Goal: Task Accomplishment & Management: Manage account settings

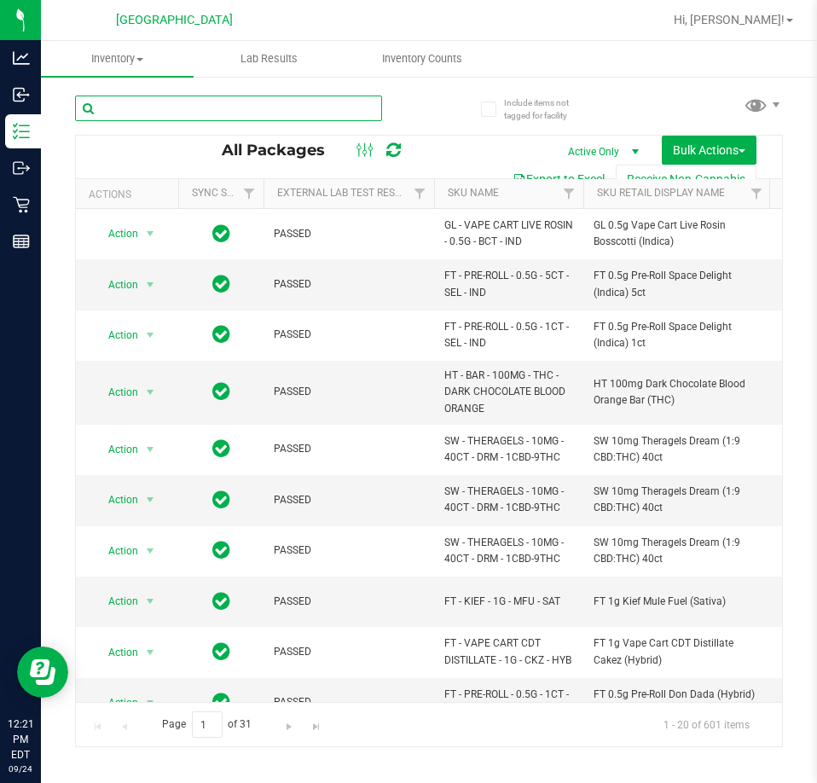
click at [242, 112] on input "text" at bounding box center [228, 109] width 307 height 26
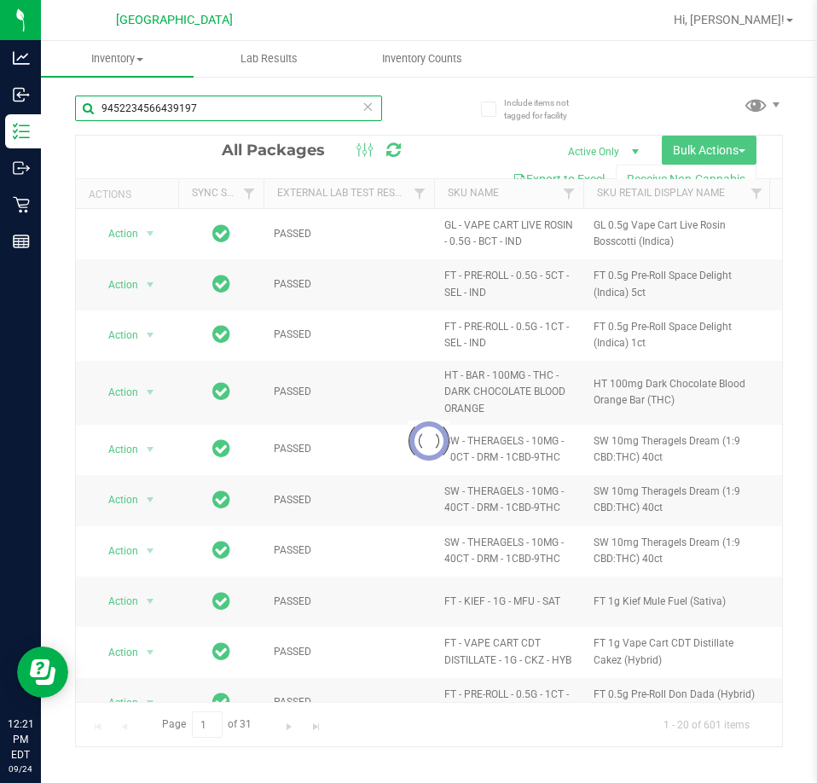
type input "9452234566439197"
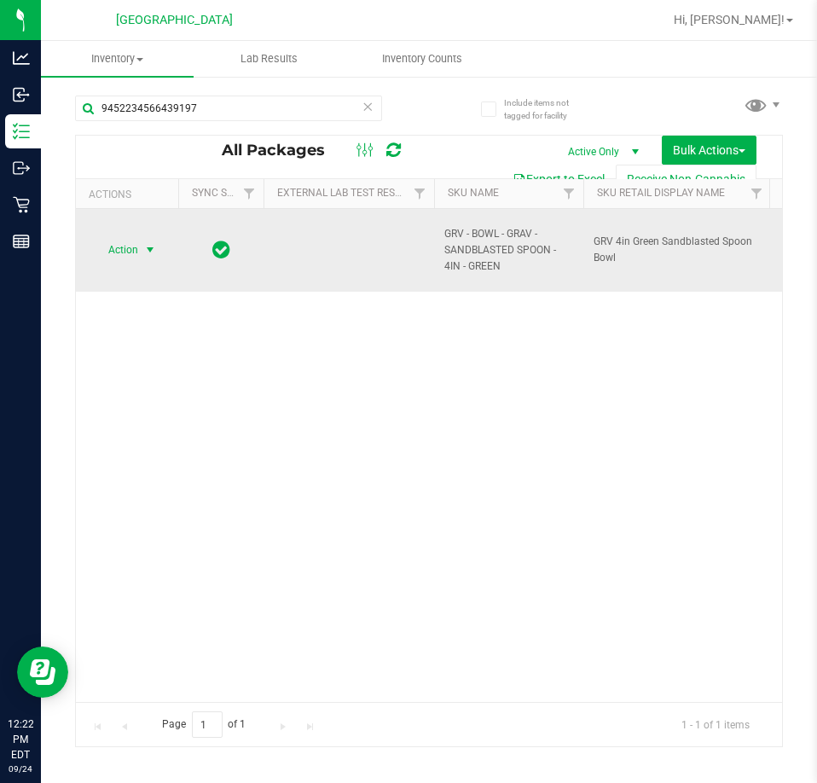
click at [151, 246] on span "select" at bounding box center [150, 250] width 14 height 14
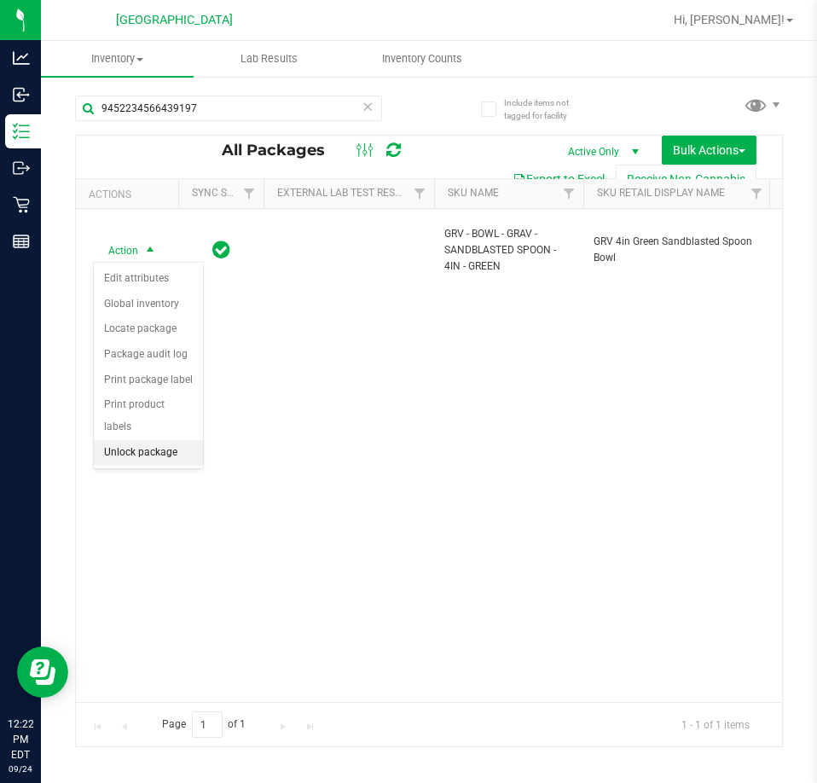
click at [159, 443] on li "Unlock package" at bounding box center [148, 453] width 109 height 26
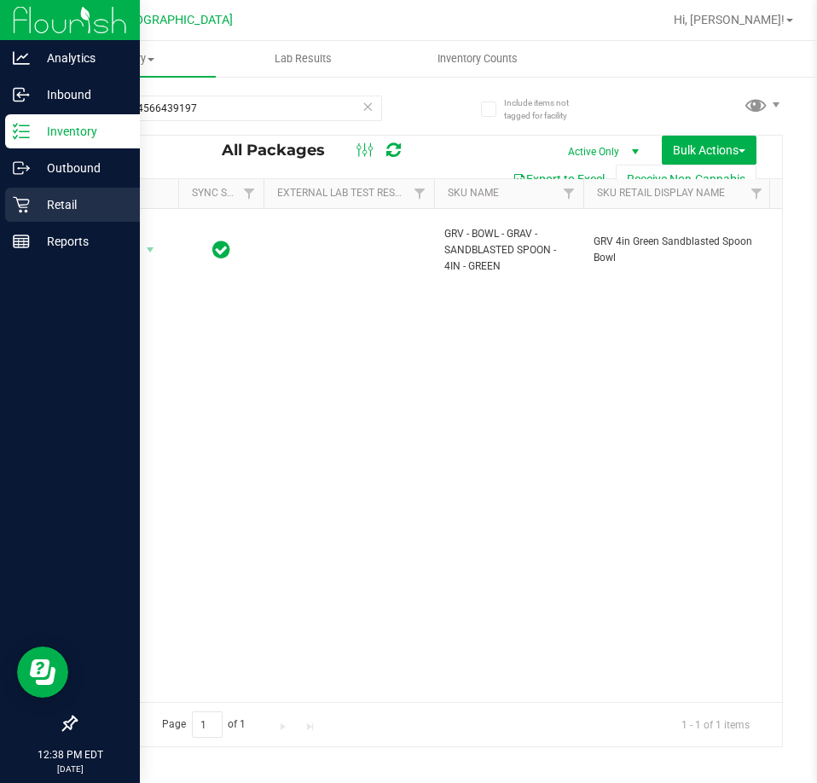
click at [32, 212] on p "Retail" at bounding box center [81, 204] width 102 height 20
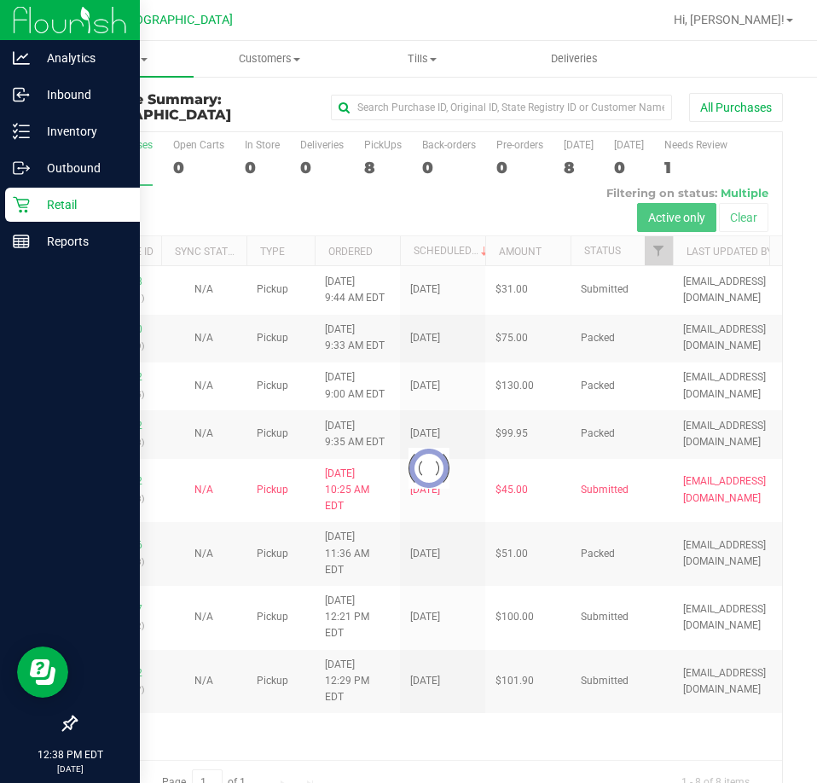
click at [380, 680] on div at bounding box center [429, 467] width 706 height 671
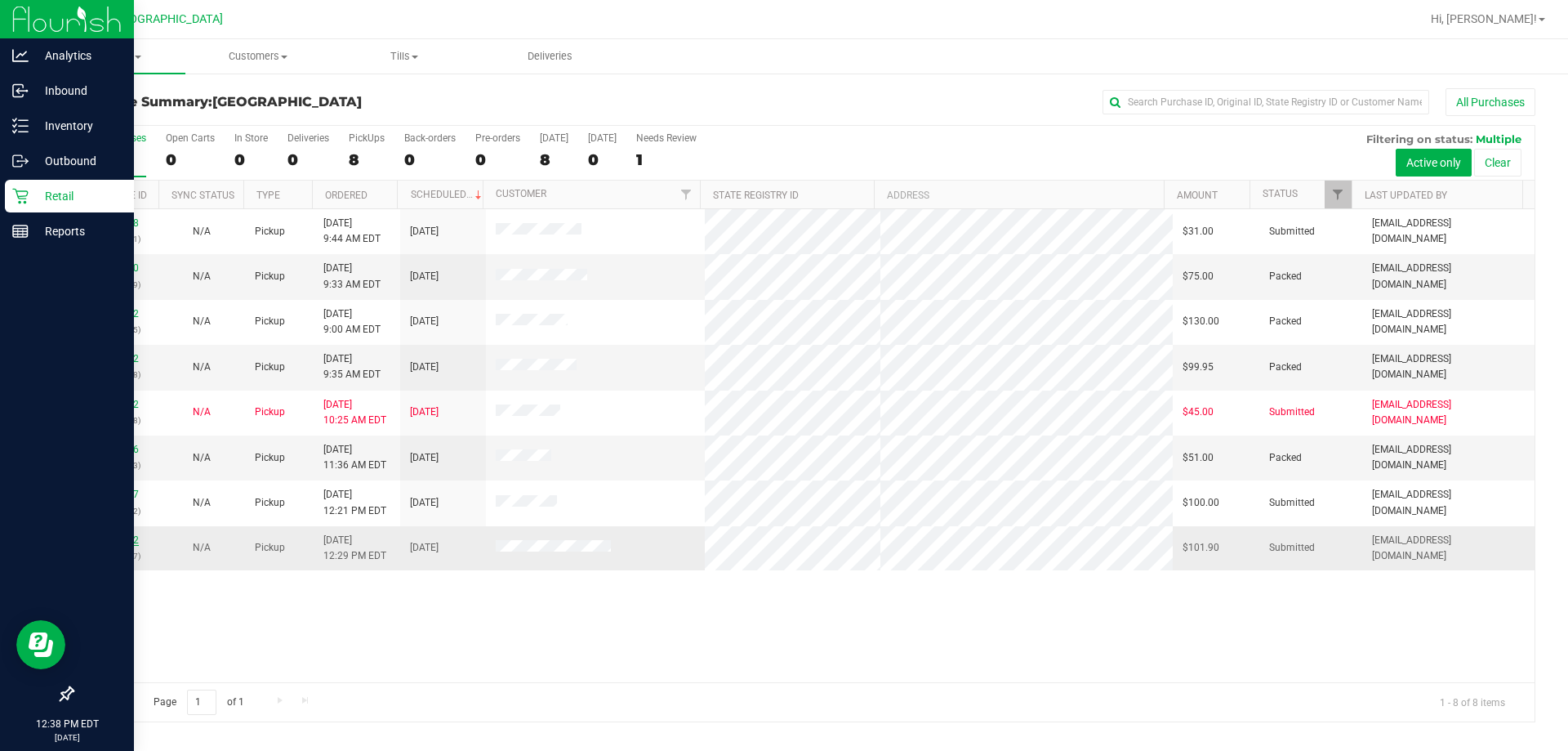
click at [100, 541] on link "11998502" at bounding box center [116, 540] width 46 height 11
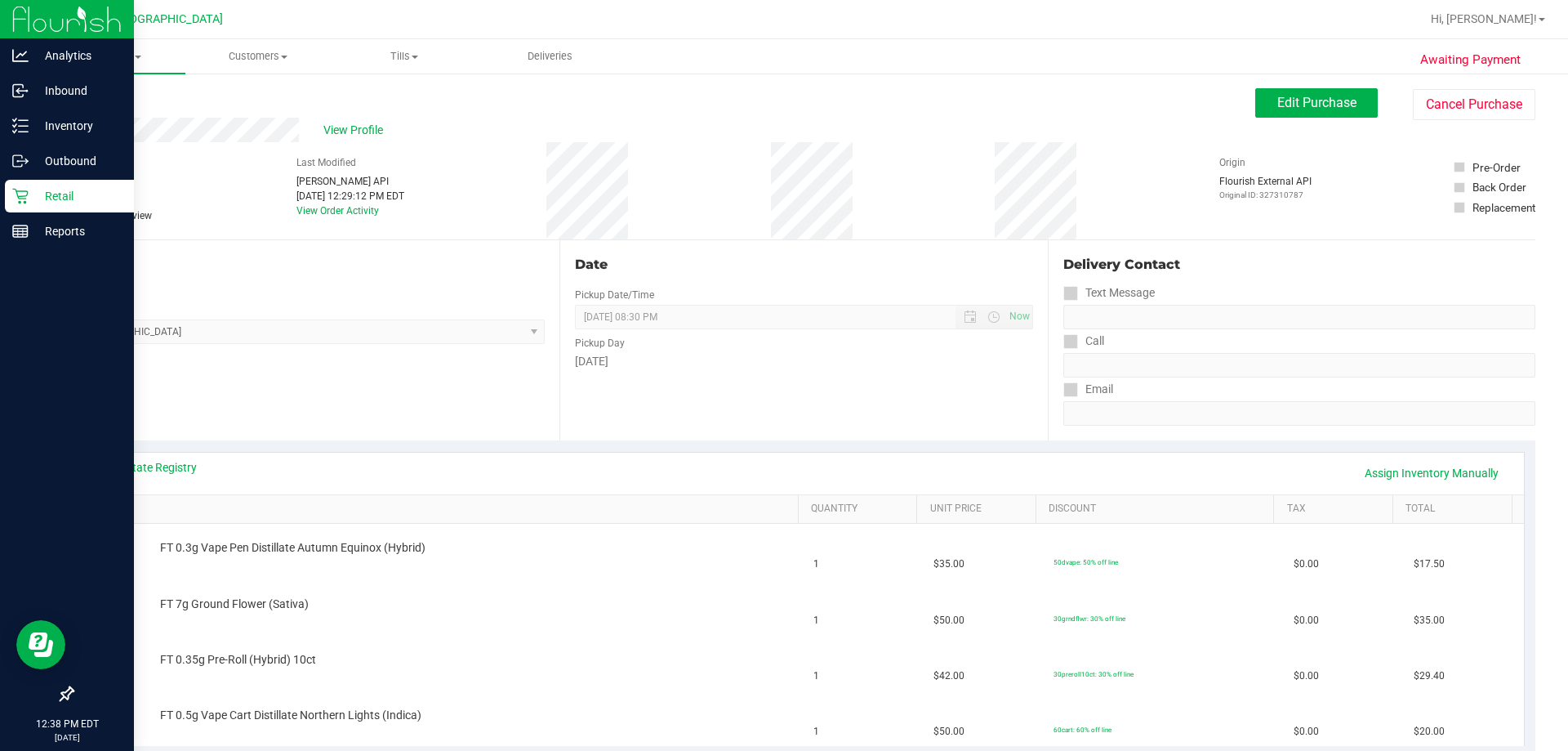
scroll to position [164, 0]
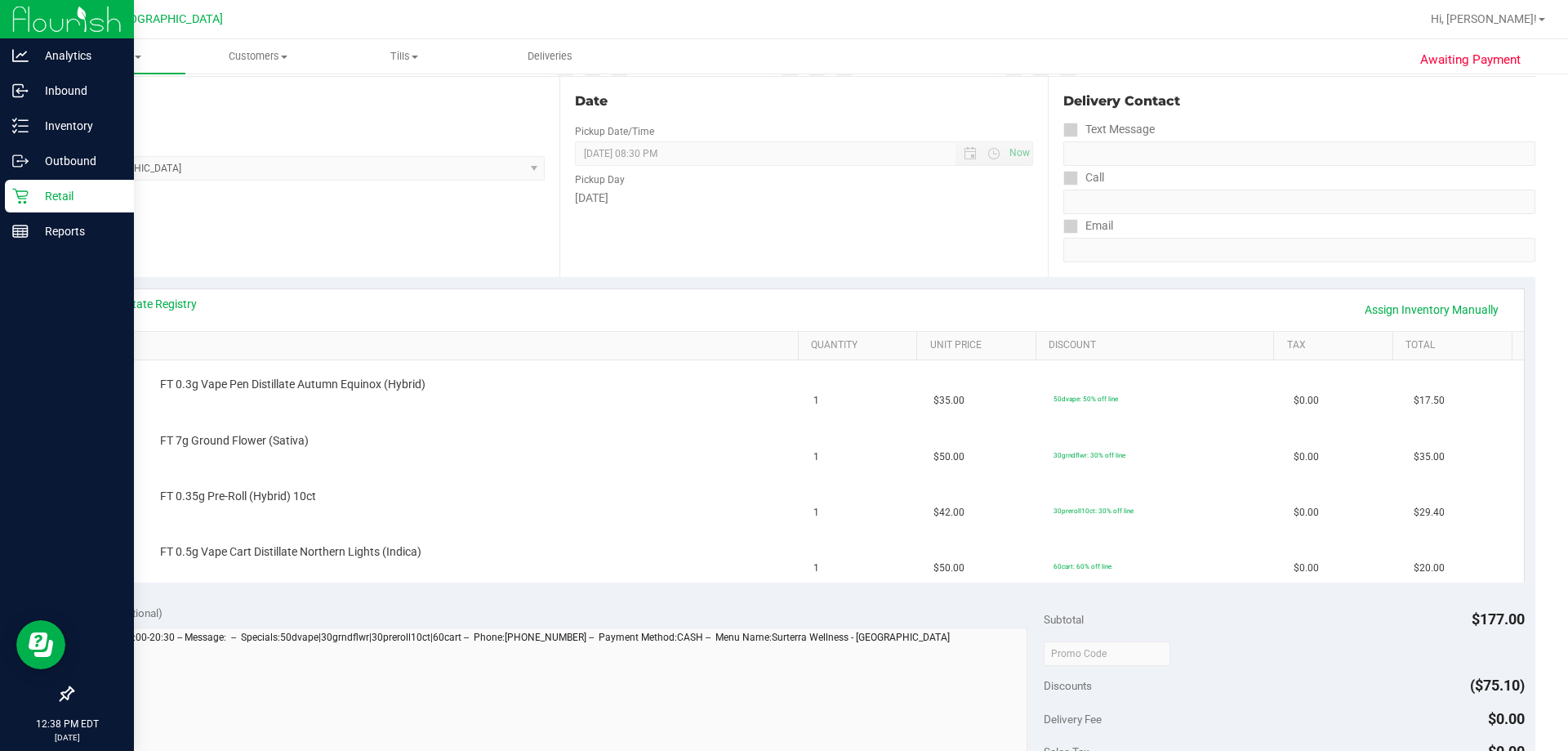
click at [183, 291] on div "View State Registry Assign Inventory Manually" at bounding box center [805, 309] width 1441 height 41
click at [180, 295] on div "View State Registry Assign Inventory Manually" at bounding box center [805, 309] width 1441 height 41
click at [170, 303] on link "View State Registry" at bounding box center [148, 304] width 98 height 16
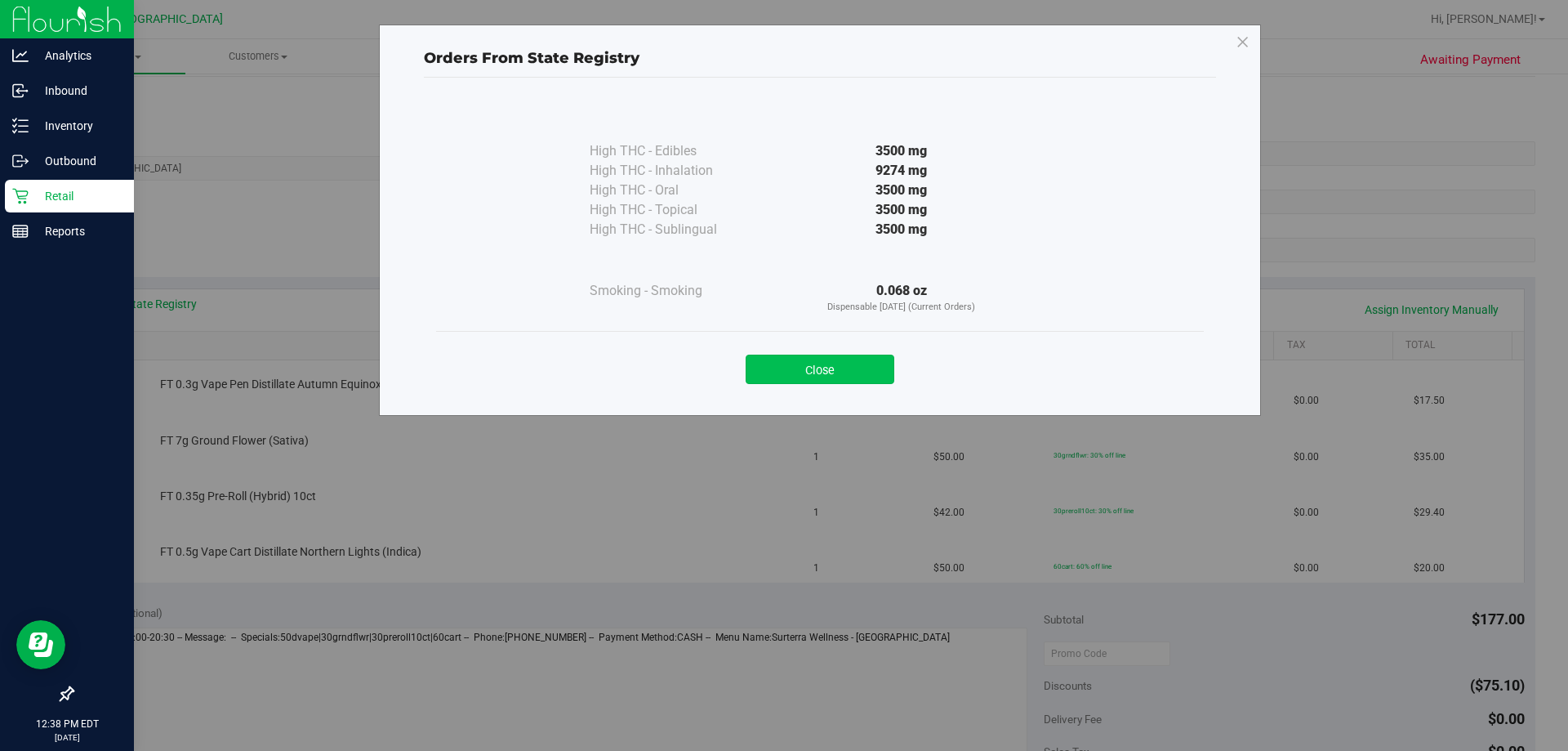
click at [782, 375] on button "Close" at bounding box center [820, 369] width 148 height 30
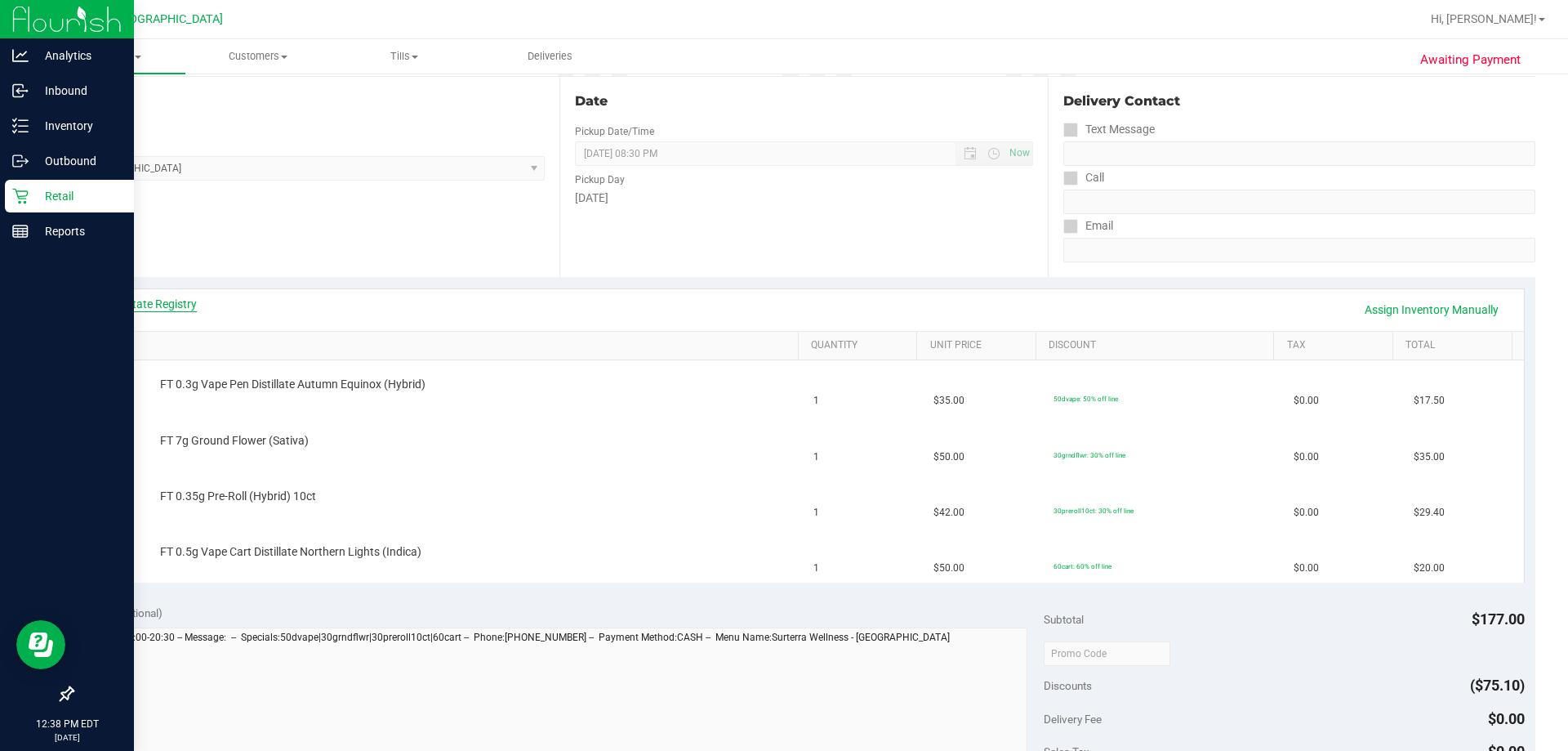
click at [164, 307] on link "View State Registry" at bounding box center [148, 304] width 98 height 16
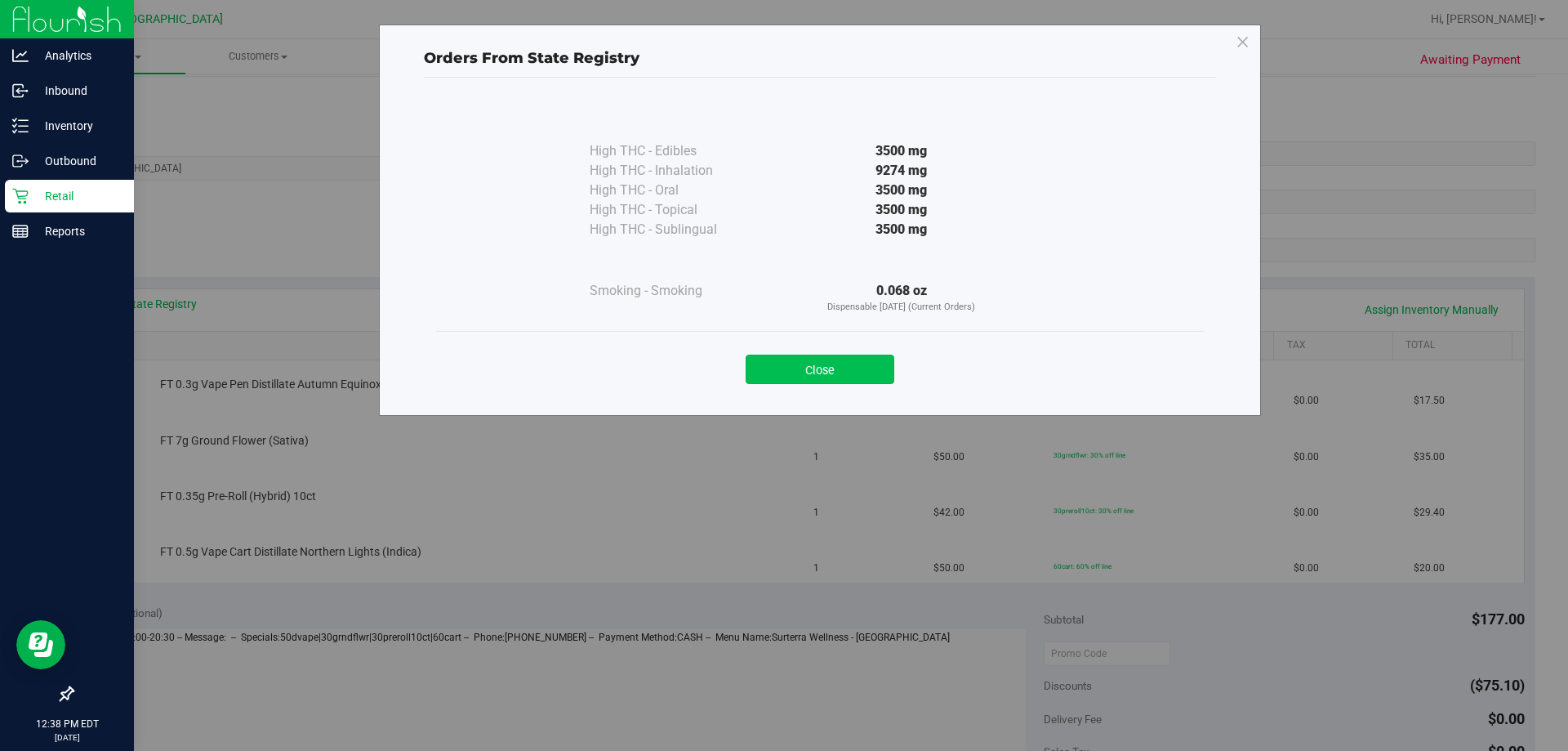
click at [782, 366] on button "Close" at bounding box center [820, 369] width 148 height 30
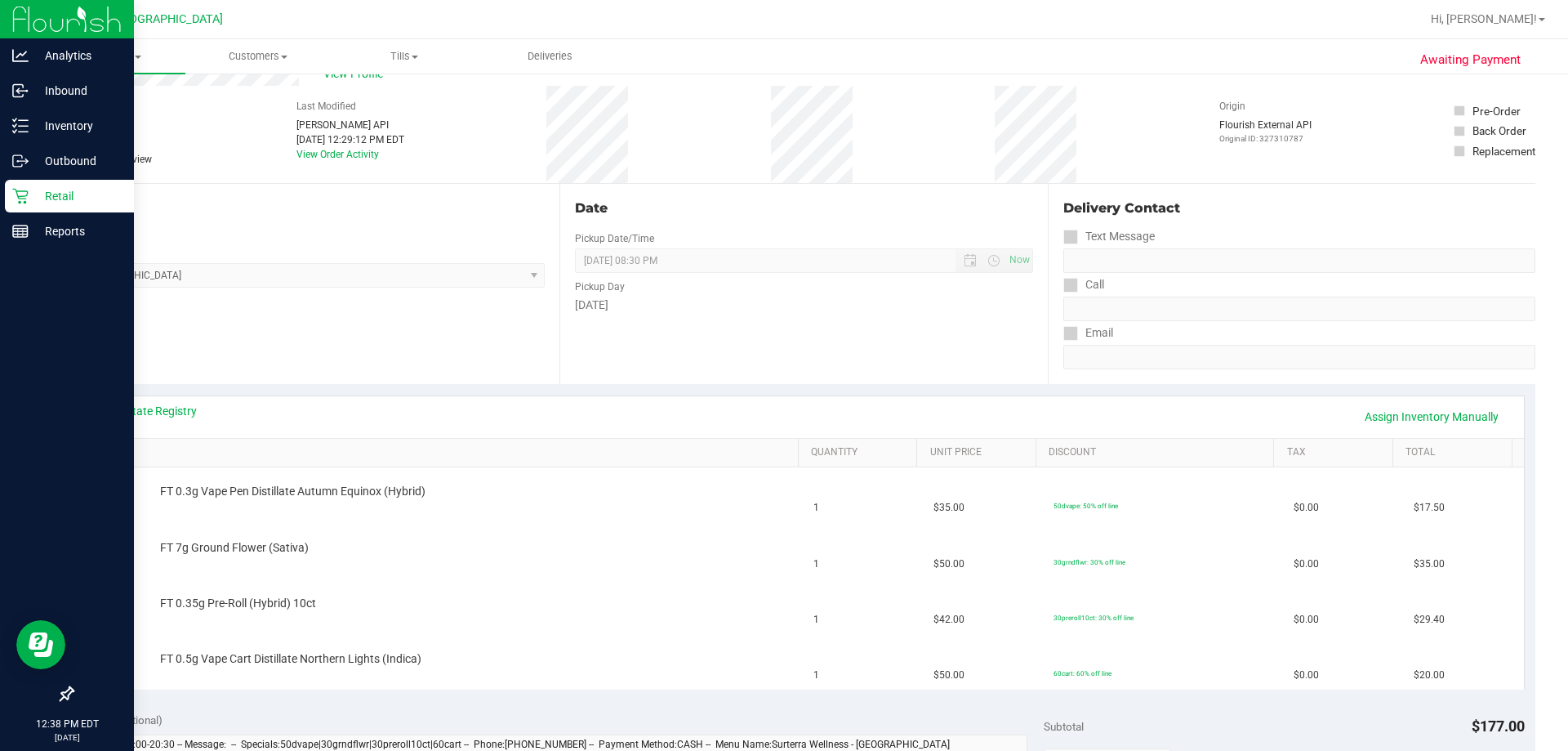
scroll to position [0, 0]
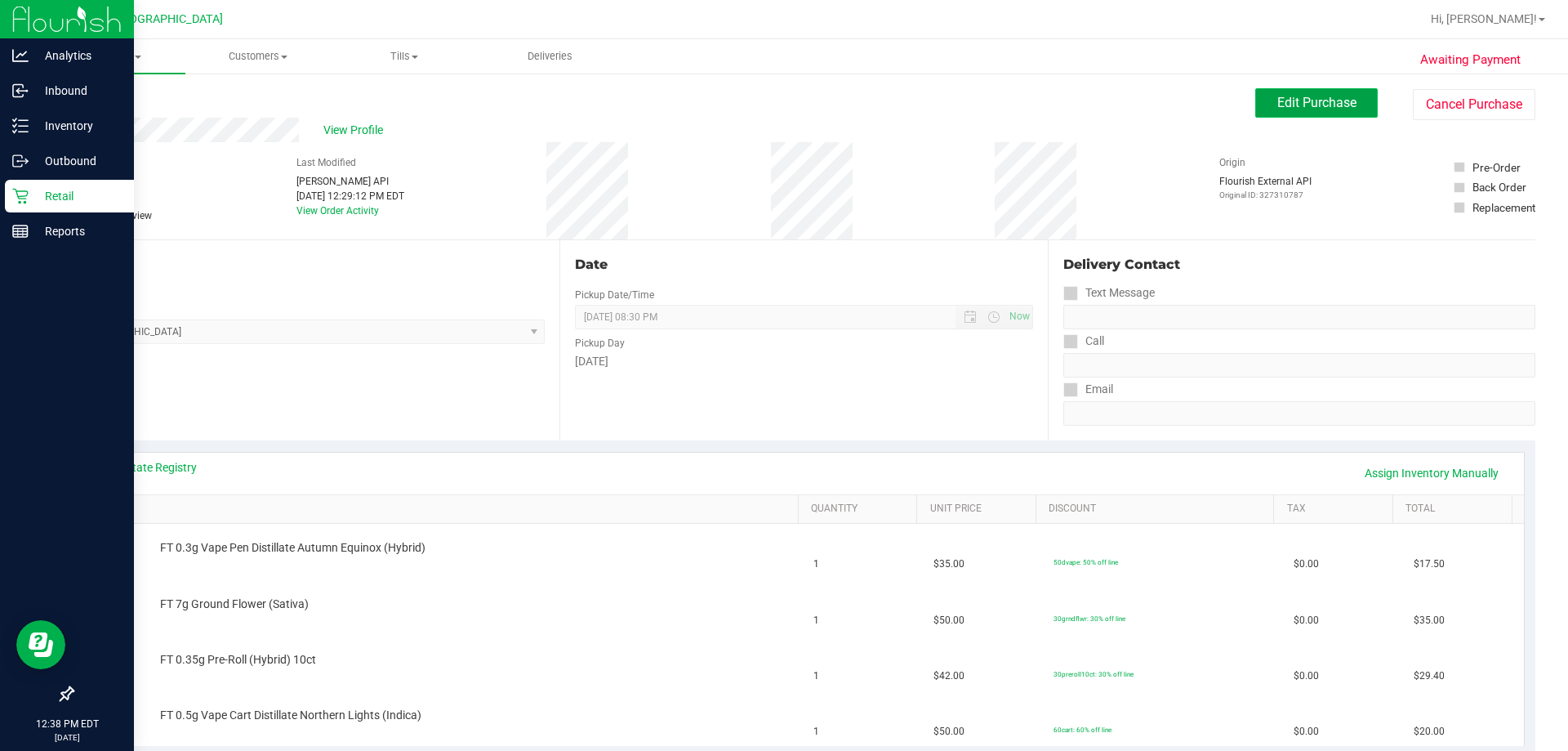
click at [782, 107] on span "Edit Purchase" at bounding box center [1317, 102] width 80 height 15
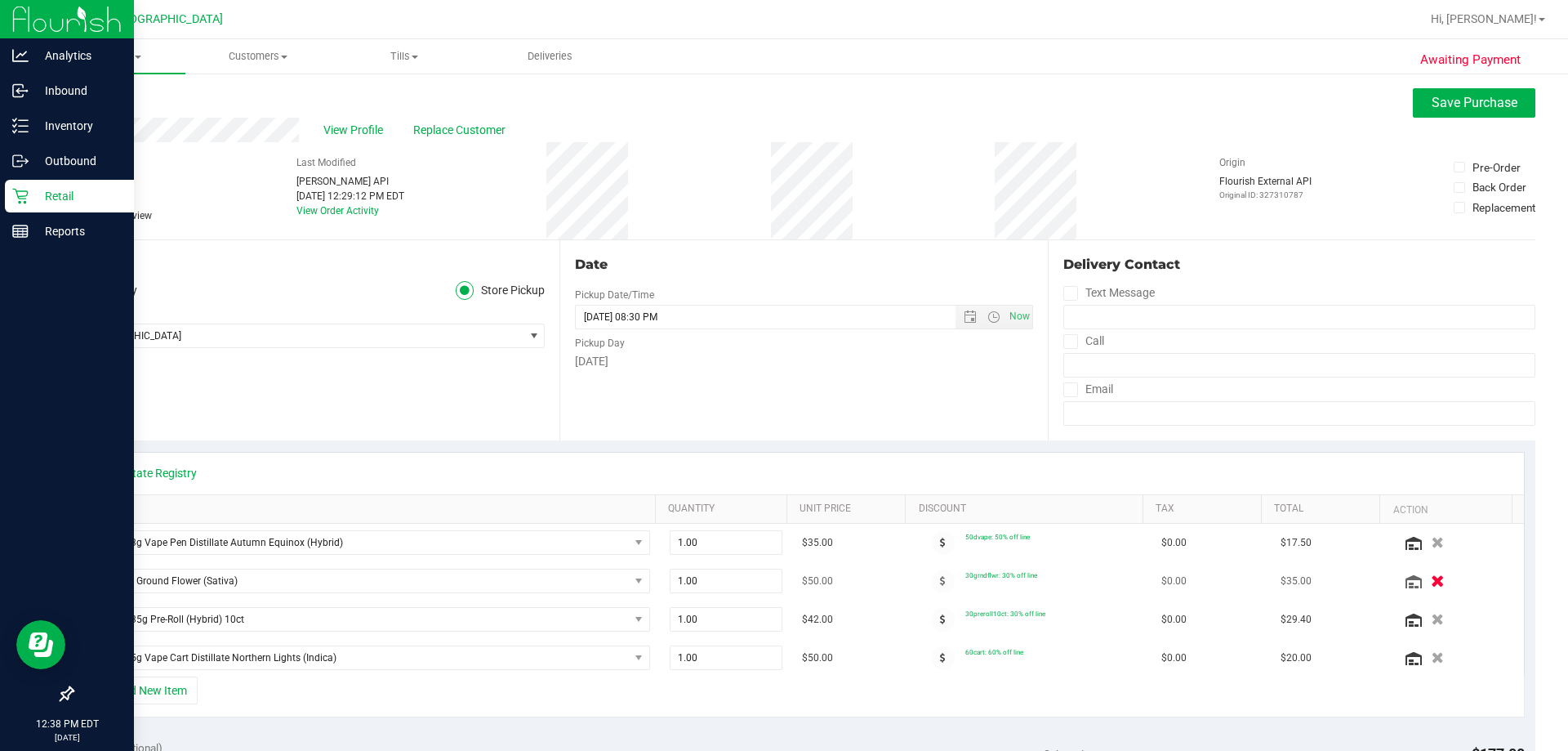
click at [782, 578] on button "button" at bounding box center [1438, 580] width 28 height 17
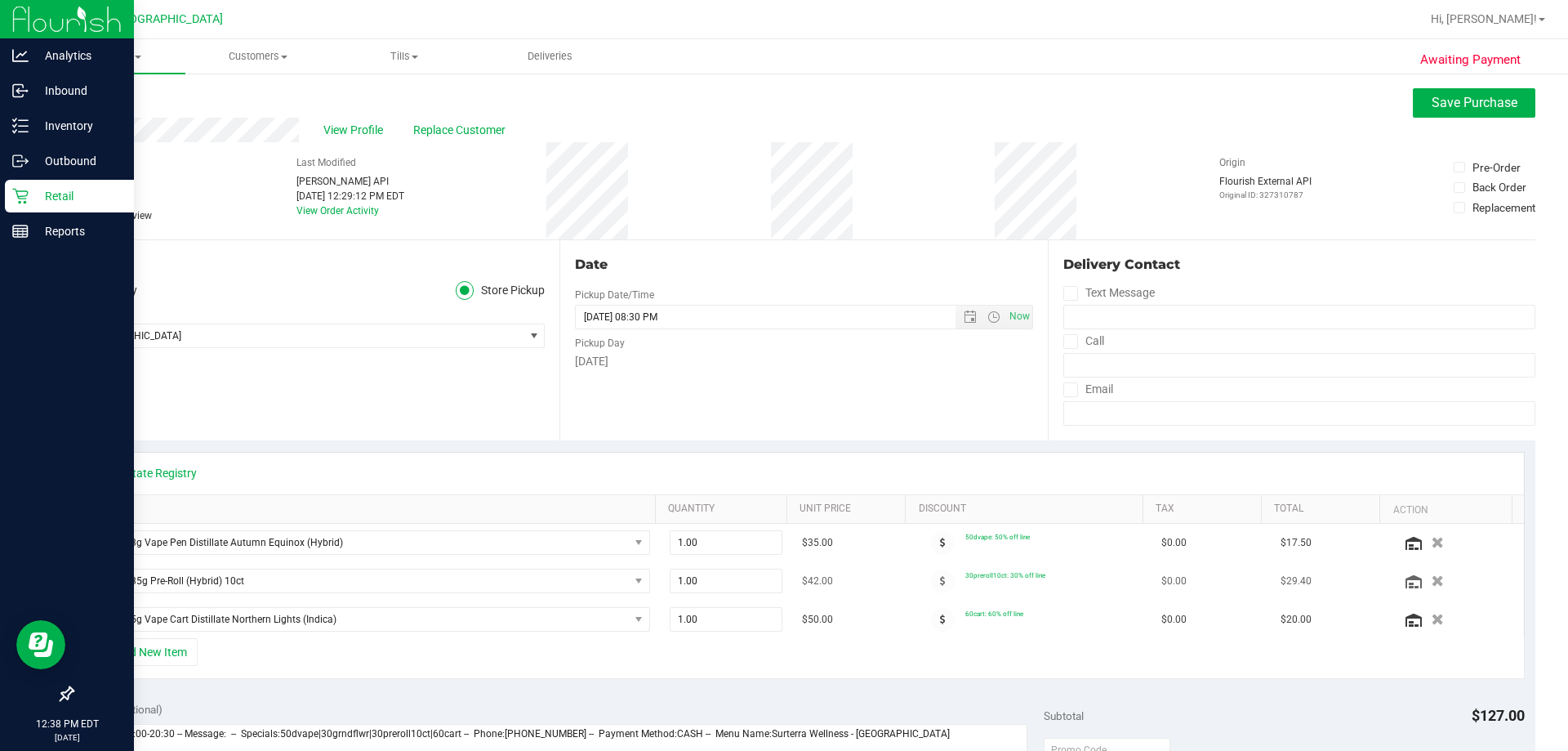
drag, startPoint x: 1415, startPoint y: 579, endPoint x: 1406, endPoint y: 577, distance: 9.2
click at [782, 580] on icon "button" at bounding box center [1438, 580] width 12 height 11
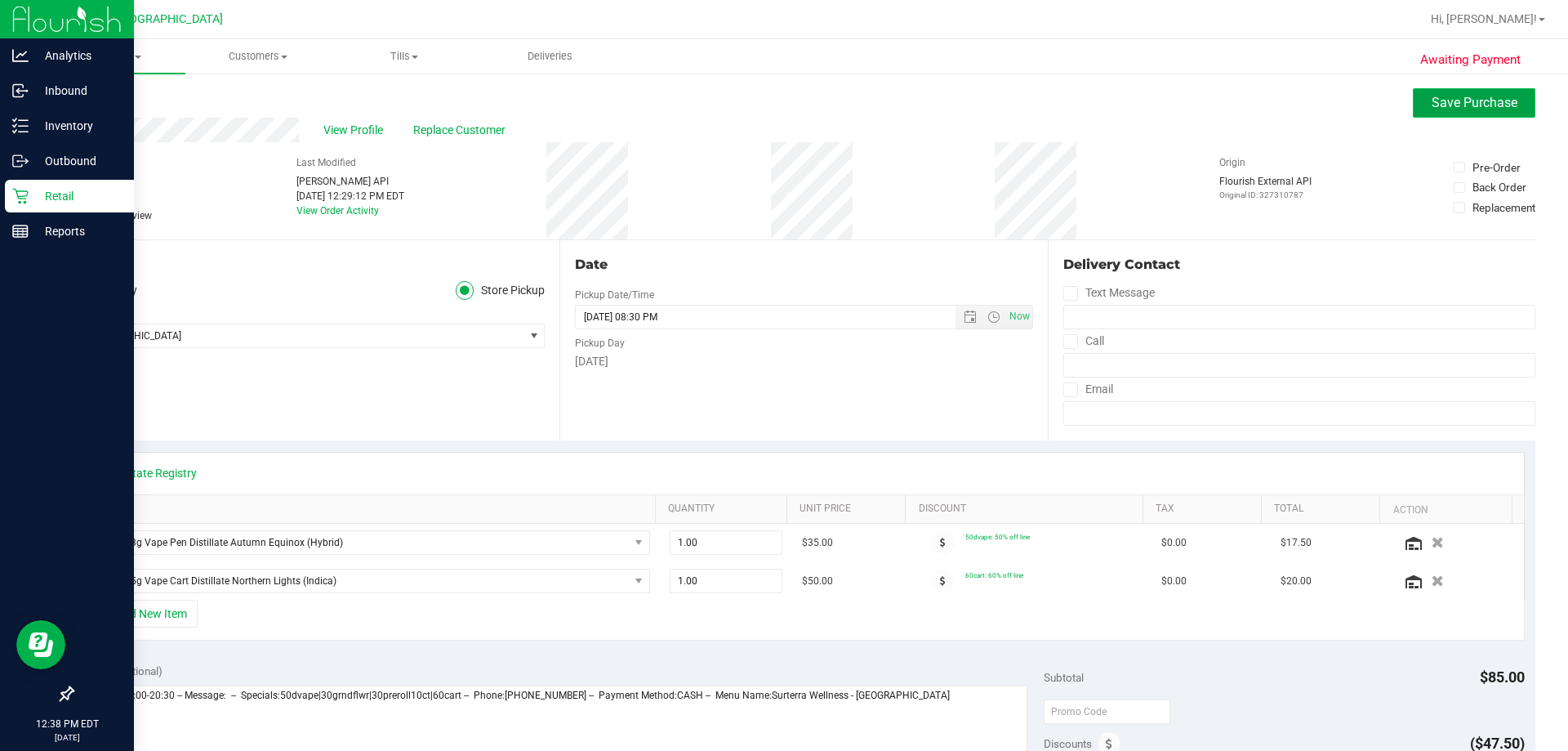
click at [782, 102] on span "Save Purchase" at bounding box center [1475, 102] width 86 height 15
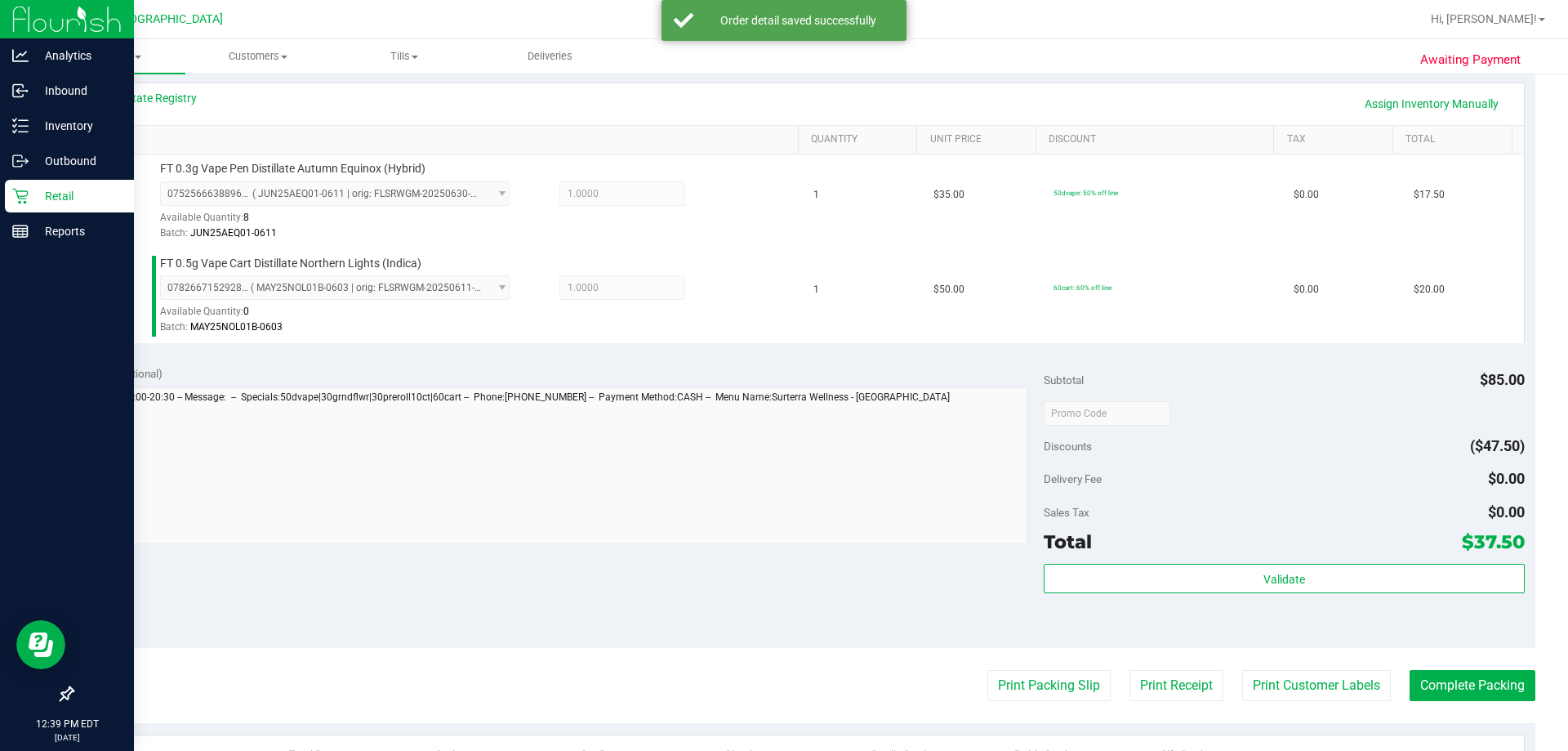
scroll to position [490, 0]
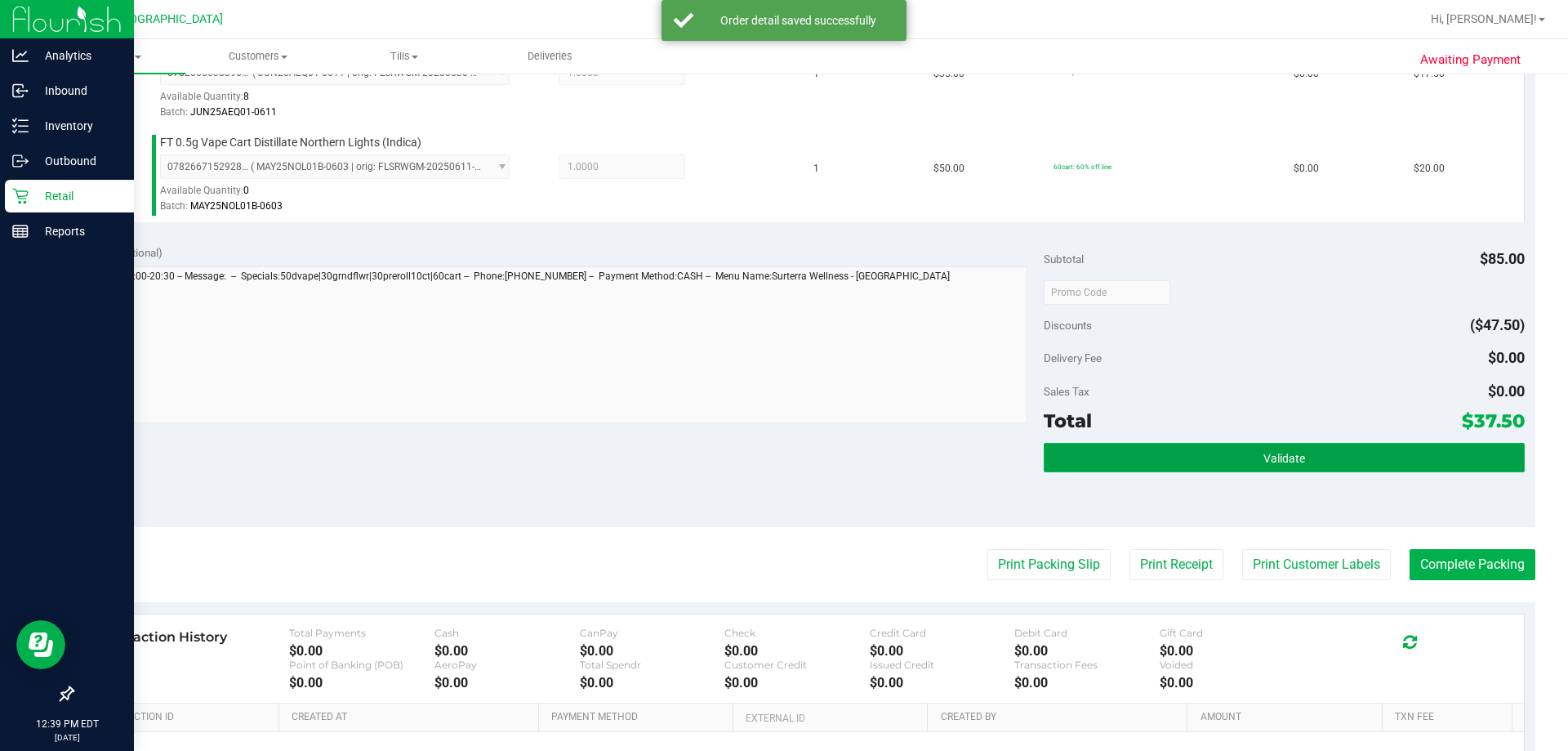
click at [782, 454] on button "Validate" at bounding box center [1284, 457] width 480 height 30
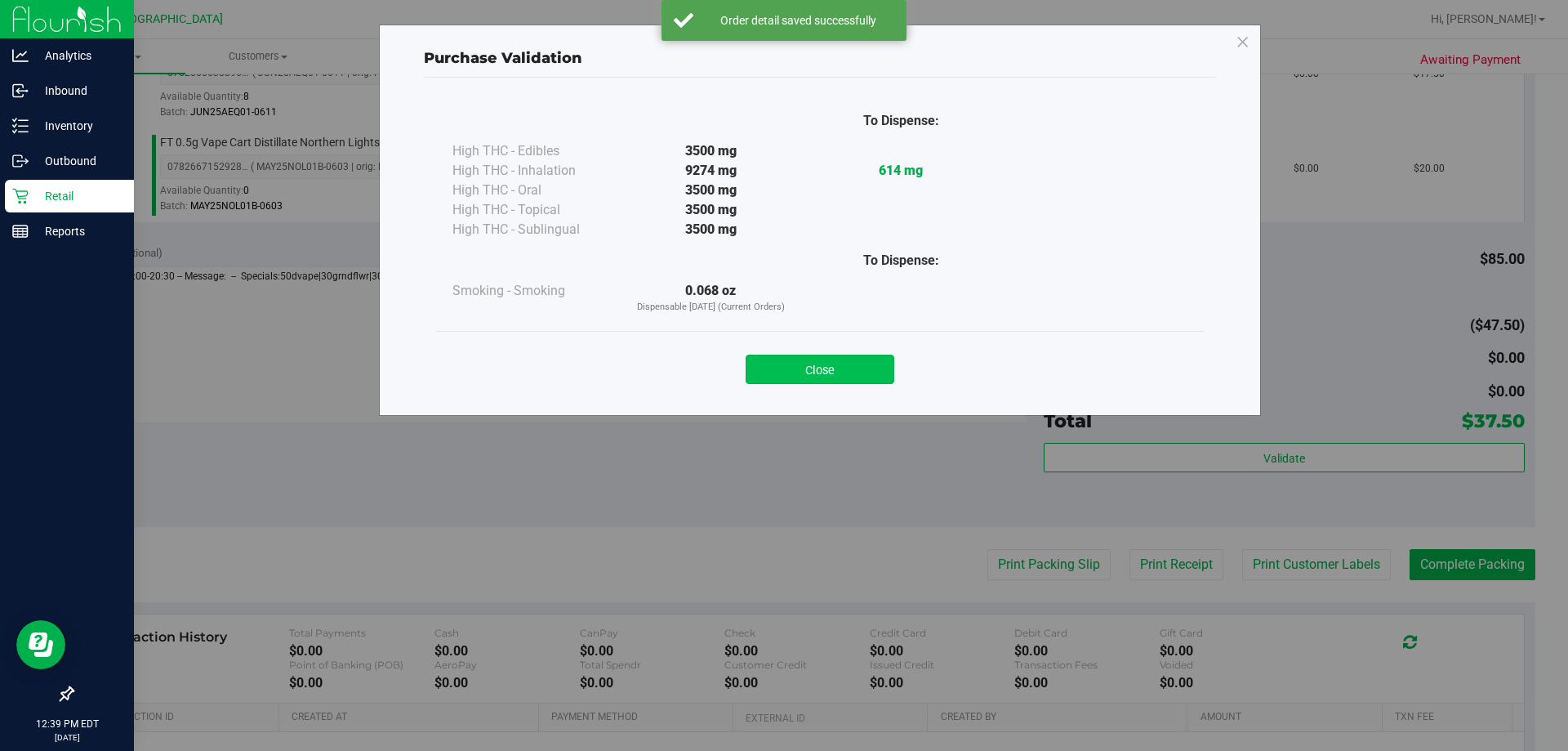
click at [782, 373] on button "Close" at bounding box center [820, 369] width 148 height 30
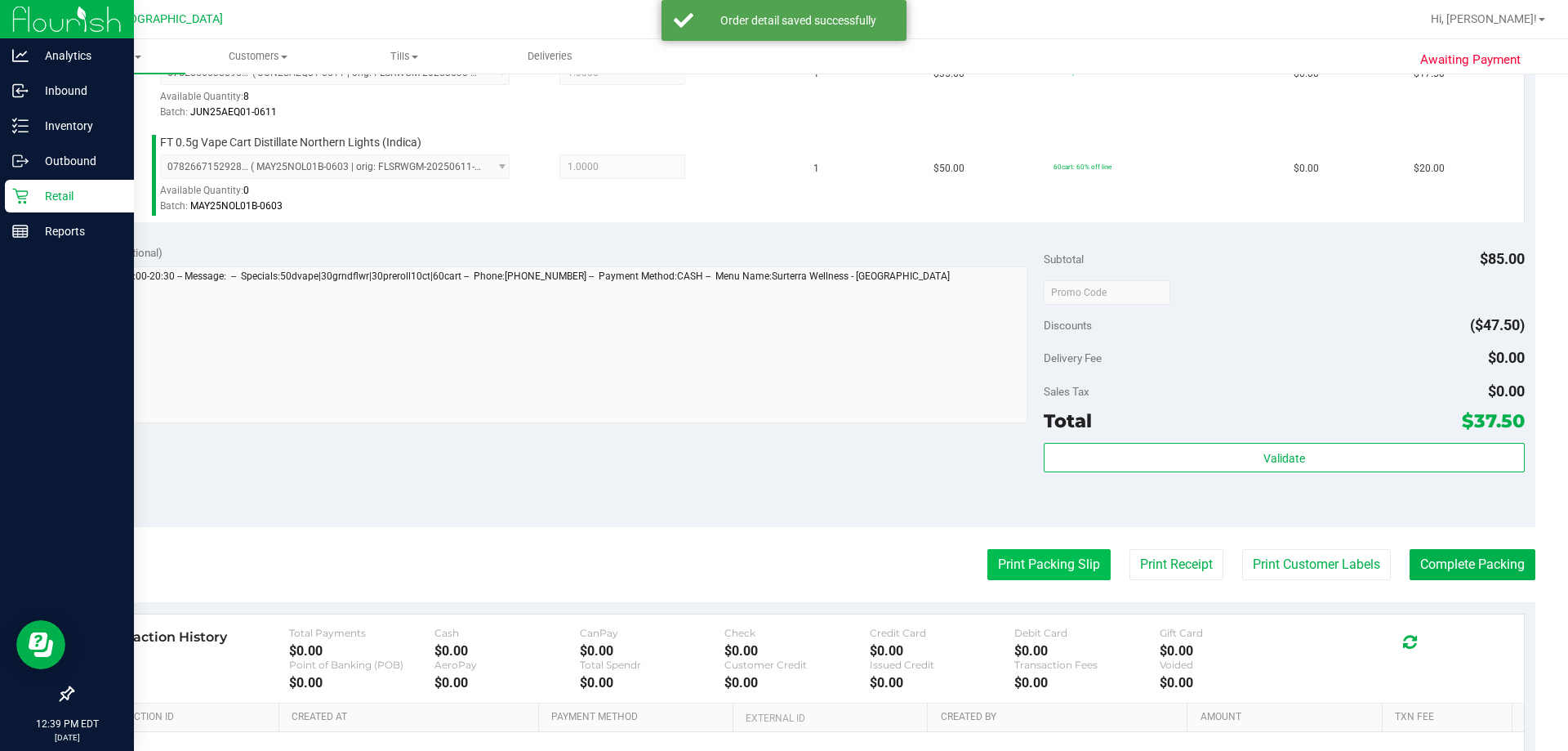
click at [782, 578] on button "Print Packing Slip" at bounding box center [1049, 564] width 124 height 31
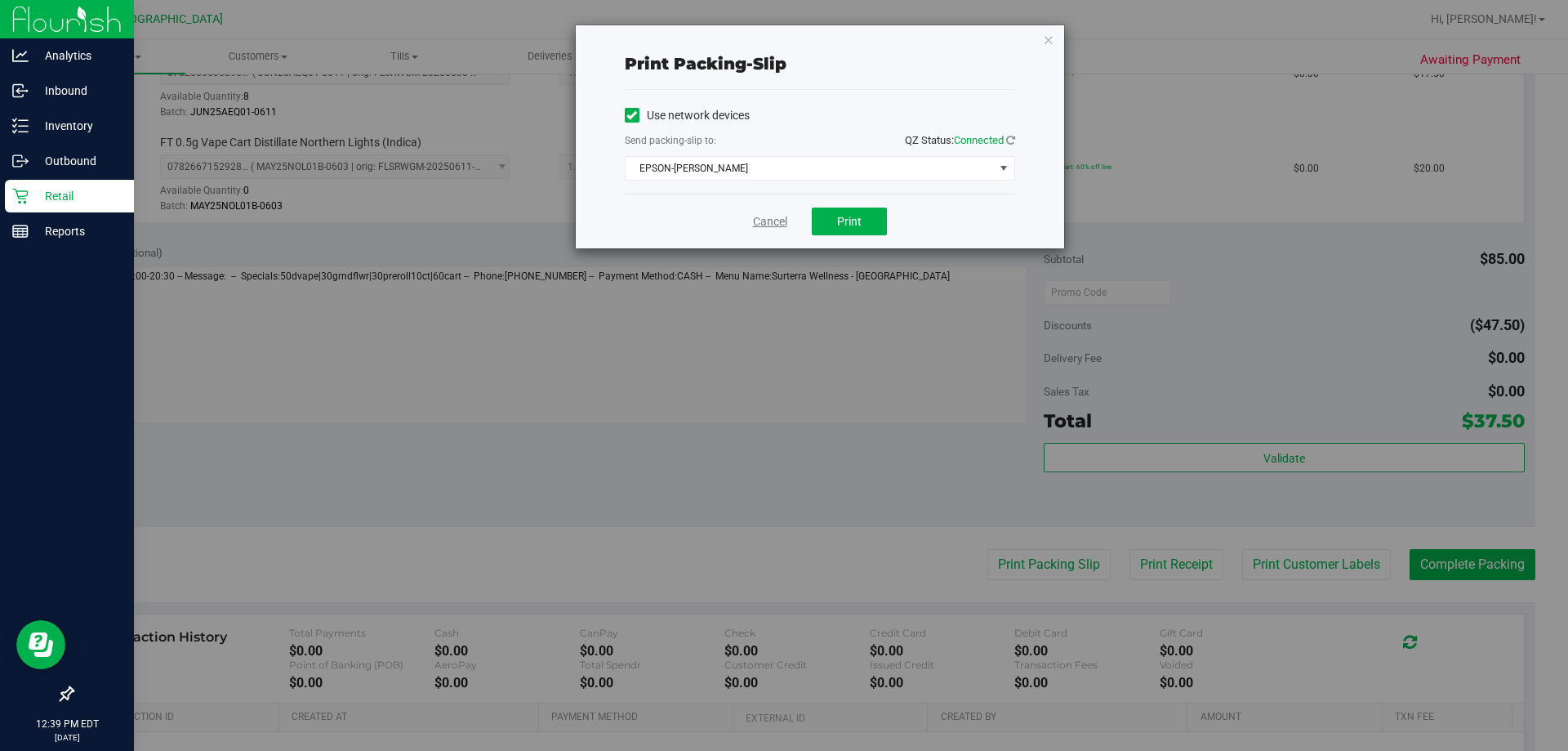
click at [773, 223] on link "Cancel" at bounding box center [770, 222] width 34 height 17
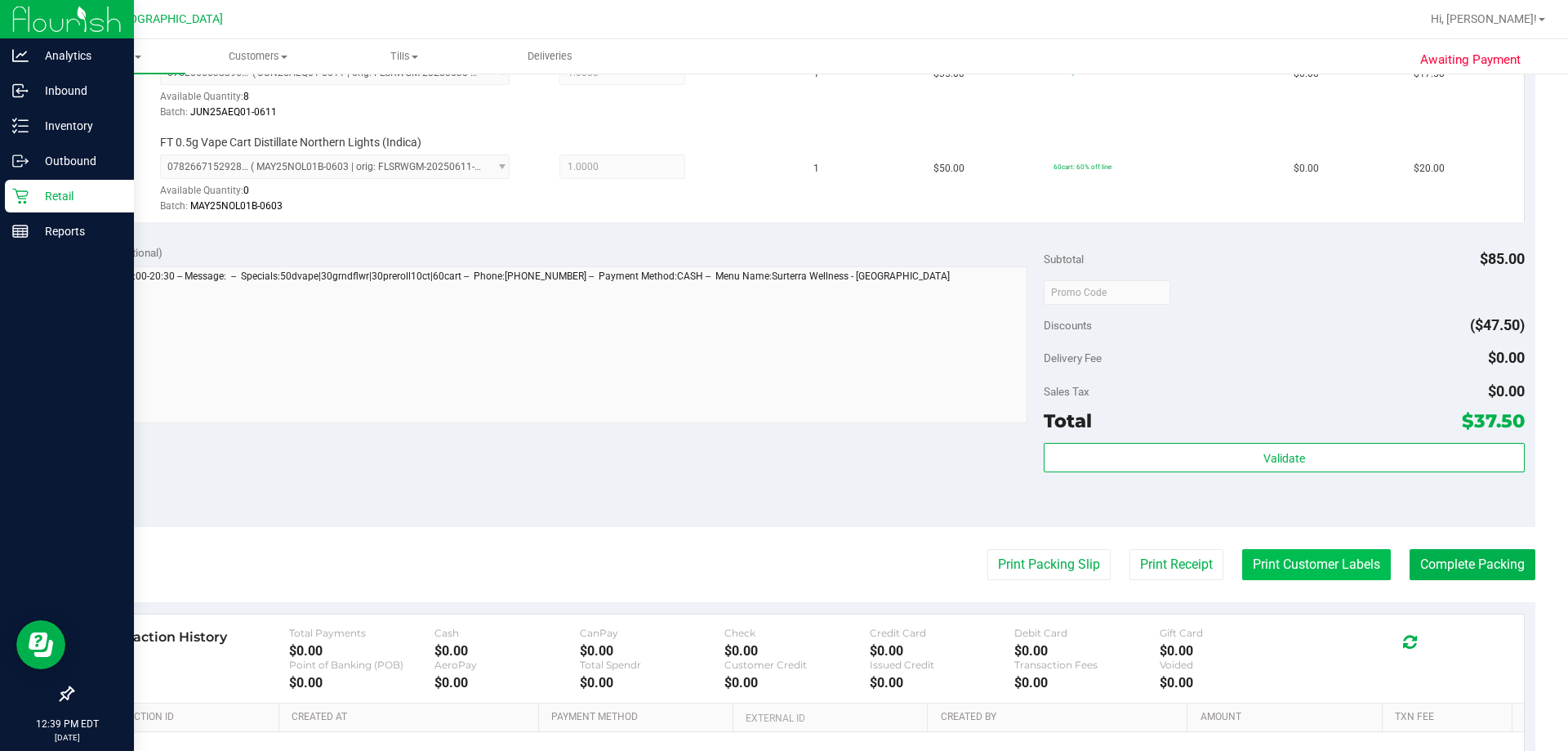
click at [782, 572] on button "Print Customer Labels" at bounding box center [1316, 564] width 148 height 31
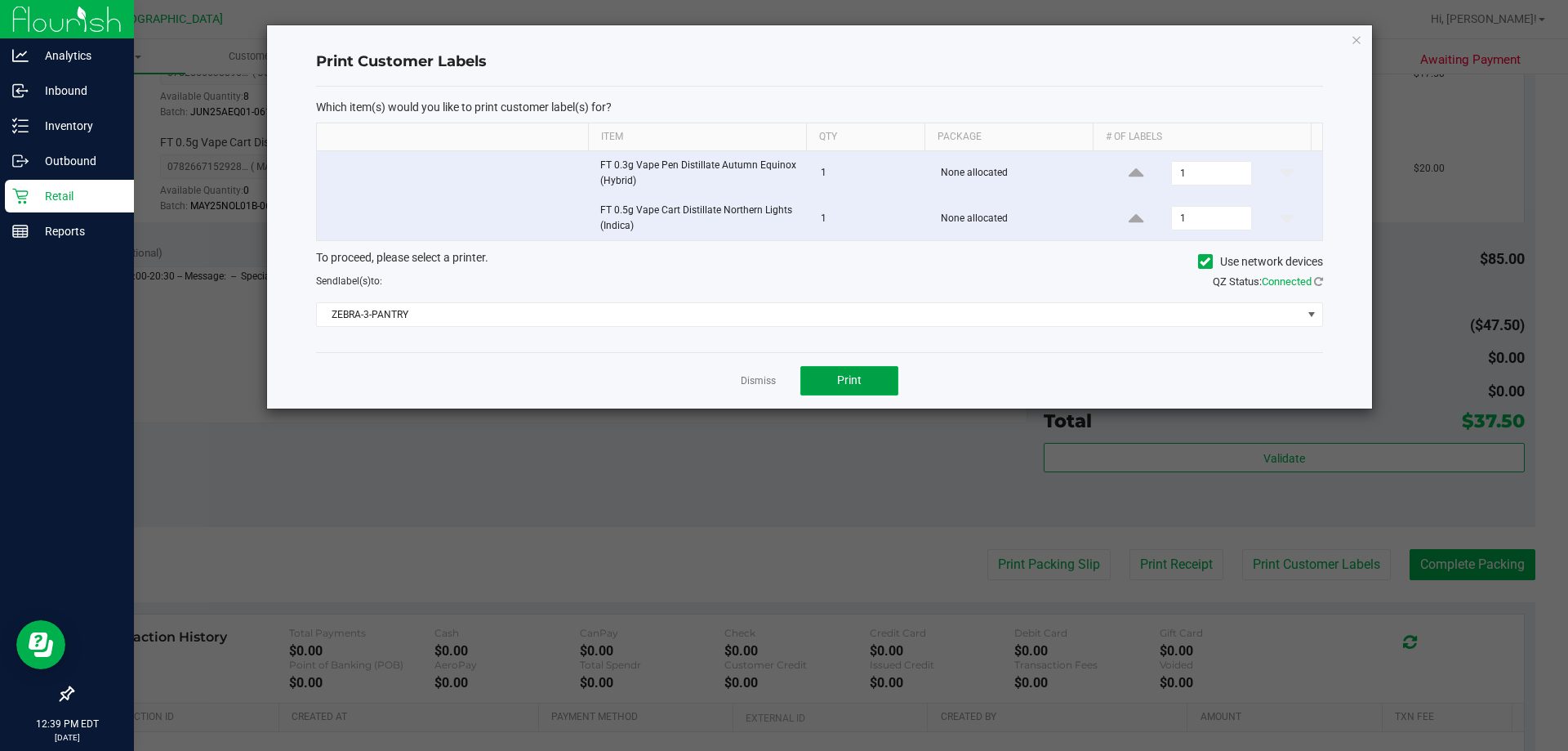
click at [782, 380] on button "Print" at bounding box center [850, 380] width 98 height 30
click at [769, 369] on div "Dismiss Print" at bounding box center [820, 380] width 1008 height 57
click at [765, 380] on link "Dismiss" at bounding box center [759, 381] width 35 height 13
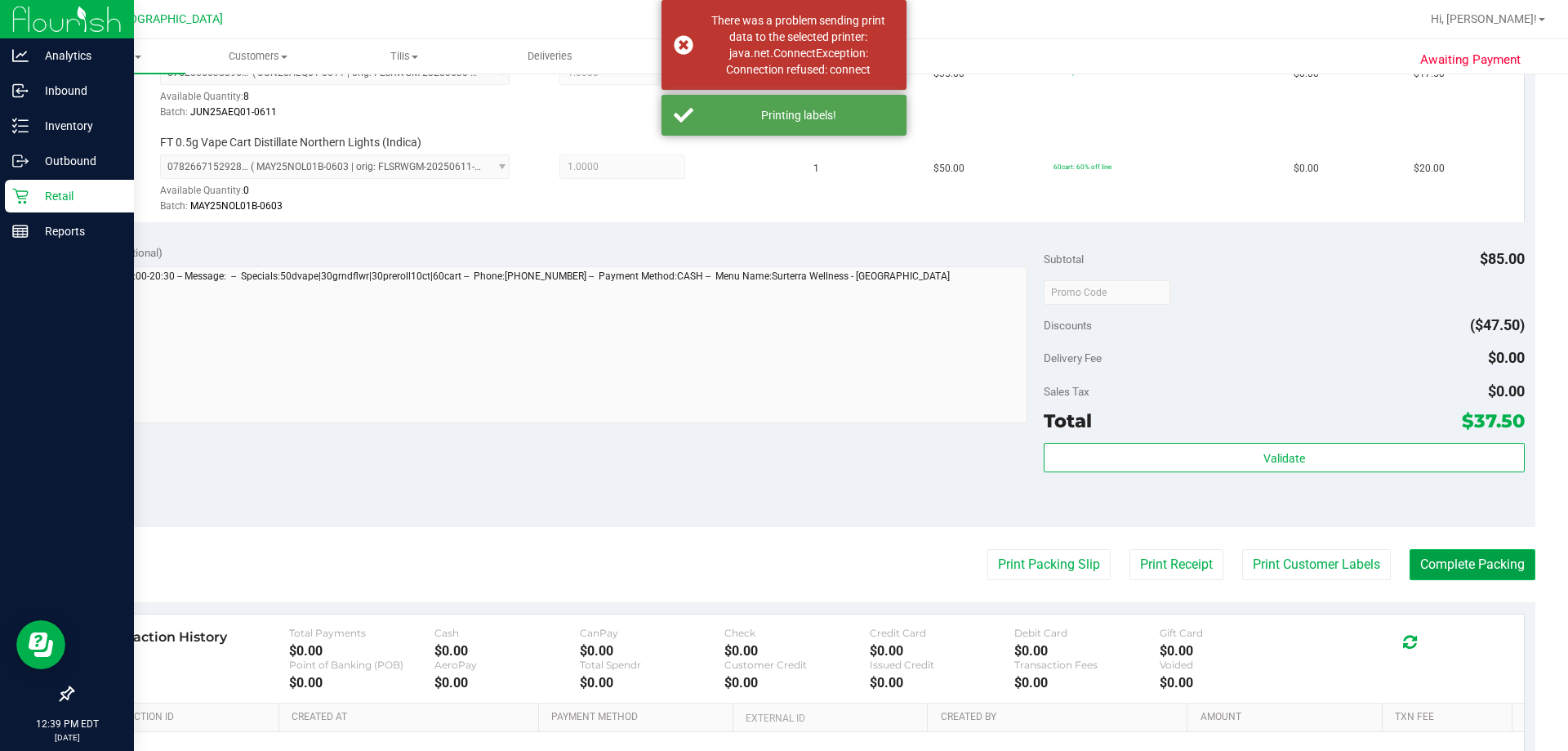
click at [782, 571] on button "Complete Packing" at bounding box center [1472, 564] width 125 height 31
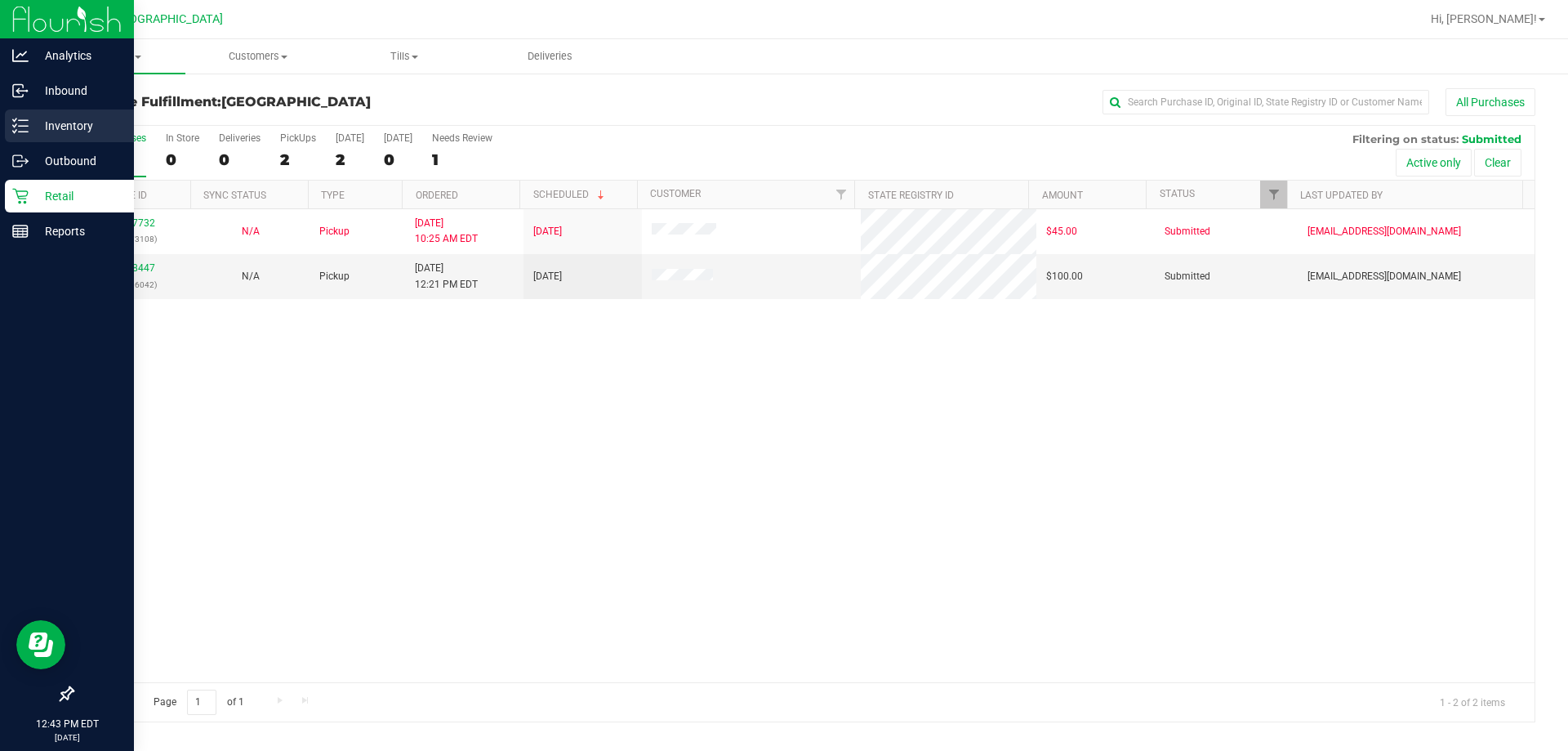
click at [34, 129] on p "Inventory" at bounding box center [78, 125] width 98 height 19
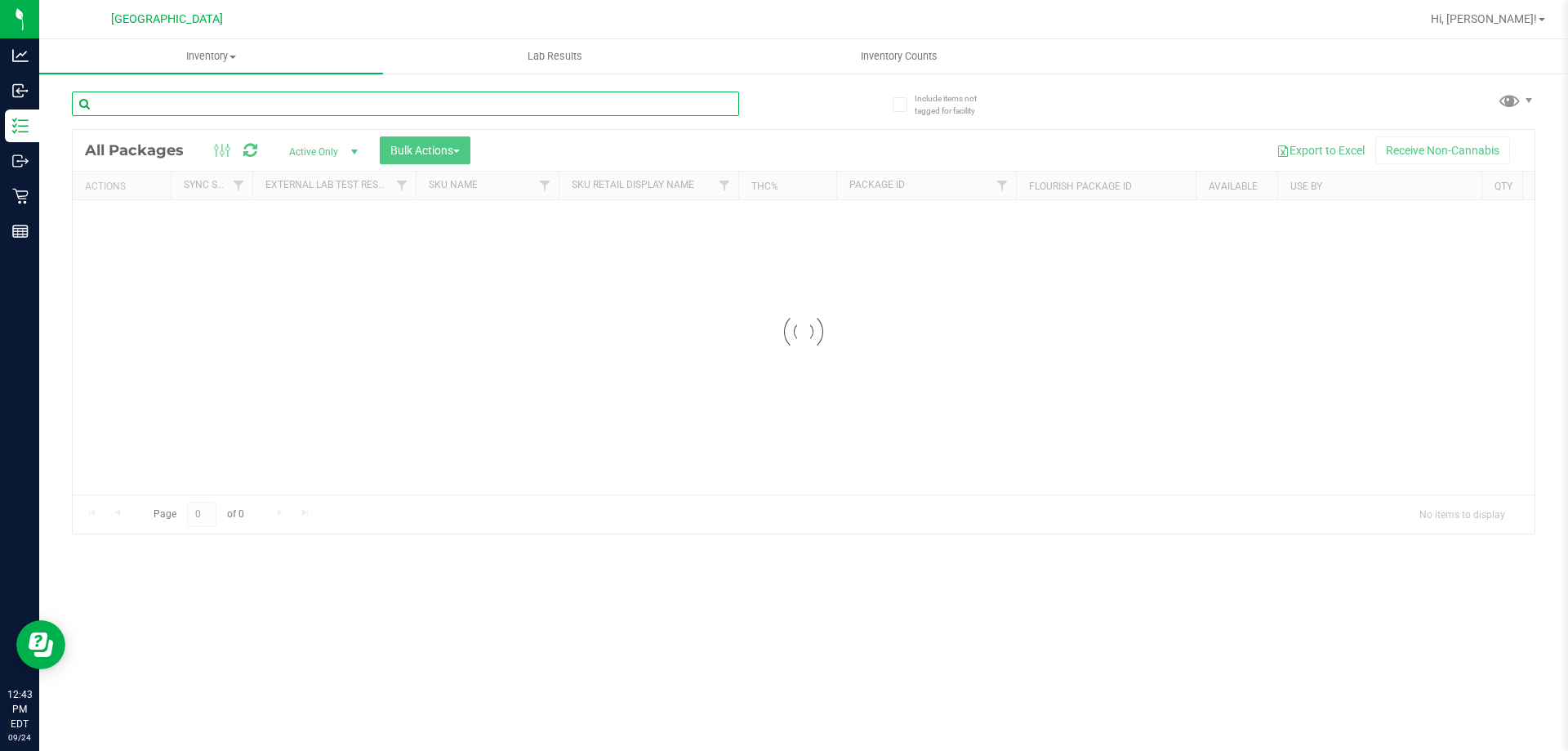
click at [321, 100] on input "text" at bounding box center [405, 104] width 668 height 25
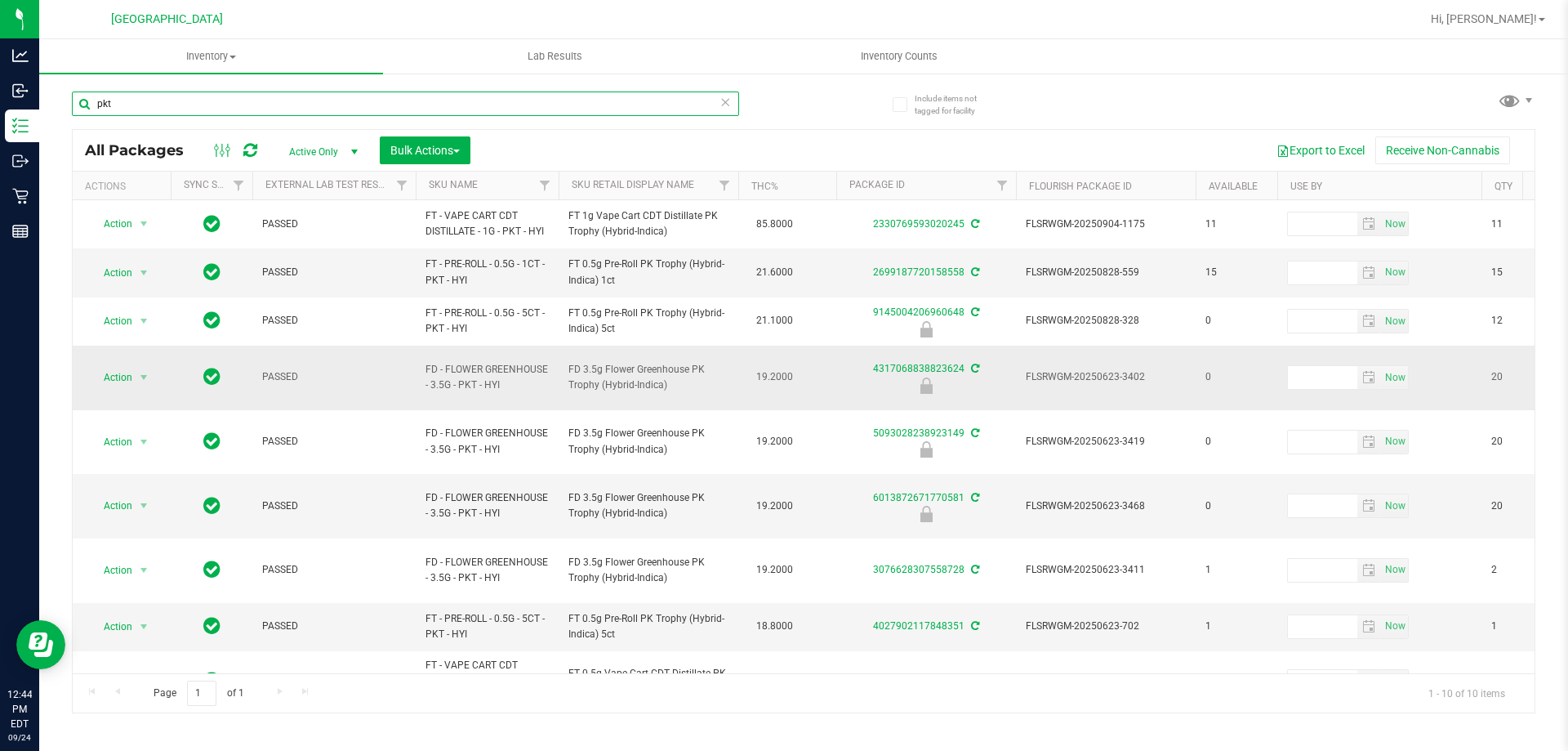
type input "pkt"
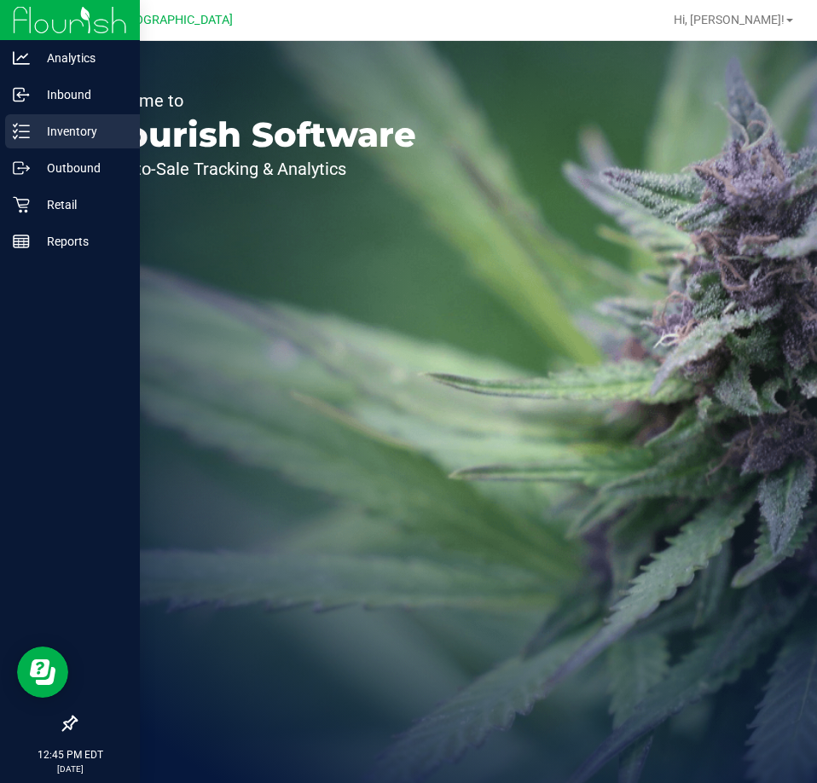
click at [32, 141] on p "Inventory" at bounding box center [81, 131] width 102 height 20
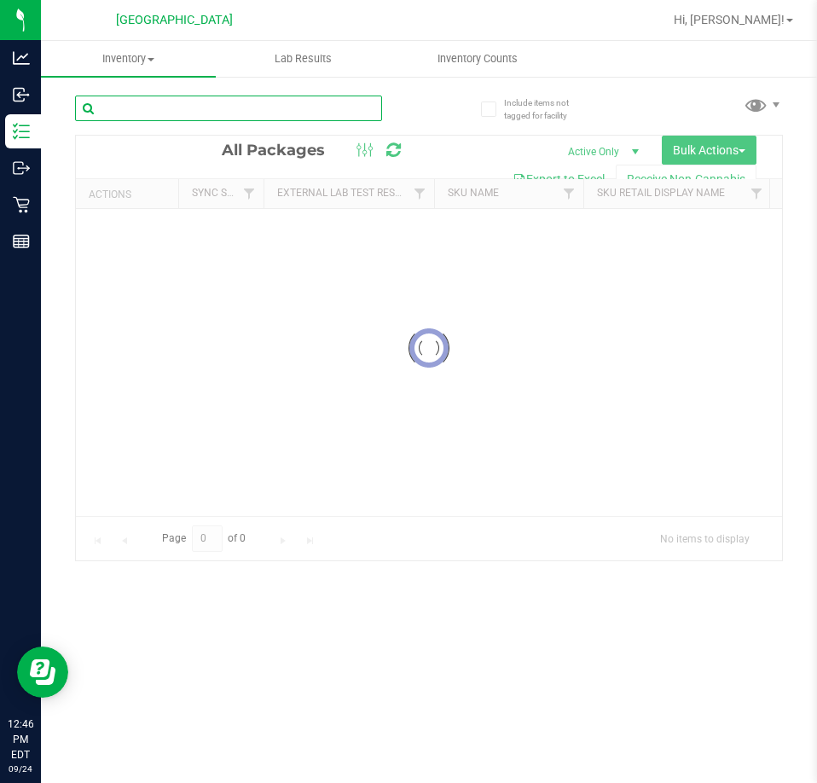
click at [233, 116] on input "text" at bounding box center [228, 109] width 307 height 26
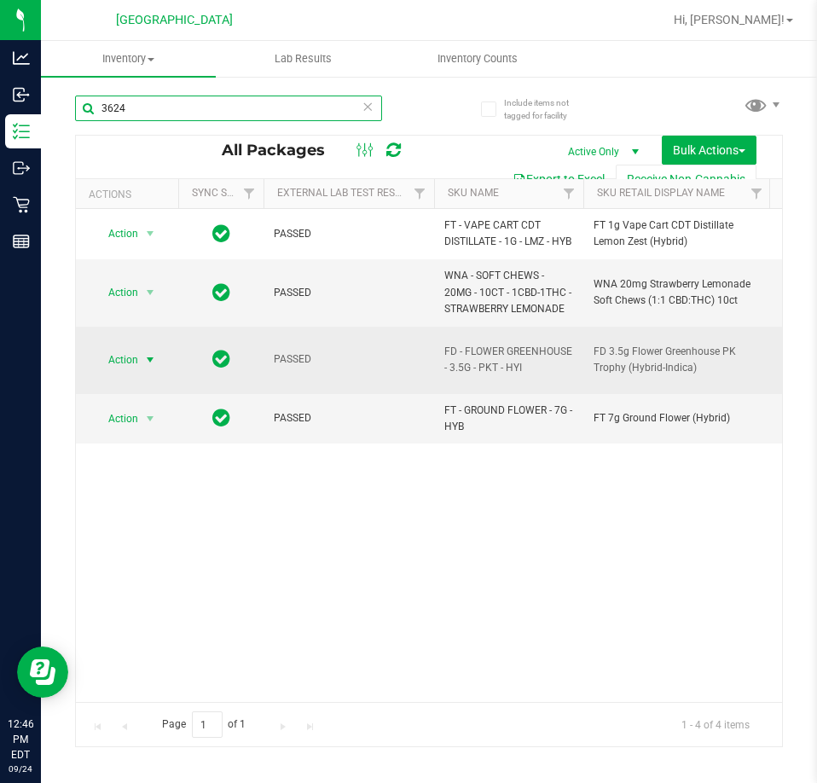
type input "3624"
click at [154, 367] on span "select" at bounding box center [150, 360] width 14 height 14
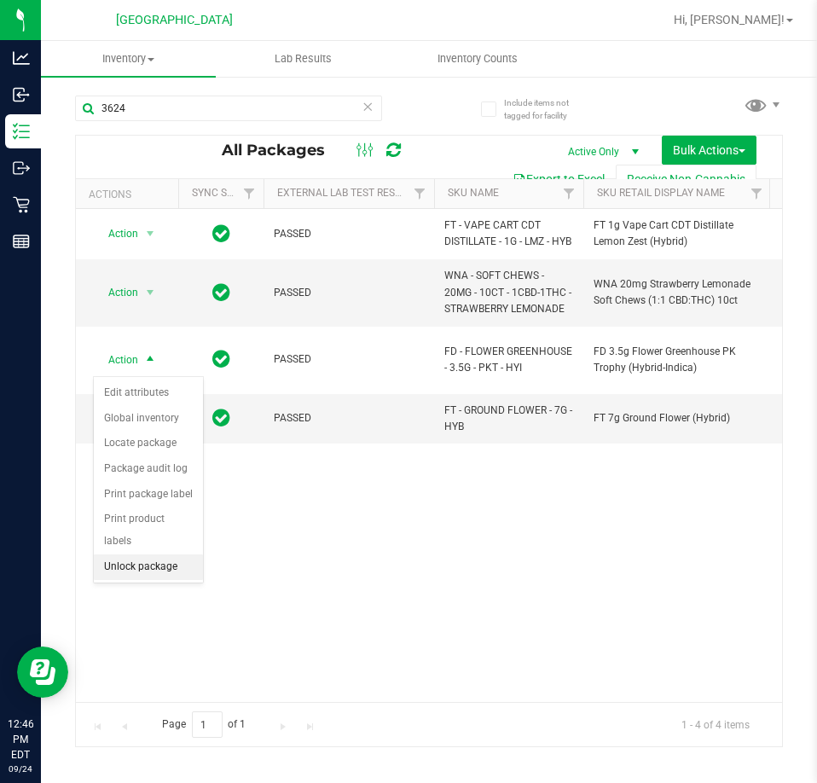
click at [142, 554] on li "Unlock package" at bounding box center [148, 567] width 109 height 26
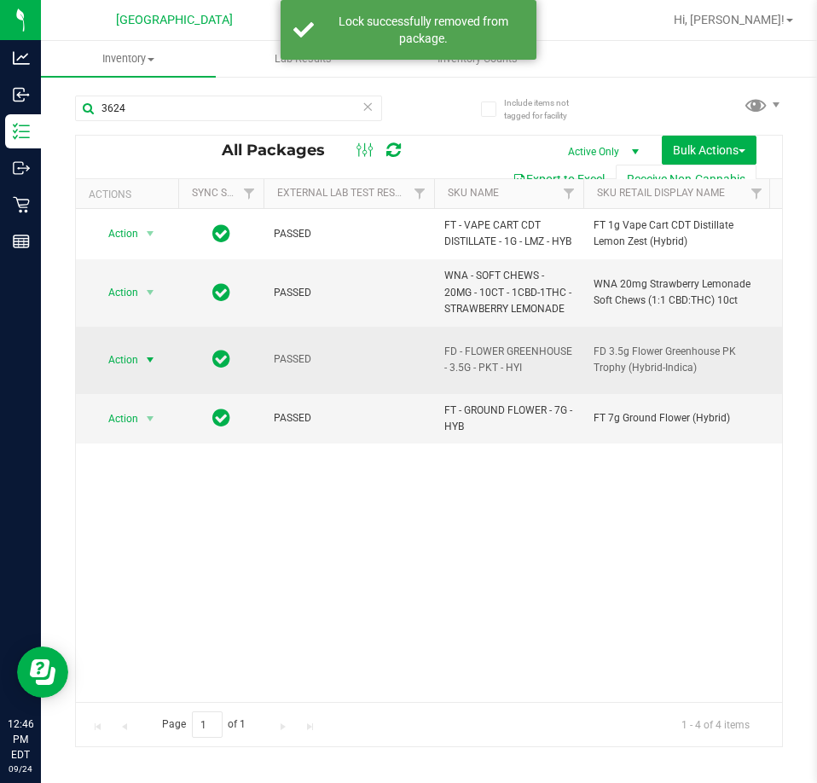
click at [142, 352] on span "select" at bounding box center [150, 360] width 21 height 24
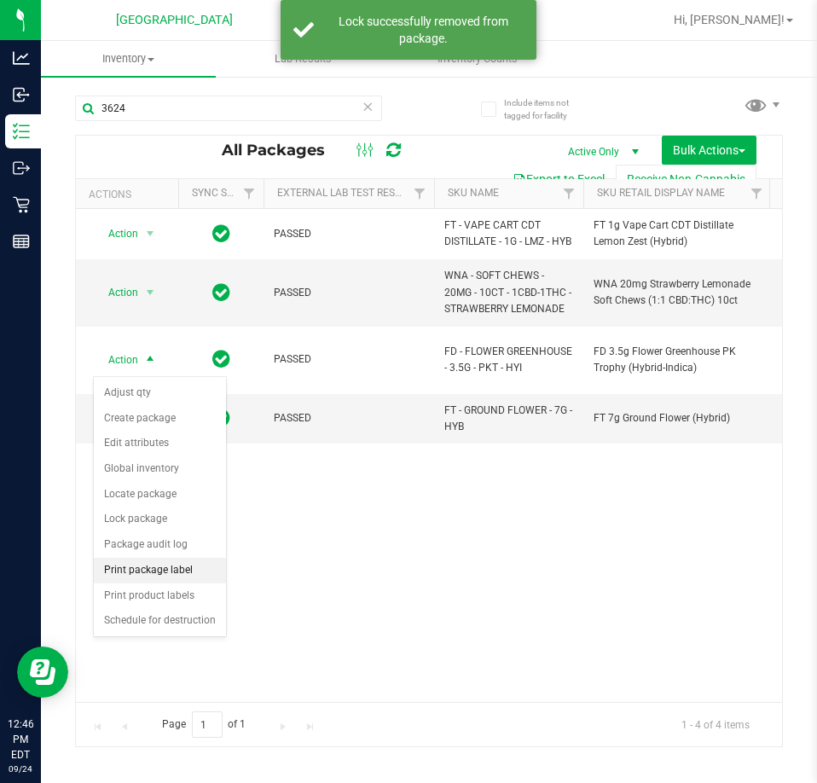
click at [159, 567] on li "Print package label" at bounding box center [160, 571] width 132 height 26
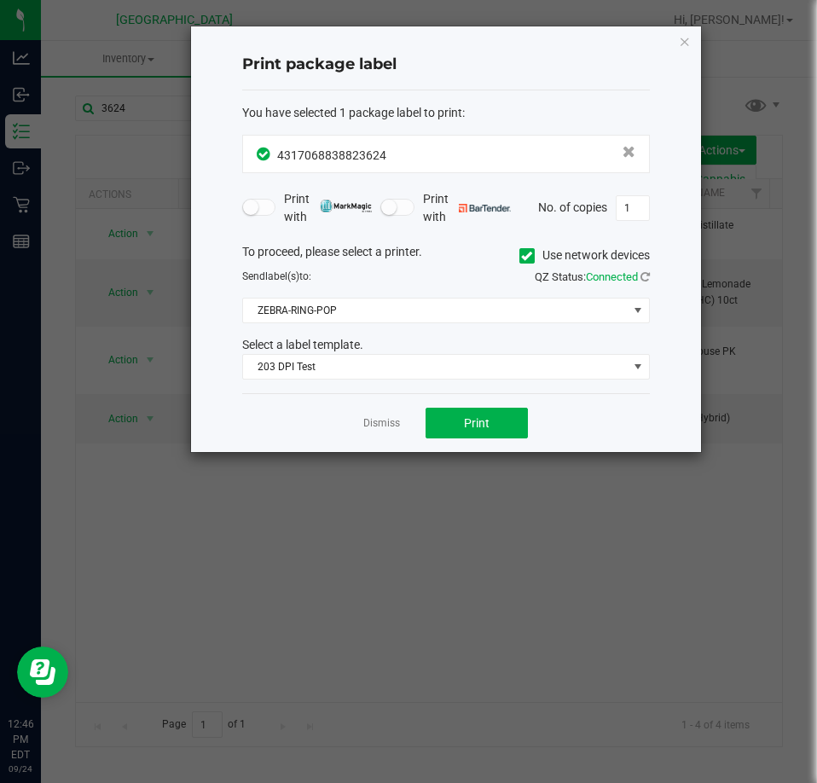
click at [480, 350] on div "Select a label template." at bounding box center [445, 345] width 433 height 18
drag, startPoint x: 484, startPoint y: 401, endPoint x: 478, endPoint y: 430, distance: 29.6
click at [484, 405] on div "Dismiss Print" at bounding box center [446, 422] width 408 height 59
click at [478, 432] on button "Print" at bounding box center [477, 423] width 102 height 31
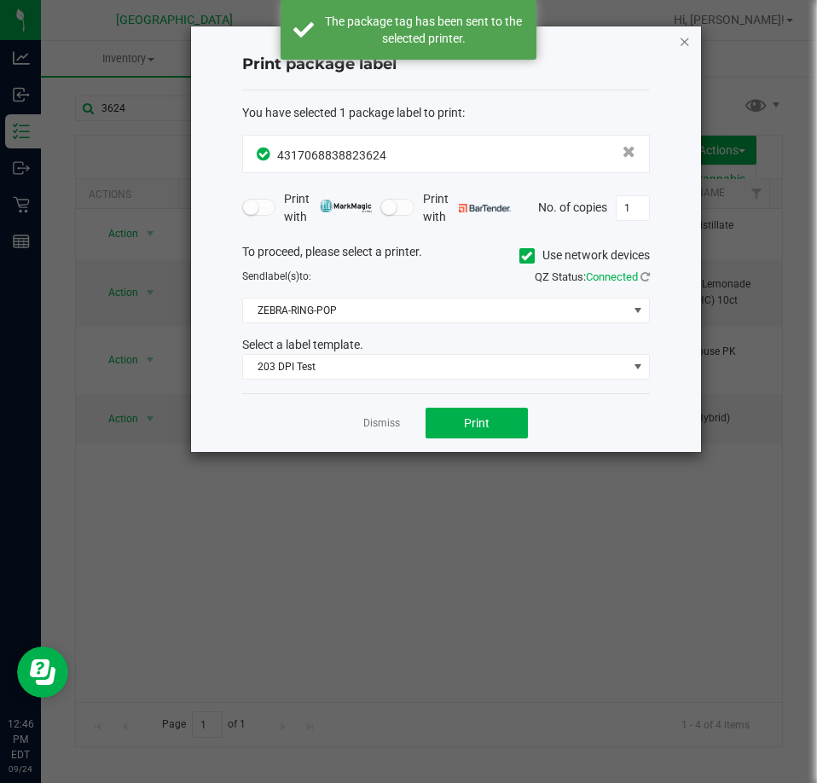
click at [683, 38] on icon "button" at bounding box center [685, 41] width 12 height 20
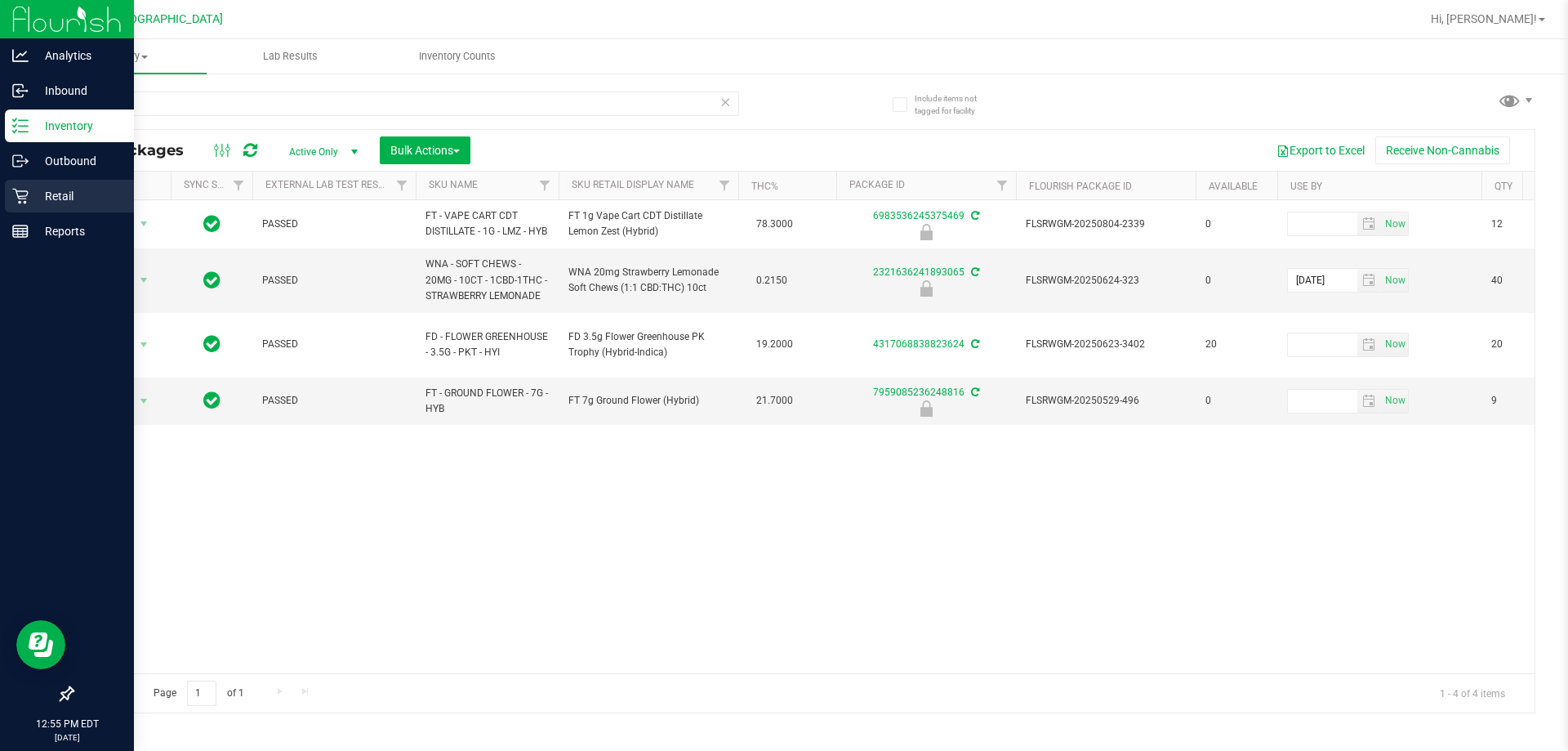
click at [46, 203] on p "Retail" at bounding box center [78, 195] width 98 height 19
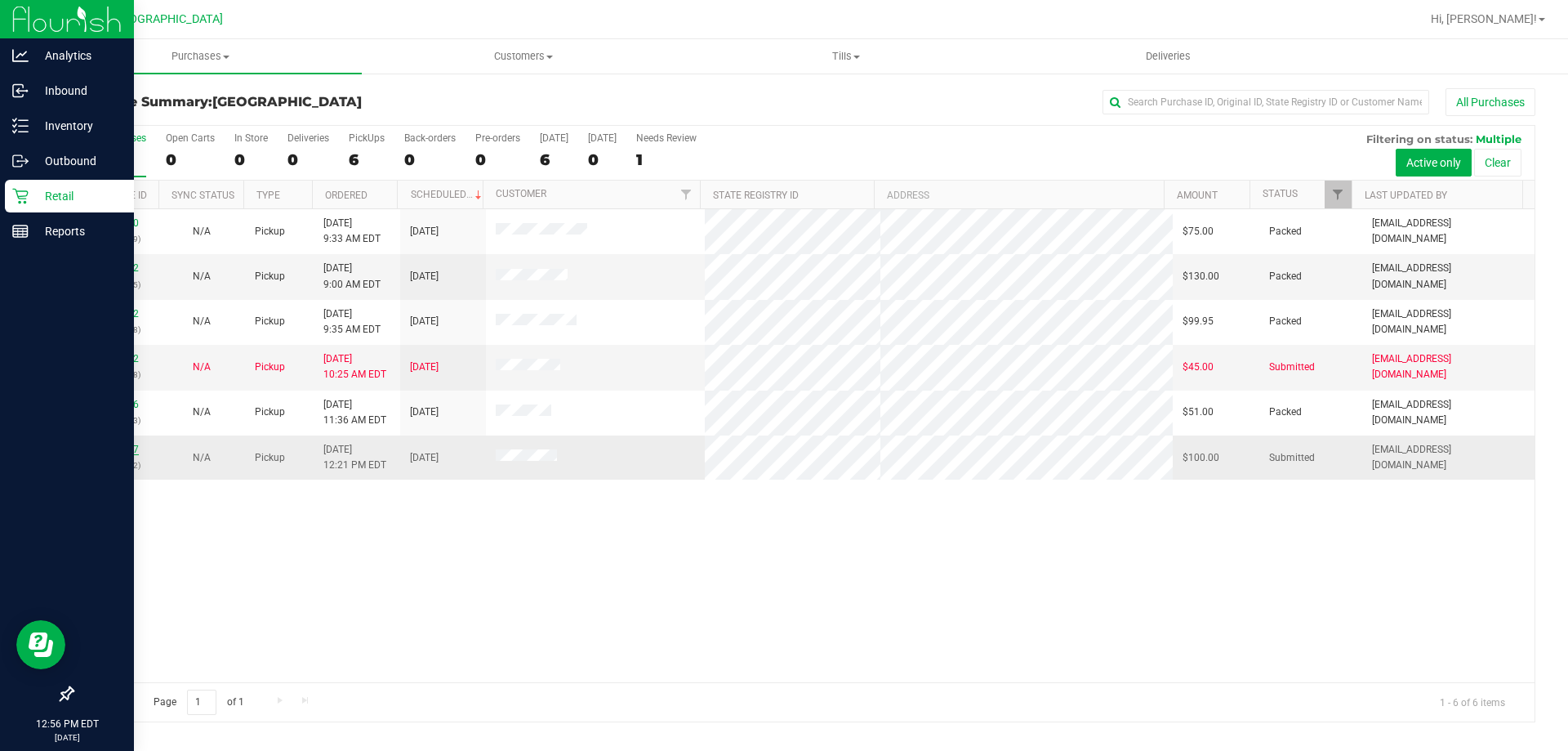
click at [130, 452] on link "11998447" at bounding box center [116, 449] width 46 height 11
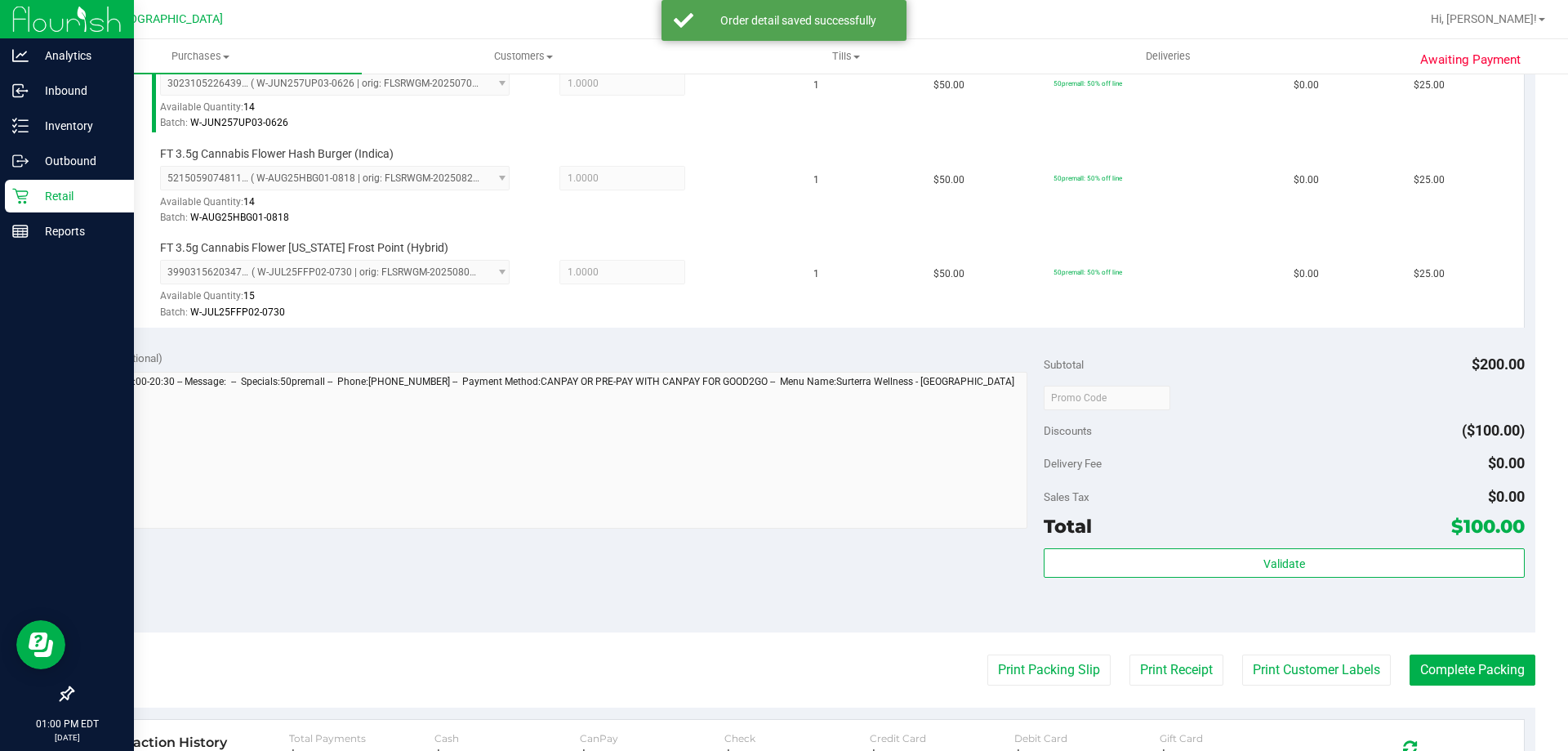
scroll to position [653, 0]
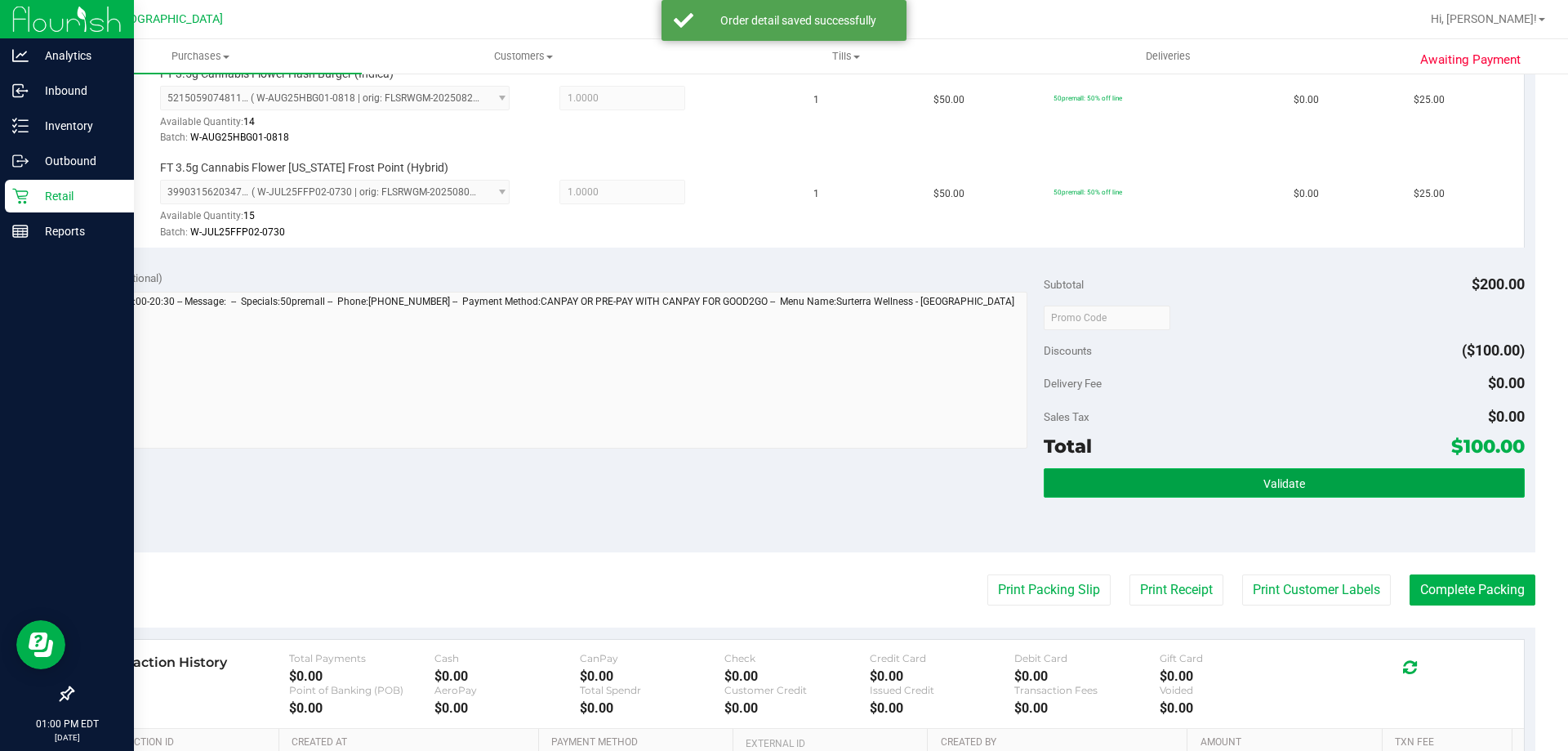
click at [782, 492] on button "Validate" at bounding box center [1284, 483] width 480 height 30
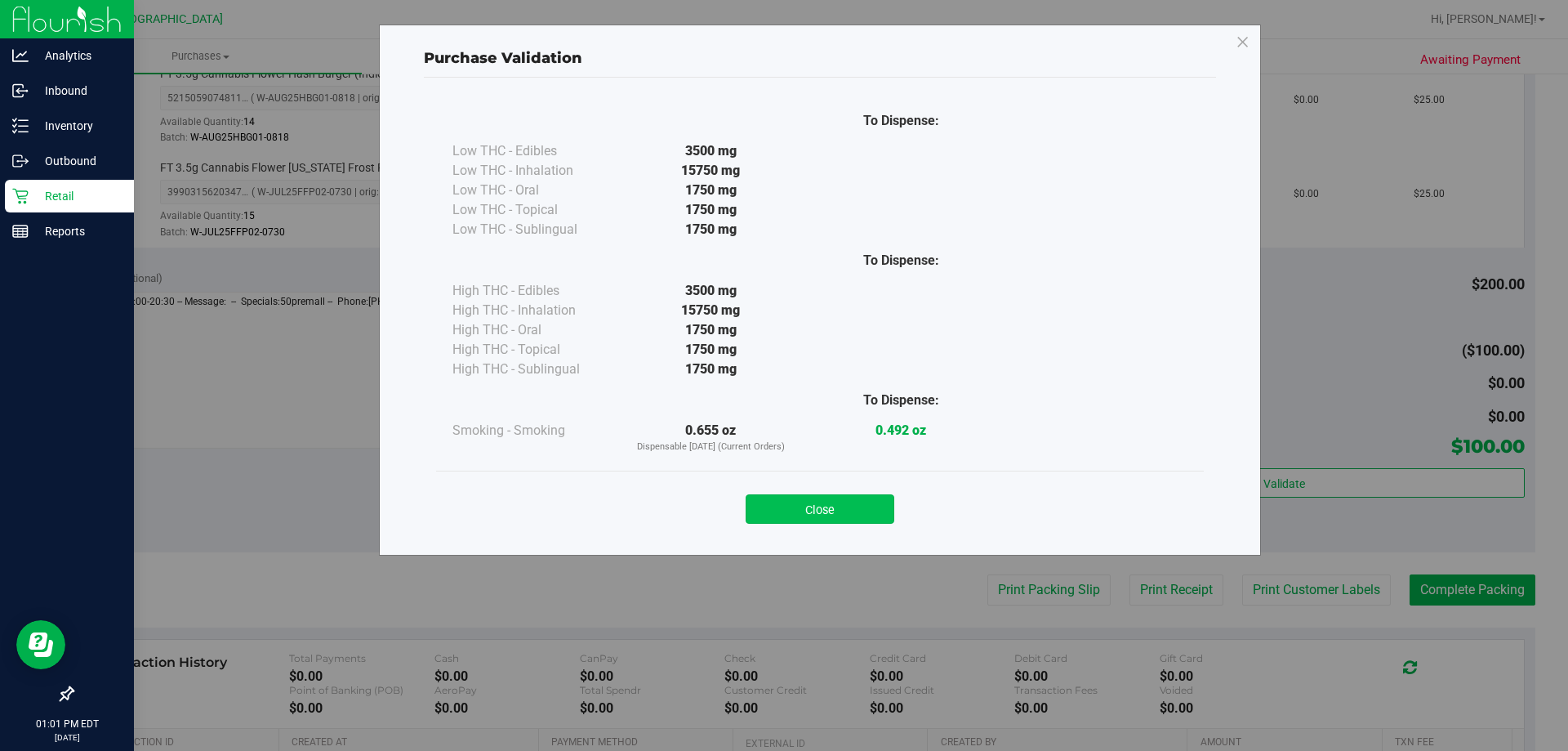
click at [782, 497] on button "Close" at bounding box center [820, 509] width 148 height 30
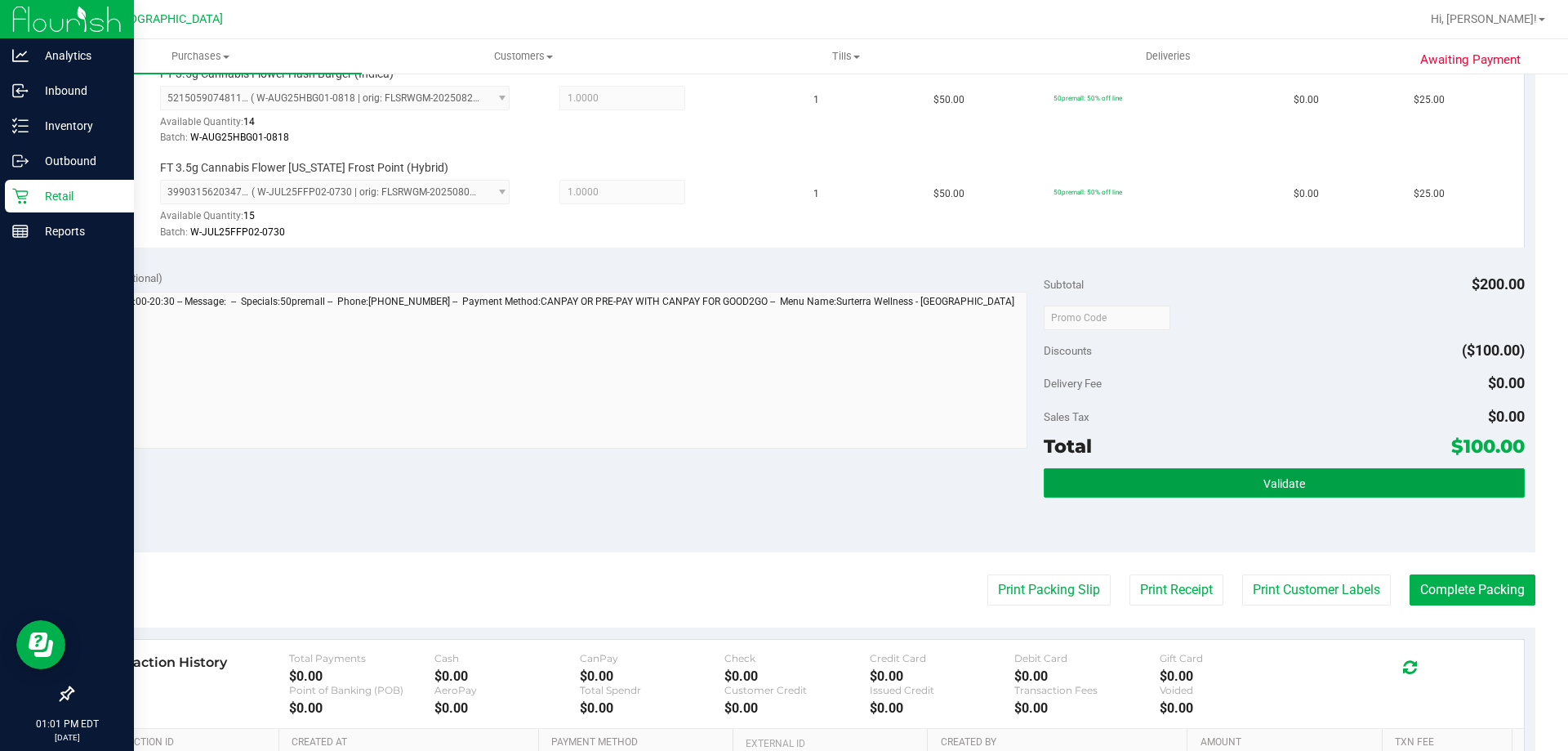
click at [782, 473] on button "Validate" at bounding box center [1284, 483] width 480 height 30
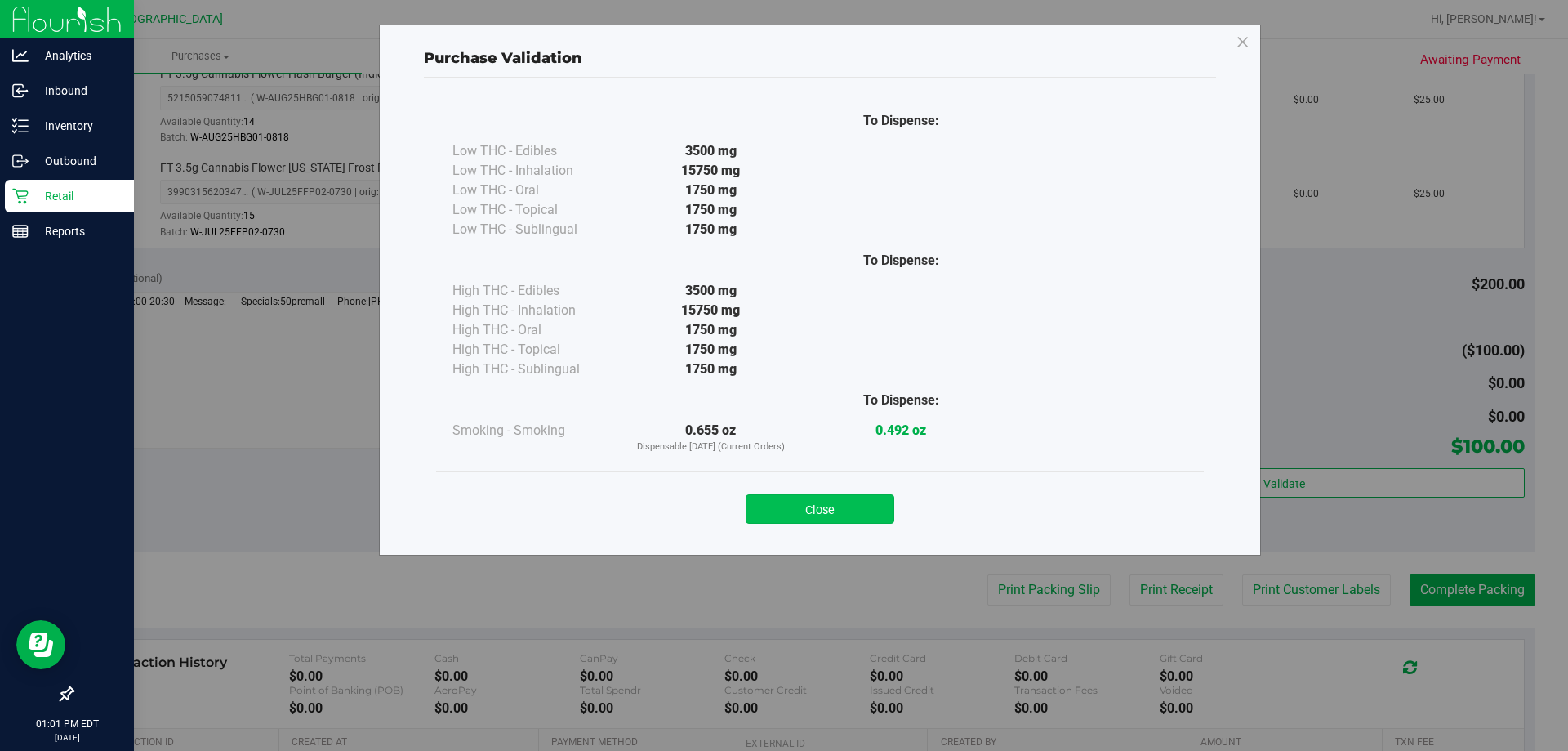
click at [782, 501] on button "Close" at bounding box center [820, 509] width 148 height 30
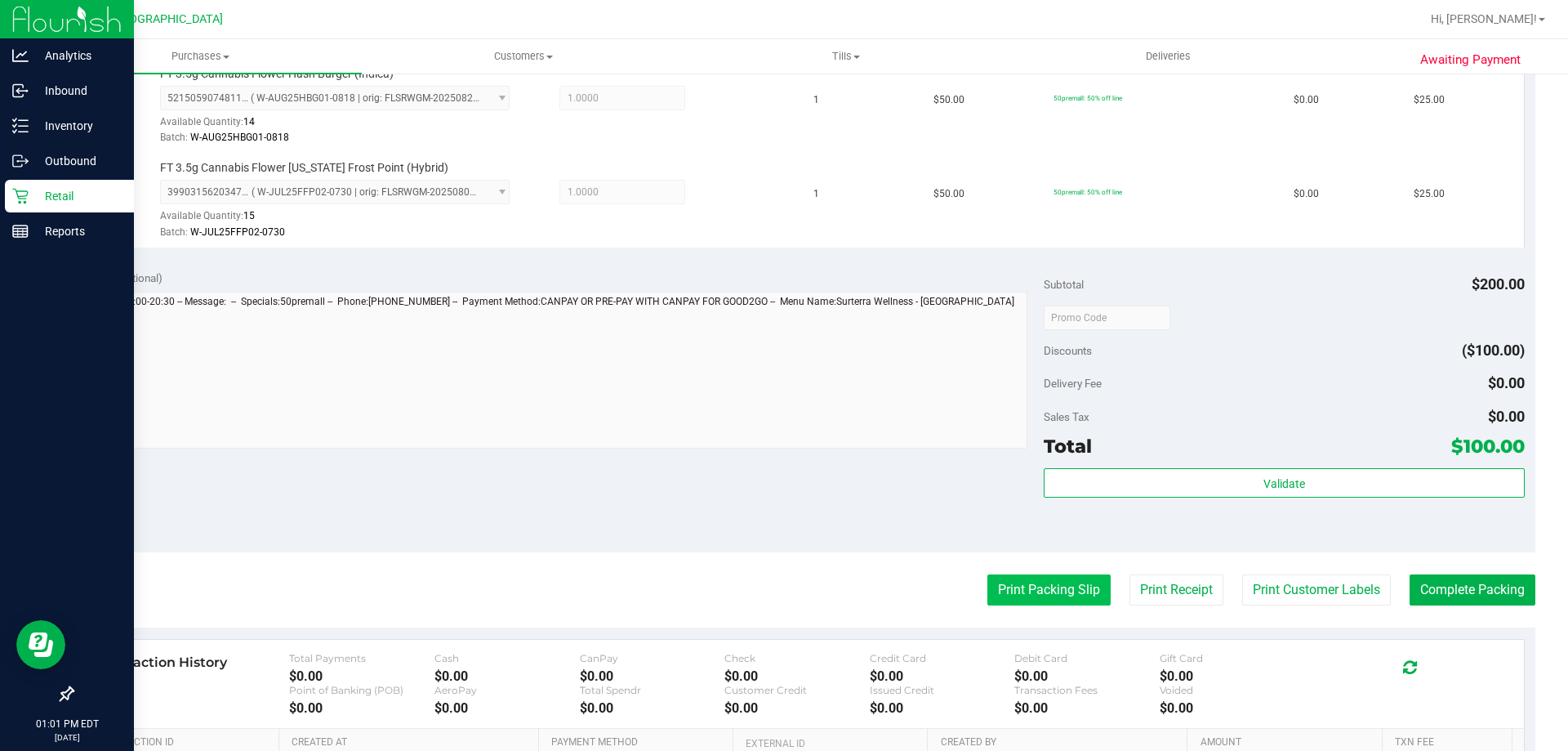
click at [782, 598] on button "Print Packing Slip" at bounding box center [1049, 590] width 124 height 31
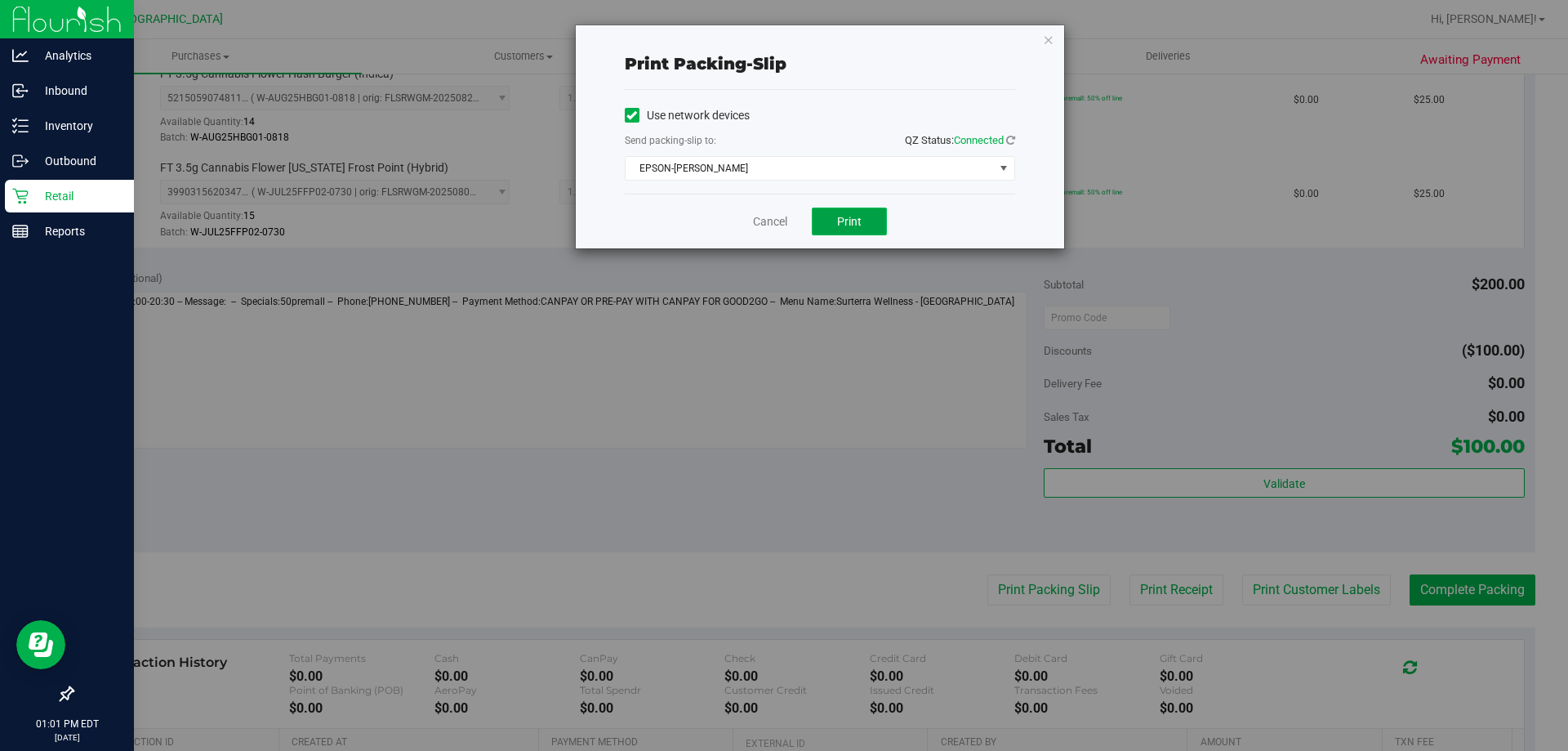
click at [782, 223] on button "Print" at bounding box center [850, 221] width 75 height 28
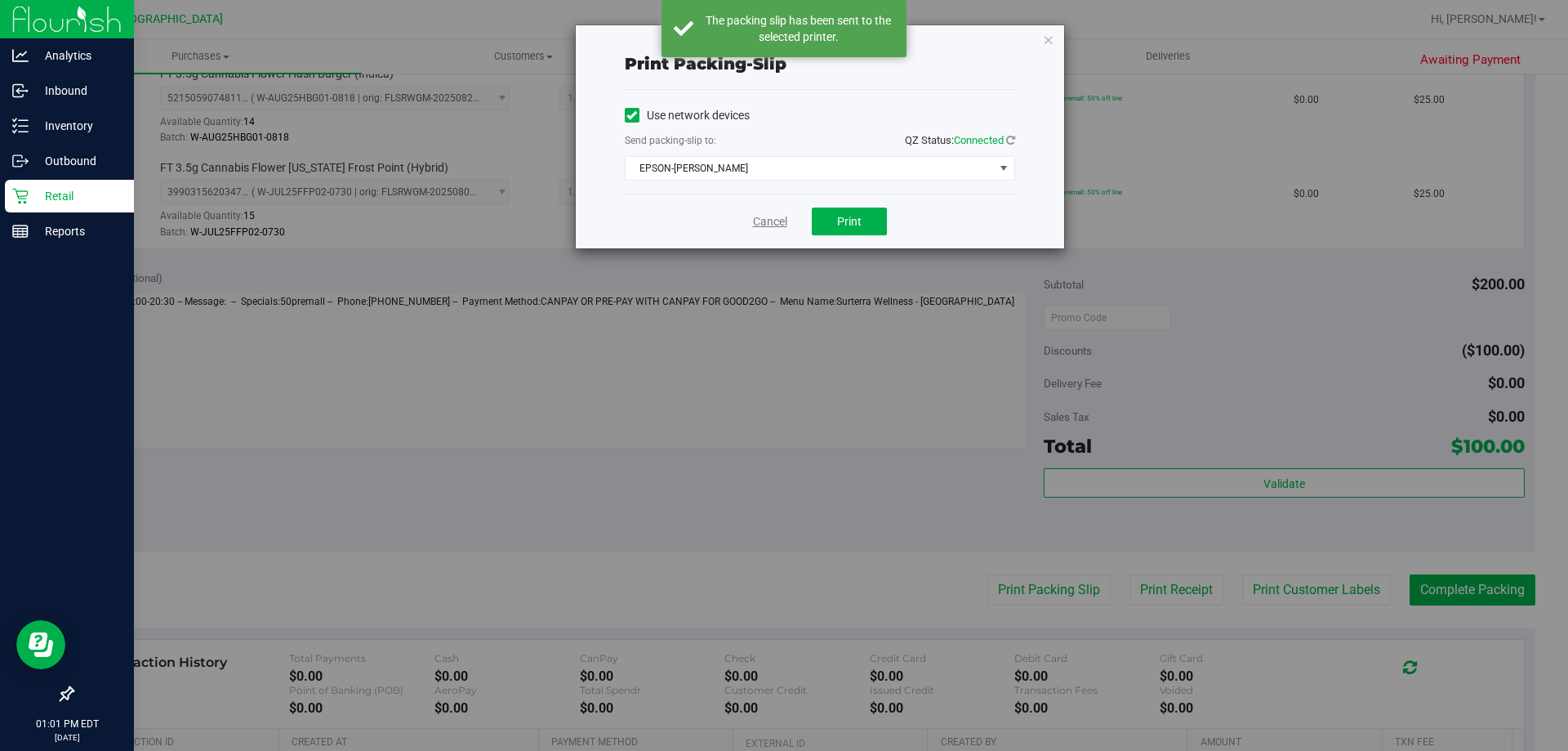
click at [780, 226] on link "Cancel" at bounding box center [770, 222] width 34 height 17
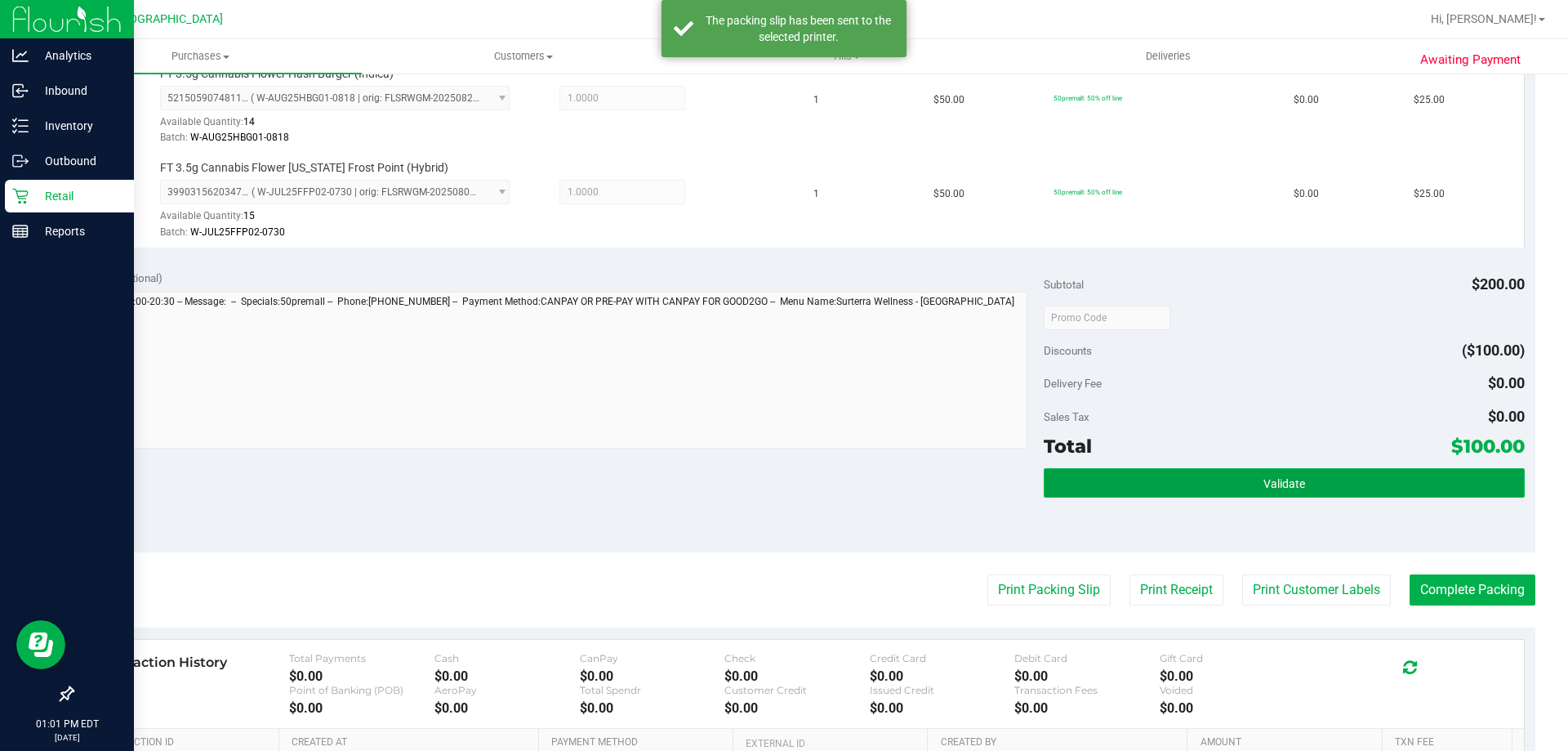
click at [782, 480] on button "Validate" at bounding box center [1284, 483] width 480 height 30
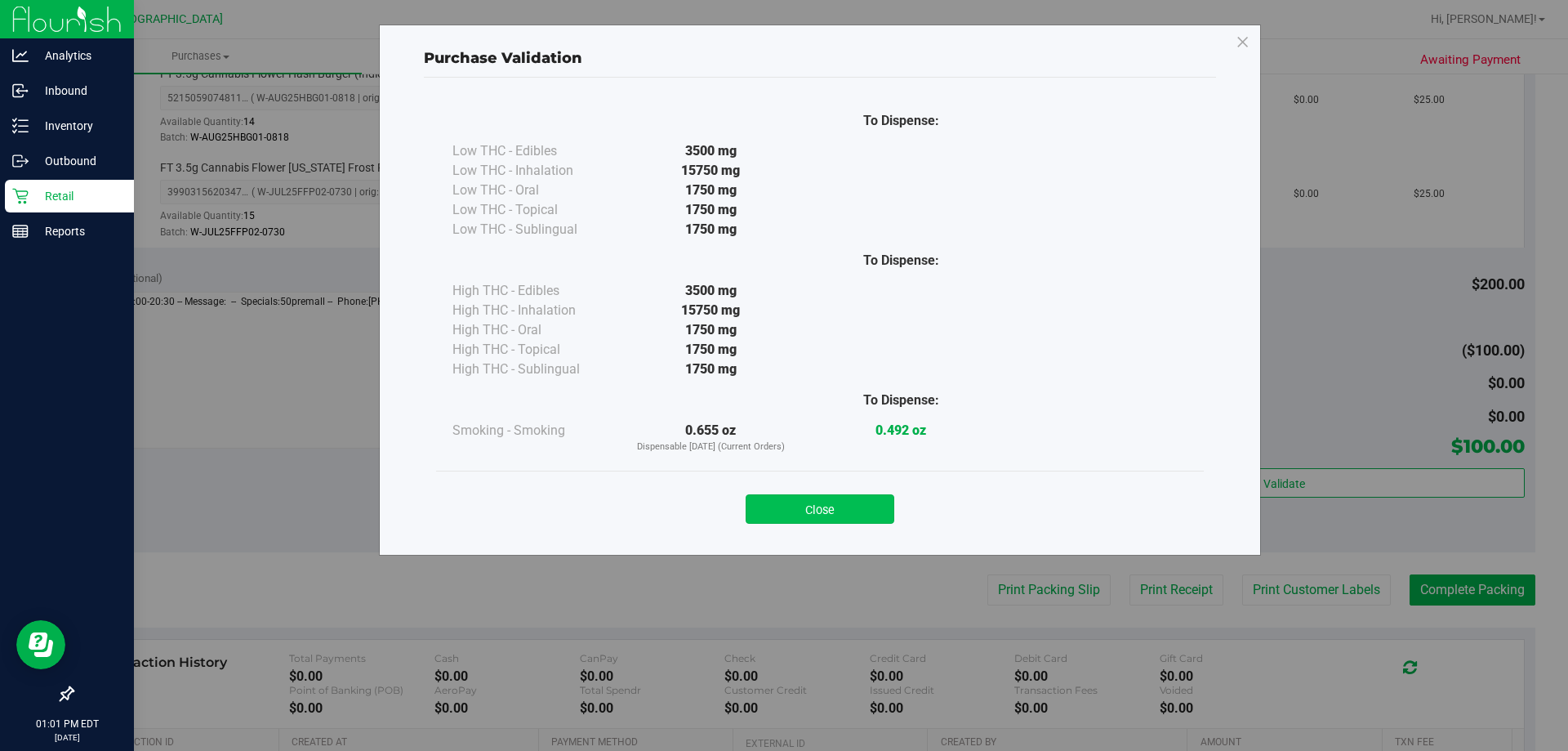
click at [782, 500] on button "Close" at bounding box center [820, 509] width 148 height 30
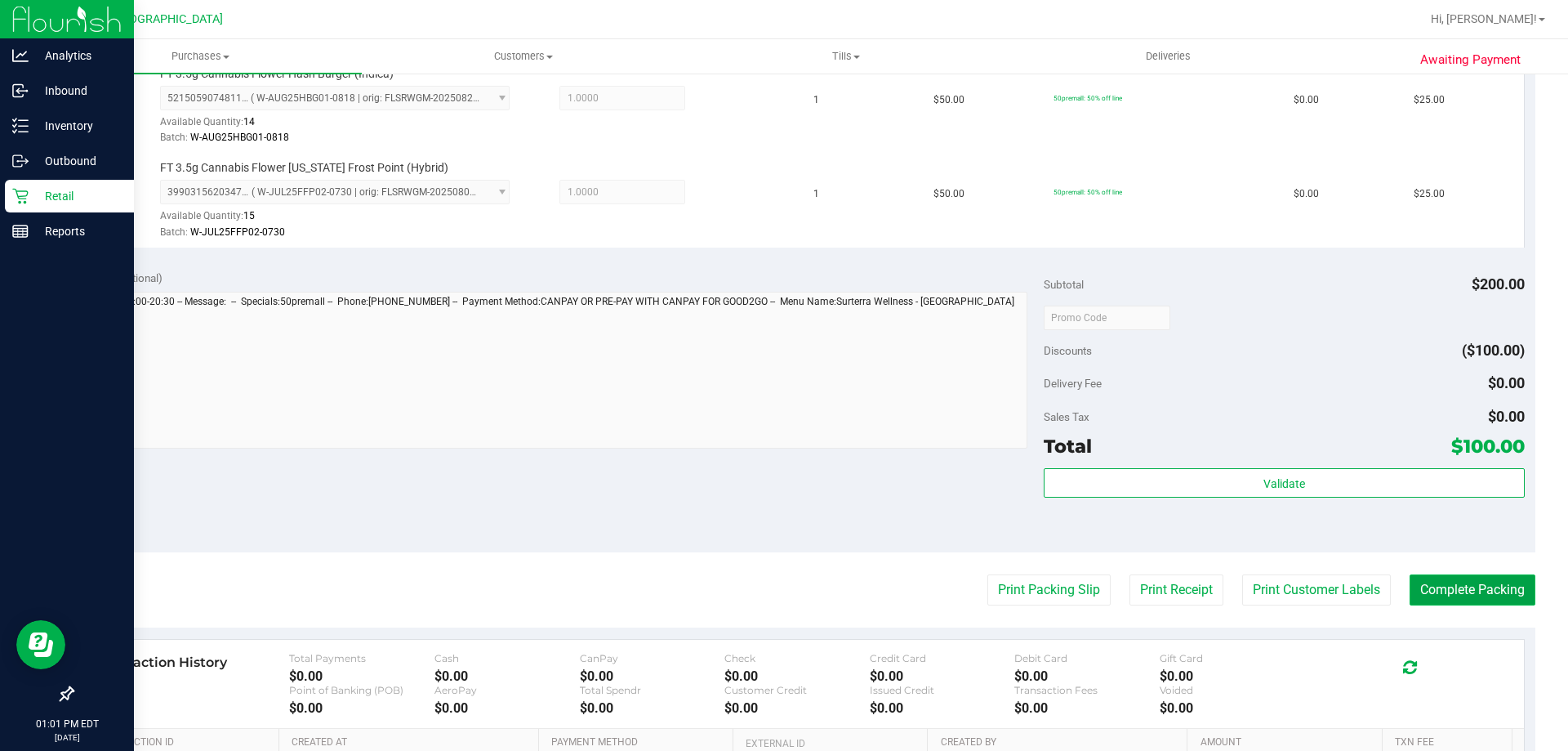
click at [782, 579] on button "Complete Packing" at bounding box center [1472, 590] width 125 height 31
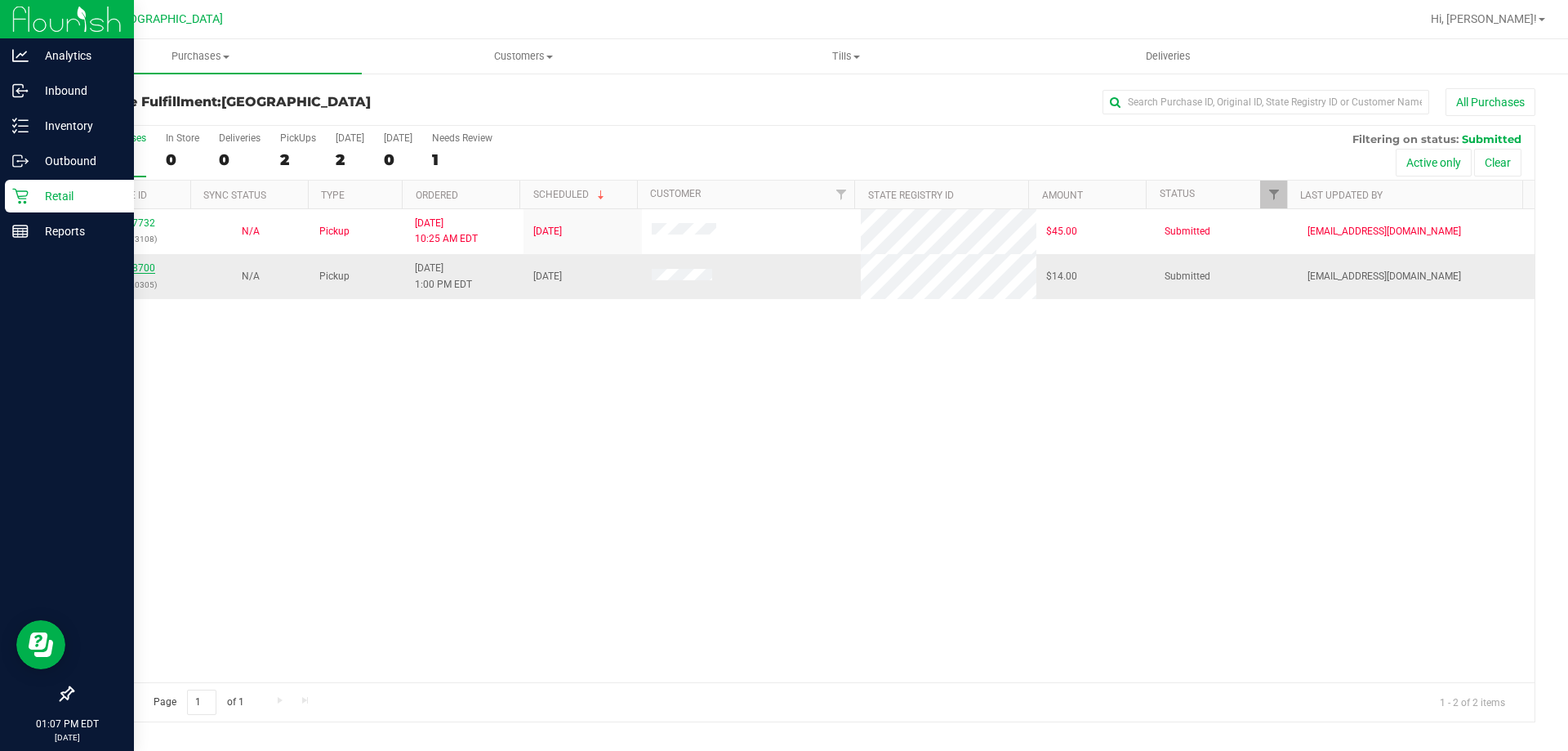
click at [148, 270] on link "11998700" at bounding box center [132, 268] width 46 height 11
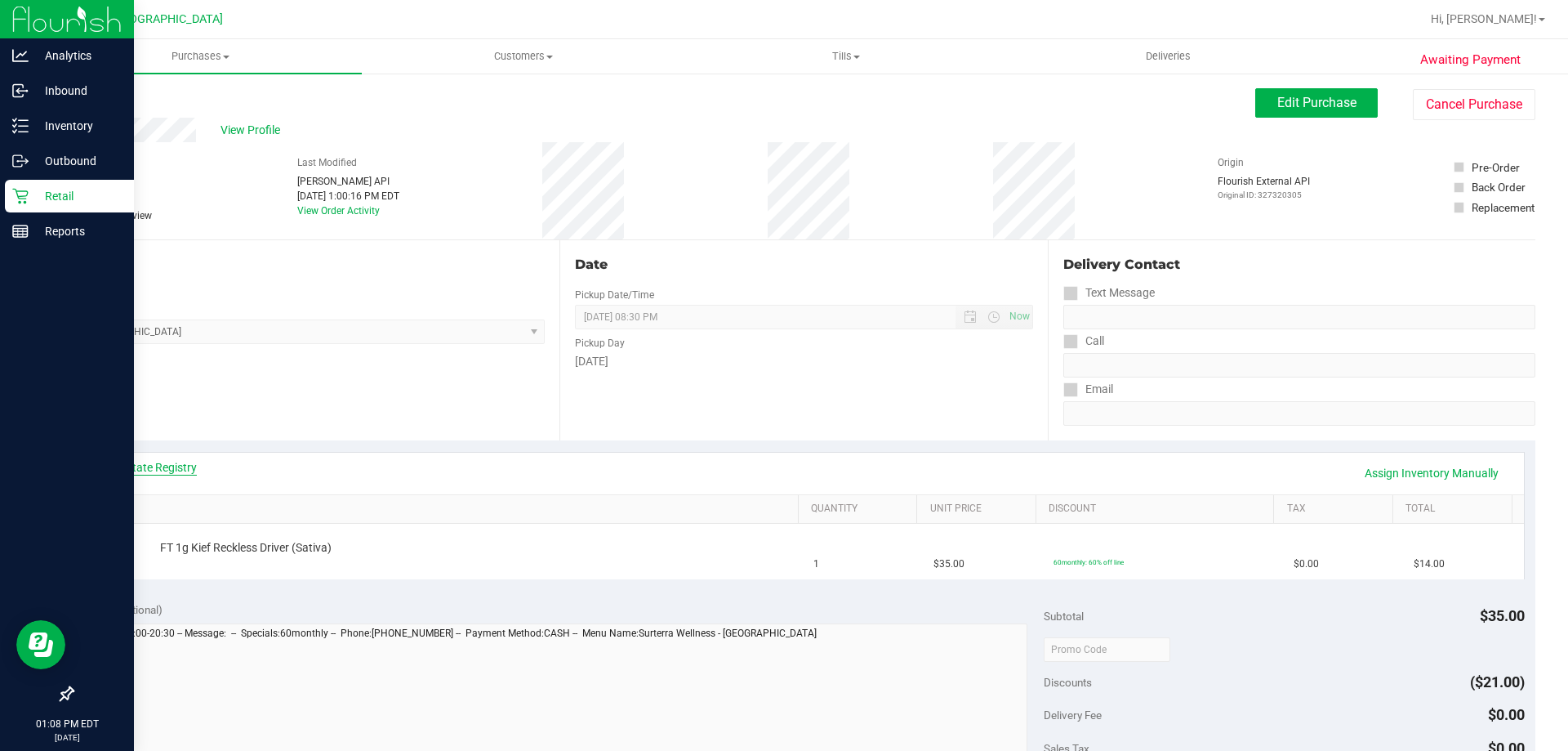
click at [144, 463] on link "View State Registry" at bounding box center [148, 467] width 98 height 16
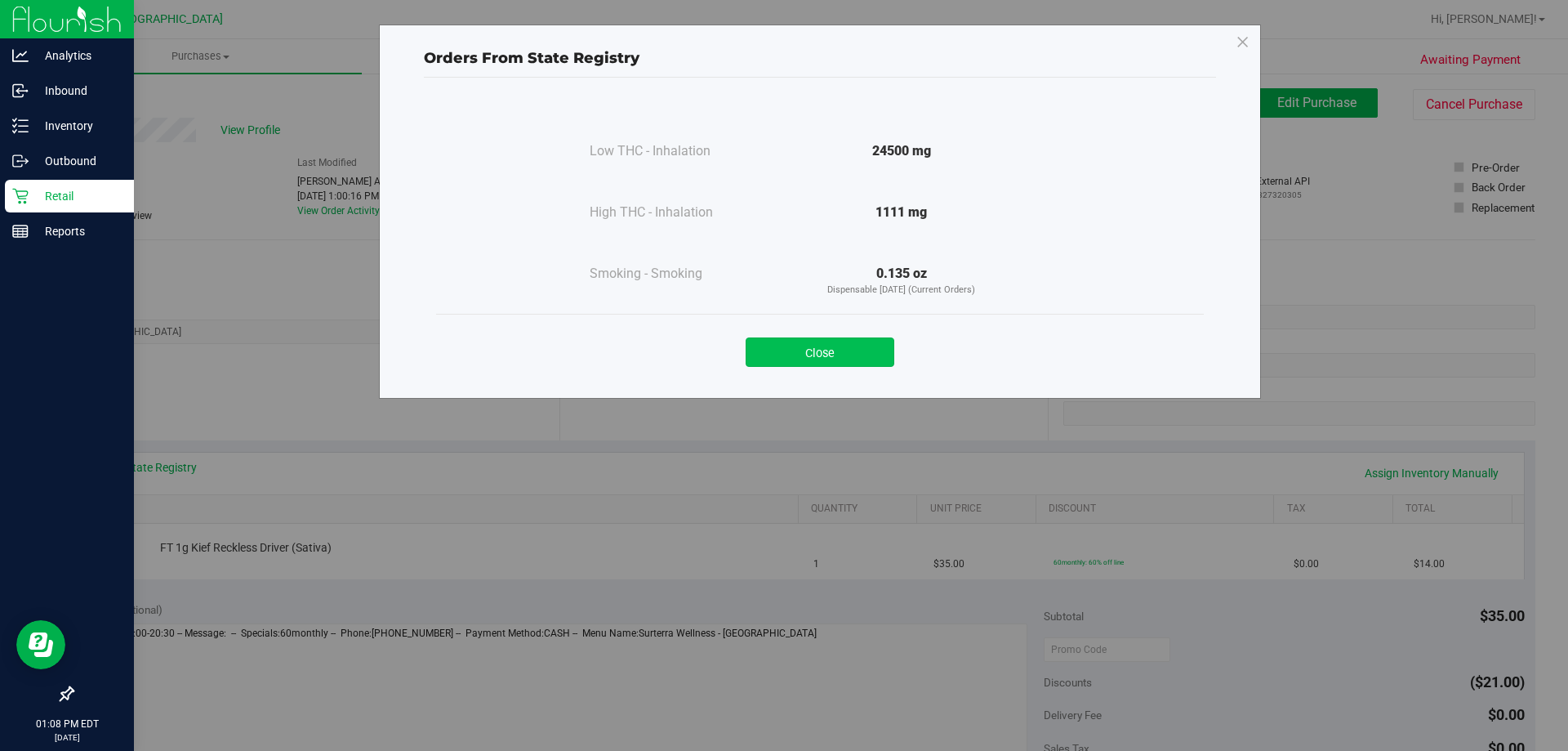
click at [782, 358] on button "Close" at bounding box center [820, 352] width 148 height 30
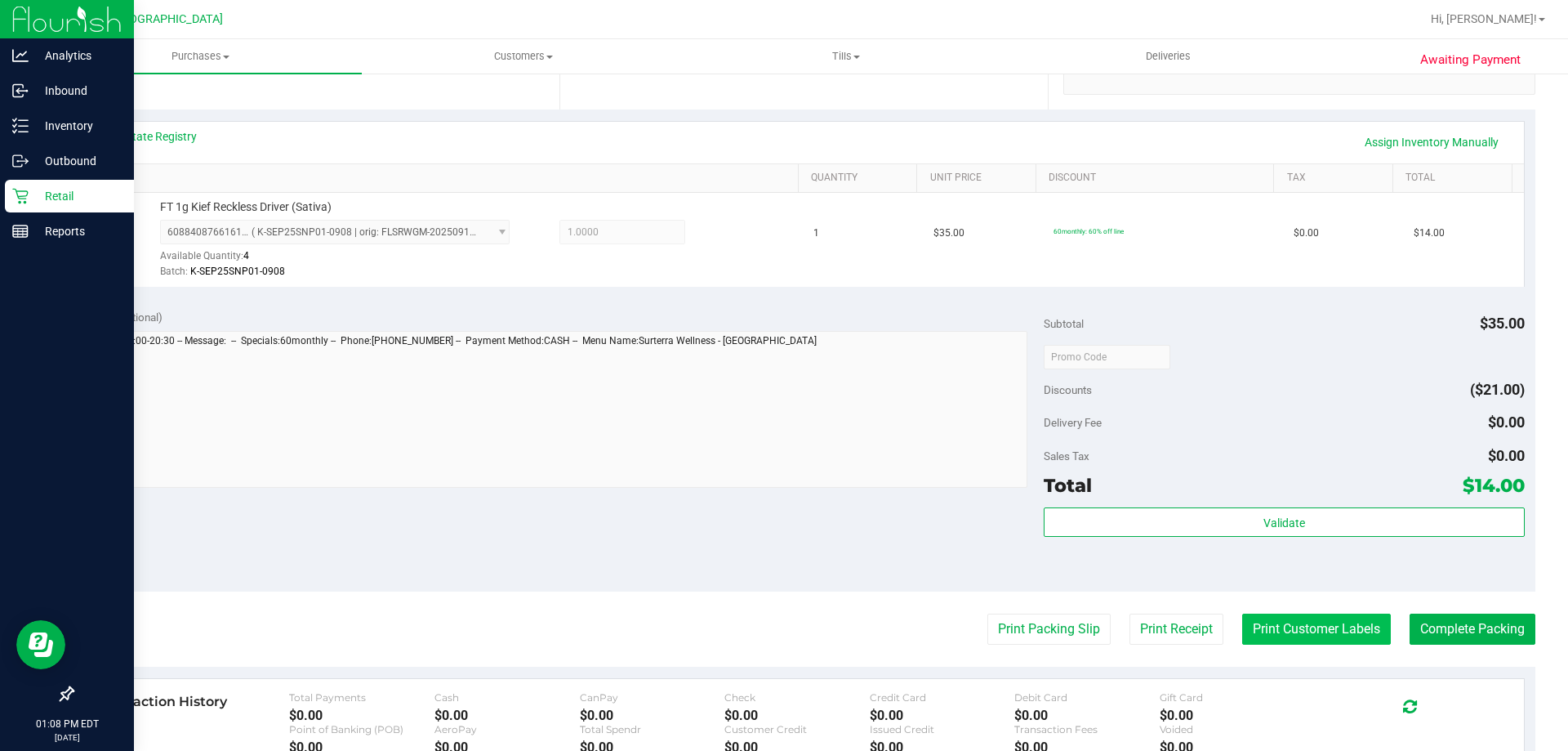
scroll to position [408, 0]
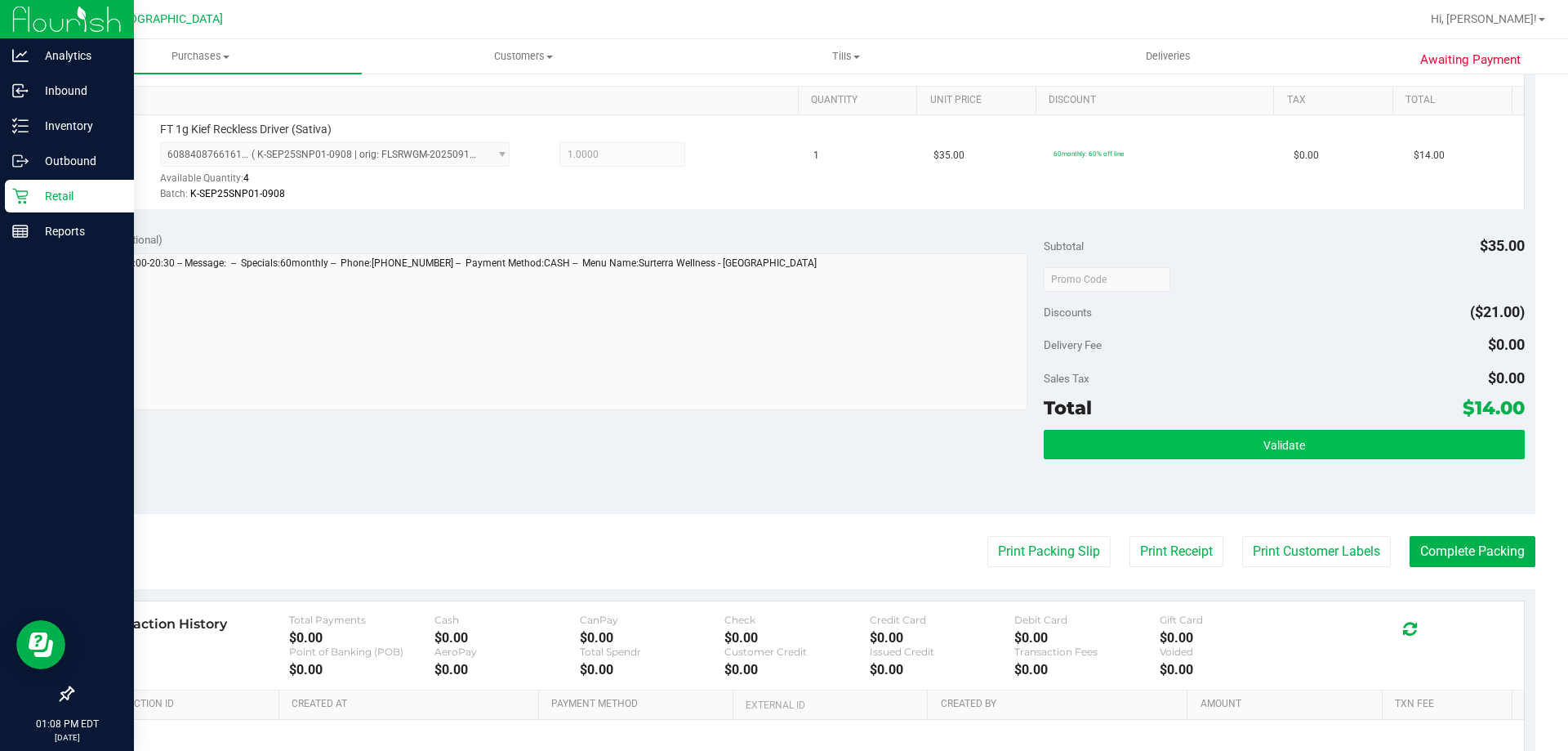
click at [782, 464] on div "Validate" at bounding box center [1284, 467] width 480 height 74
click at [782, 455] on button "Validate" at bounding box center [1284, 444] width 480 height 30
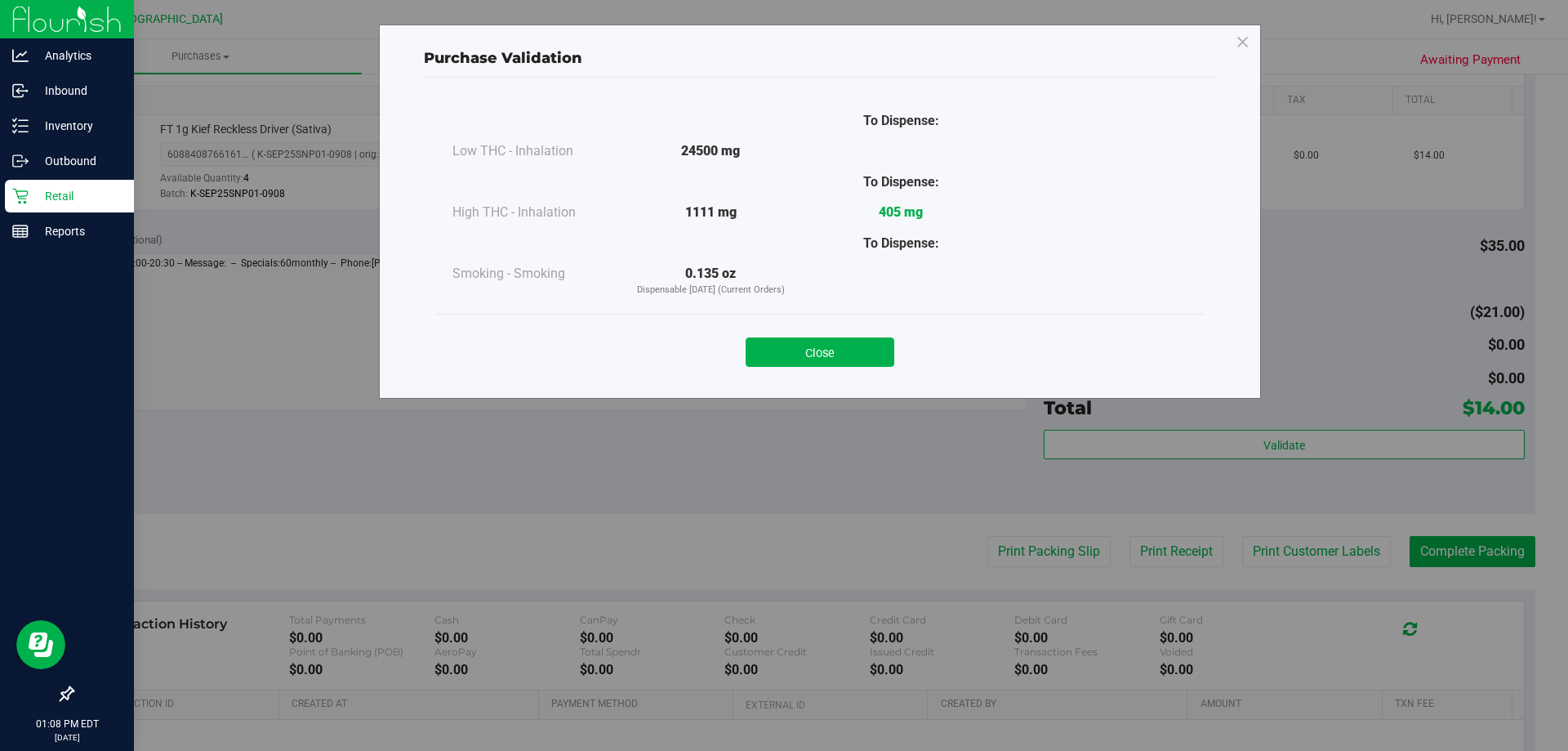
drag, startPoint x: 800, startPoint y: 358, endPoint x: 815, endPoint y: 354, distance: 15.5
click at [782, 358] on button "Close" at bounding box center [820, 352] width 148 height 30
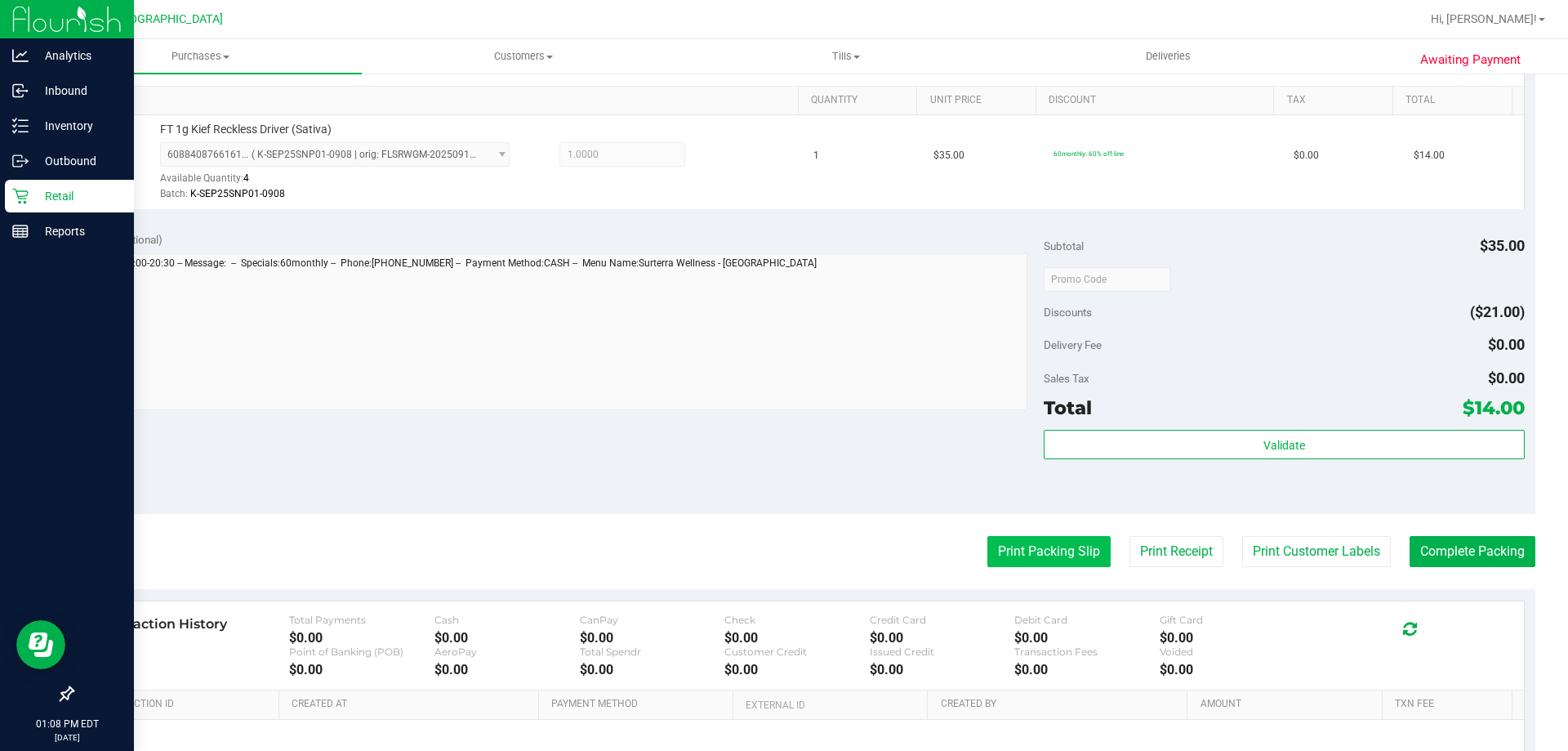
click at [782, 548] on button "Print Packing Slip" at bounding box center [1049, 551] width 124 height 31
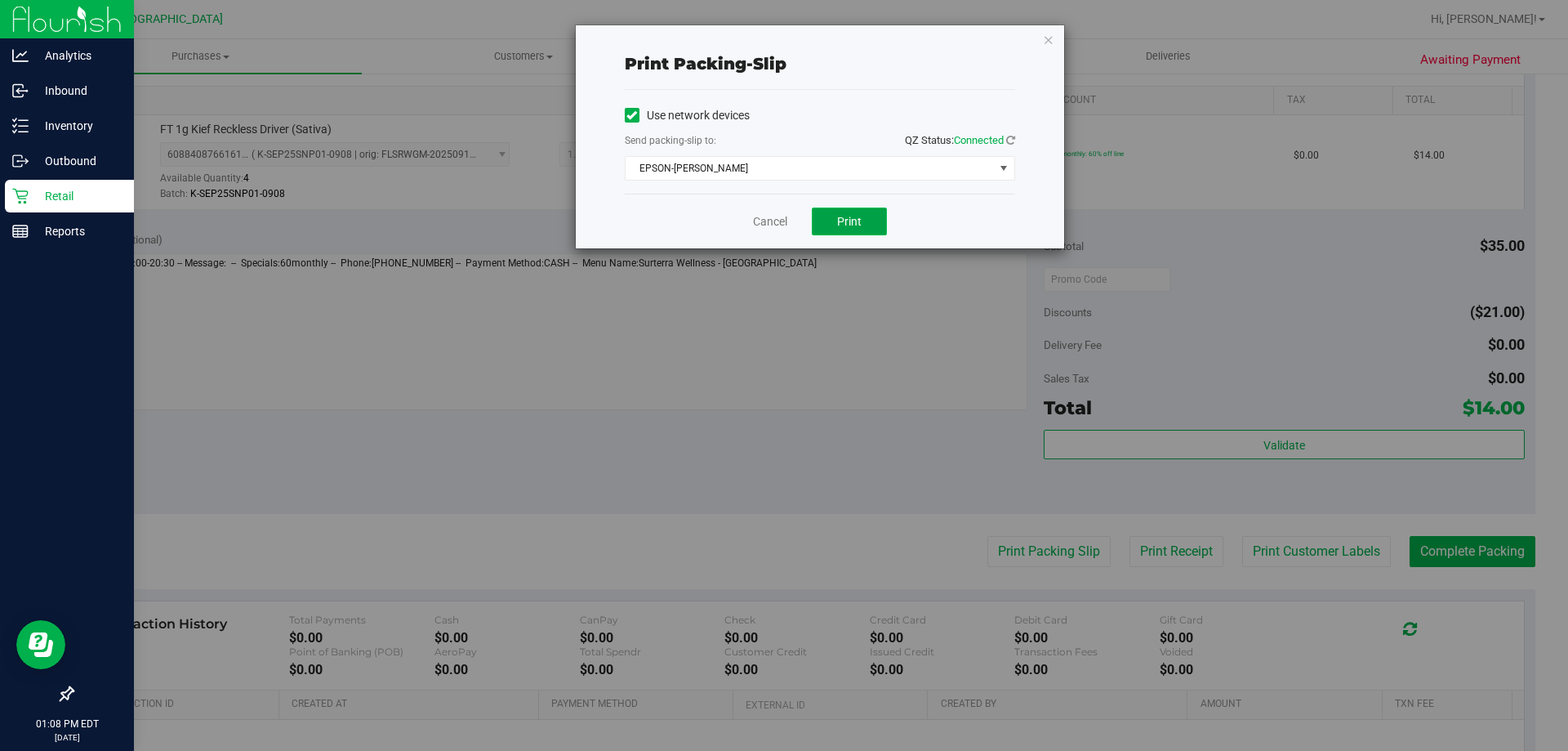
click at [782, 216] on span "Print" at bounding box center [850, 221] width 25 height 13
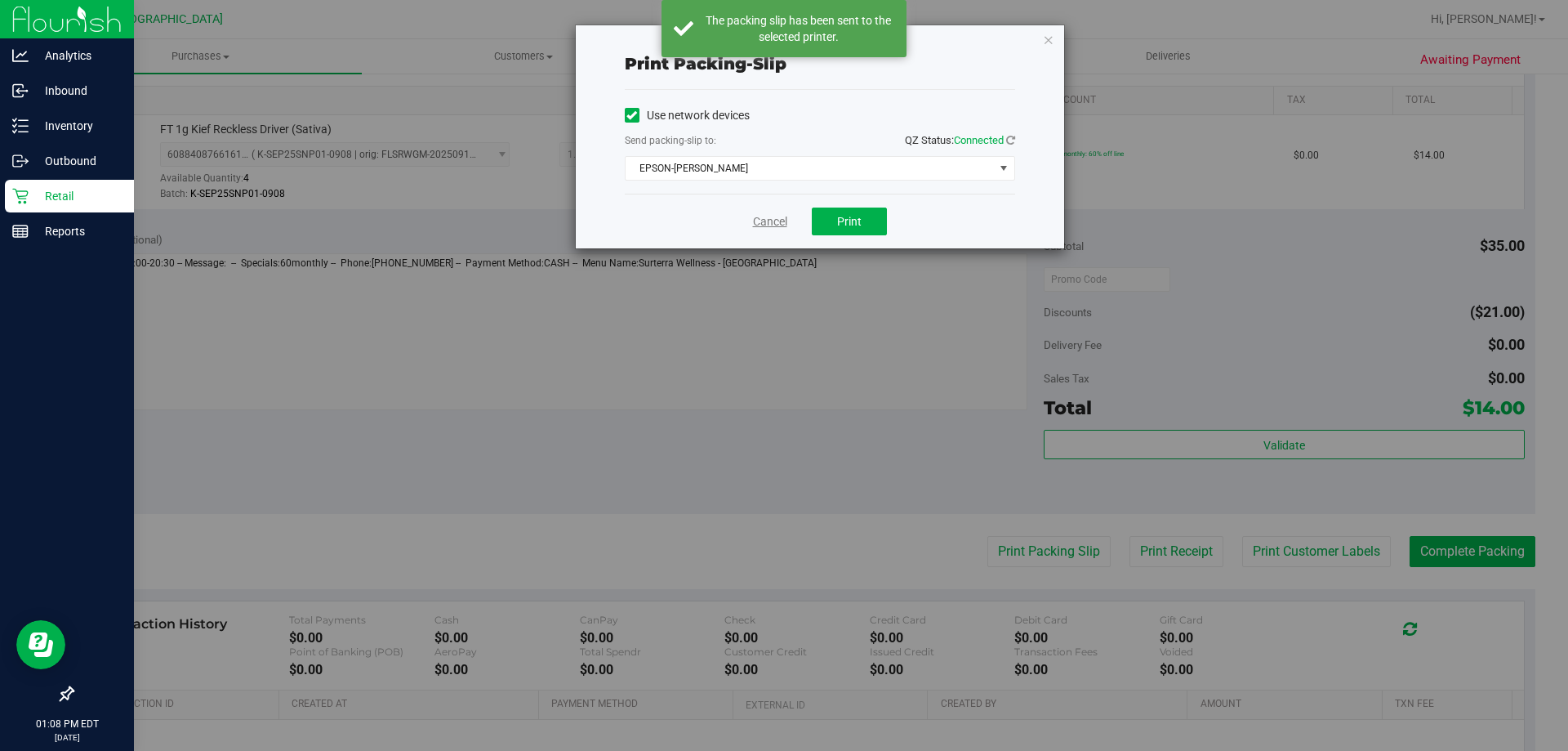
click at [774, 224] on link "Cancel" at bounding box center [770, 222] width 34 height 17
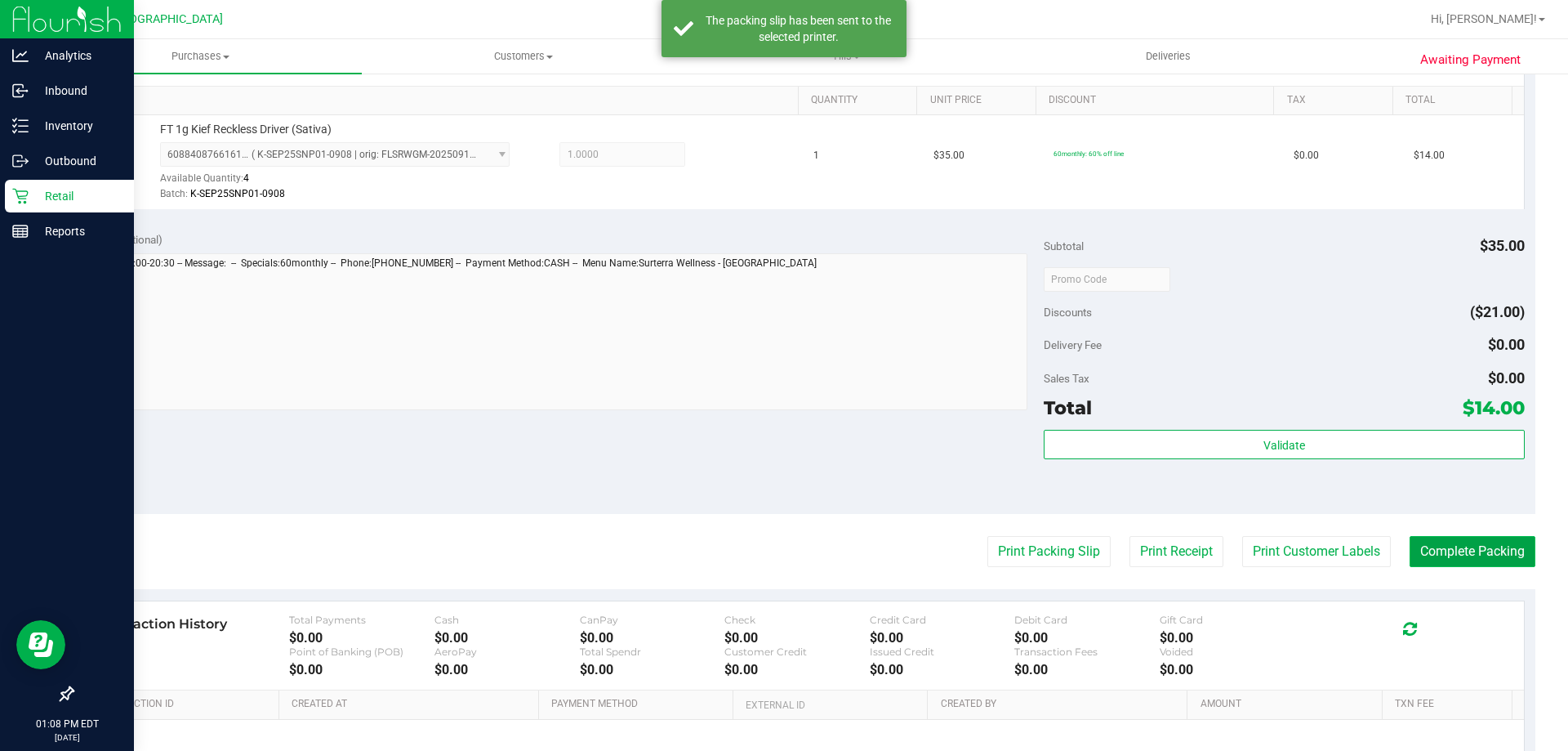
click at [782, 547] on button "Complete Packing" at bounding box center [1472, 551] width 125 height 31
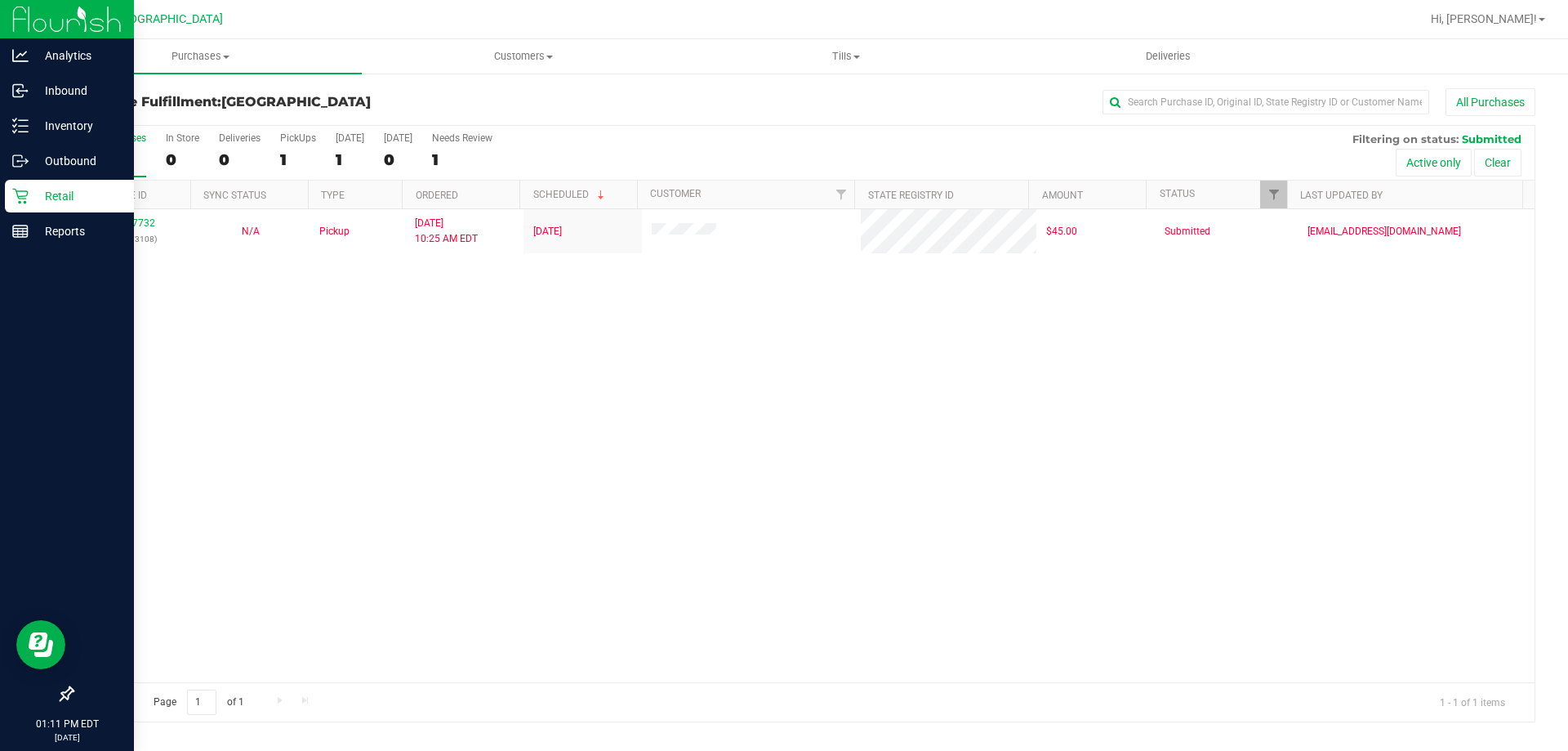
click at [9, 194] on div "Retail" at bounding box center [69, 196] width 129 height 33
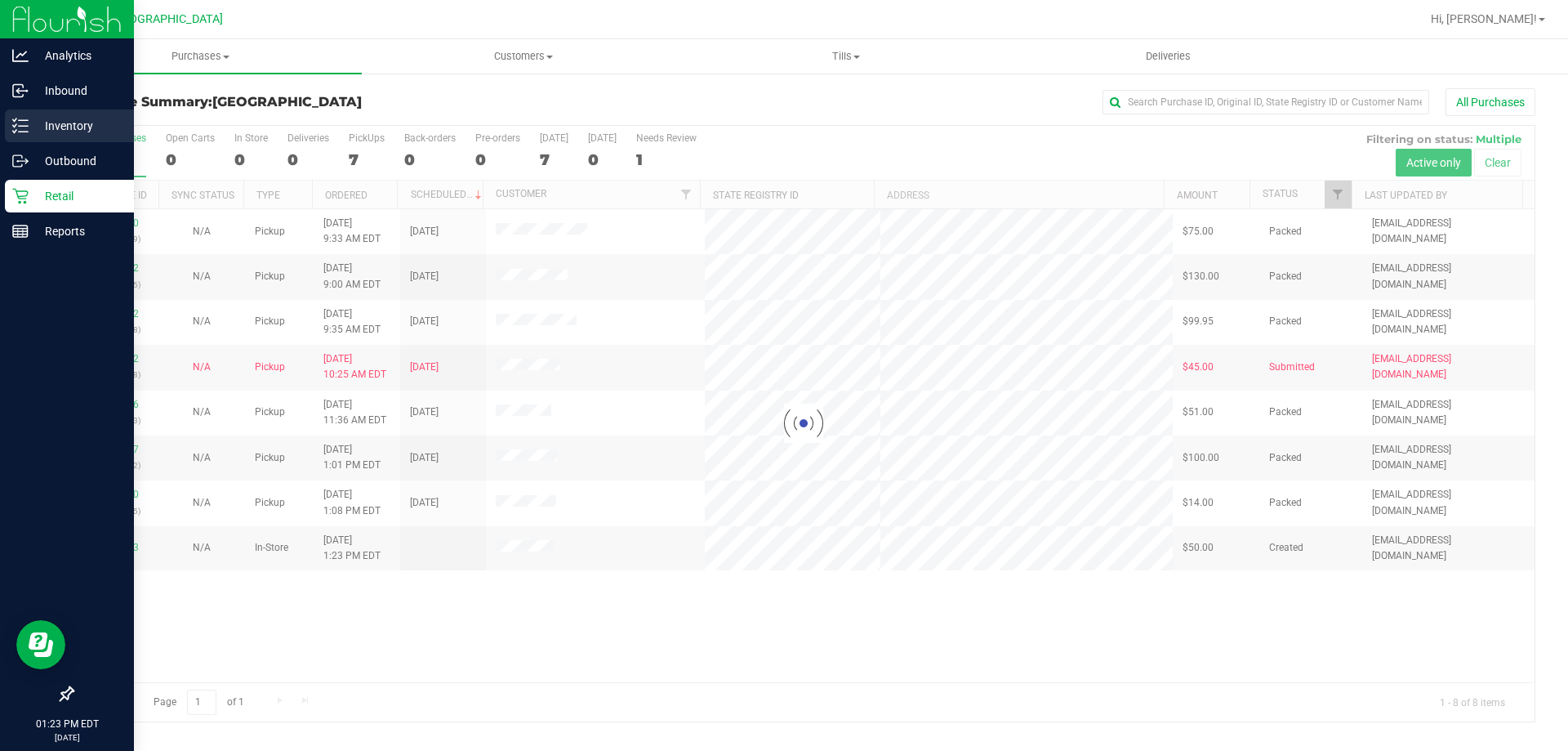
click at [34, 119] on p "Inventory" at bounding box center [78, 125] width 98 height 19
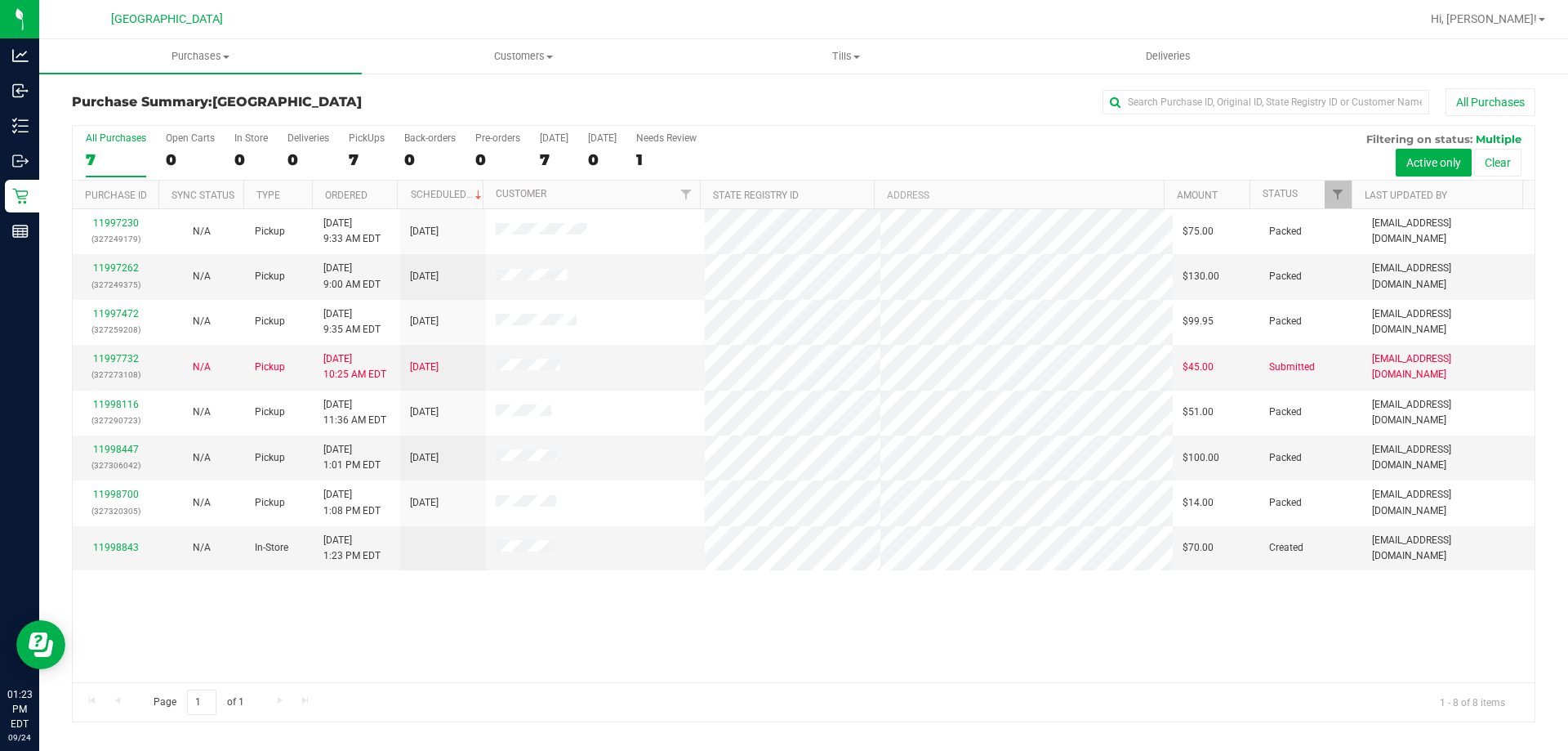
click at [41, 124] on div "Purchase Summary: [GEOGRAPHIC_DATA] All Purchases All Purchases 7 Open Carts 0 …" at bounding box center [804, 405] width 1530 height 667
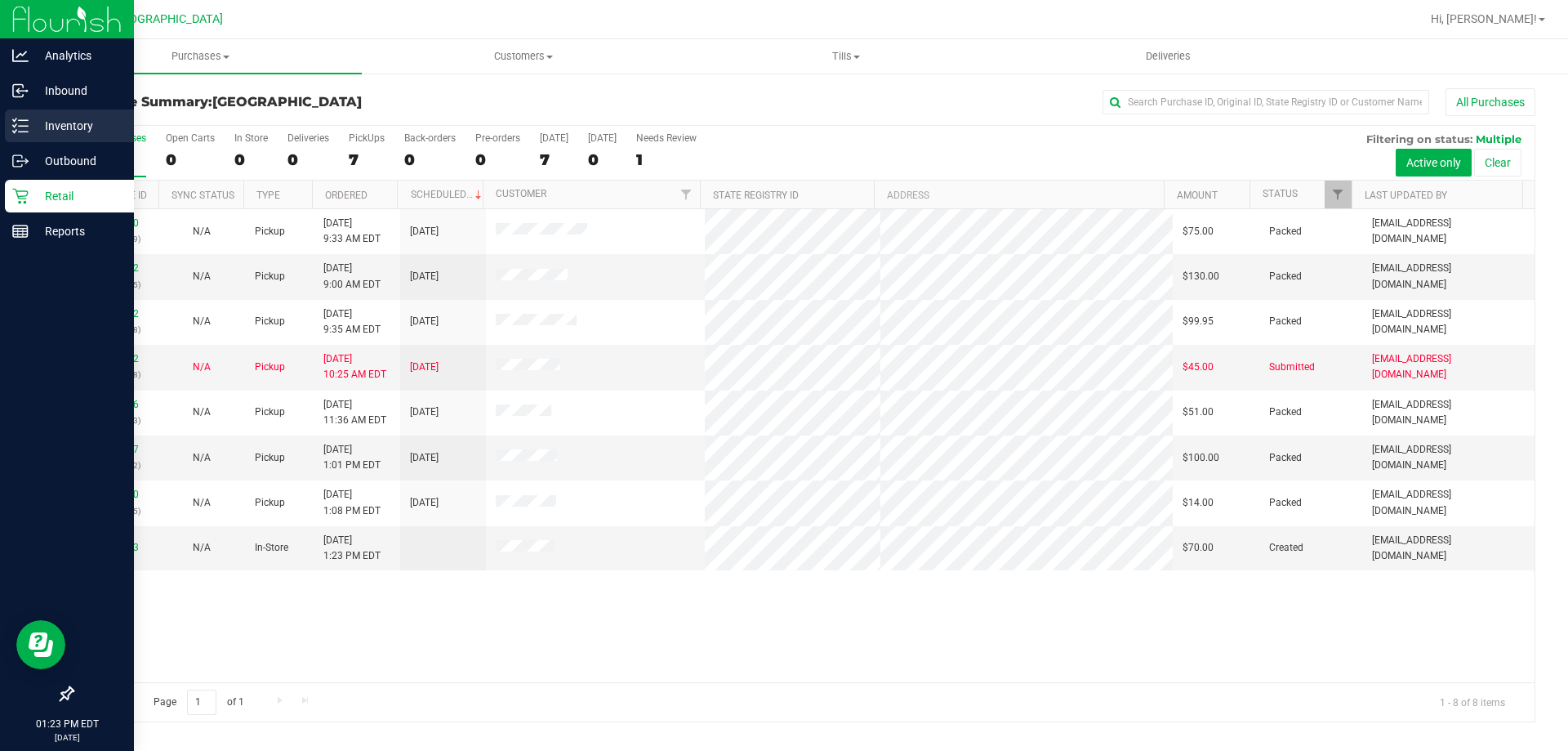
click at [34, 125] on p "Inventory" at bounding box center [78, 125] width 98 height 19
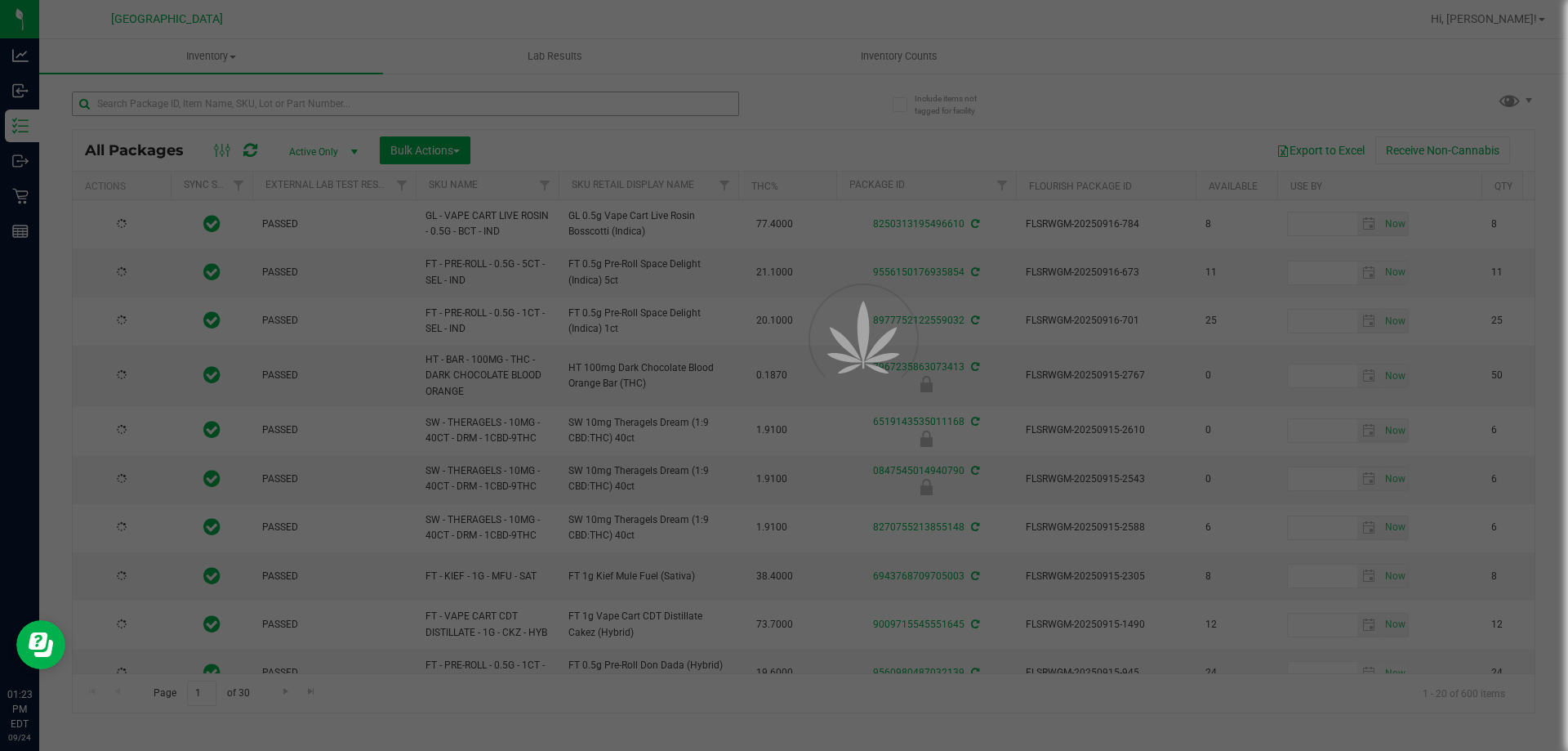
type input "[DATE]"
click at [653, 102] on div at bounding box center [784, 376] width 1568 height 751
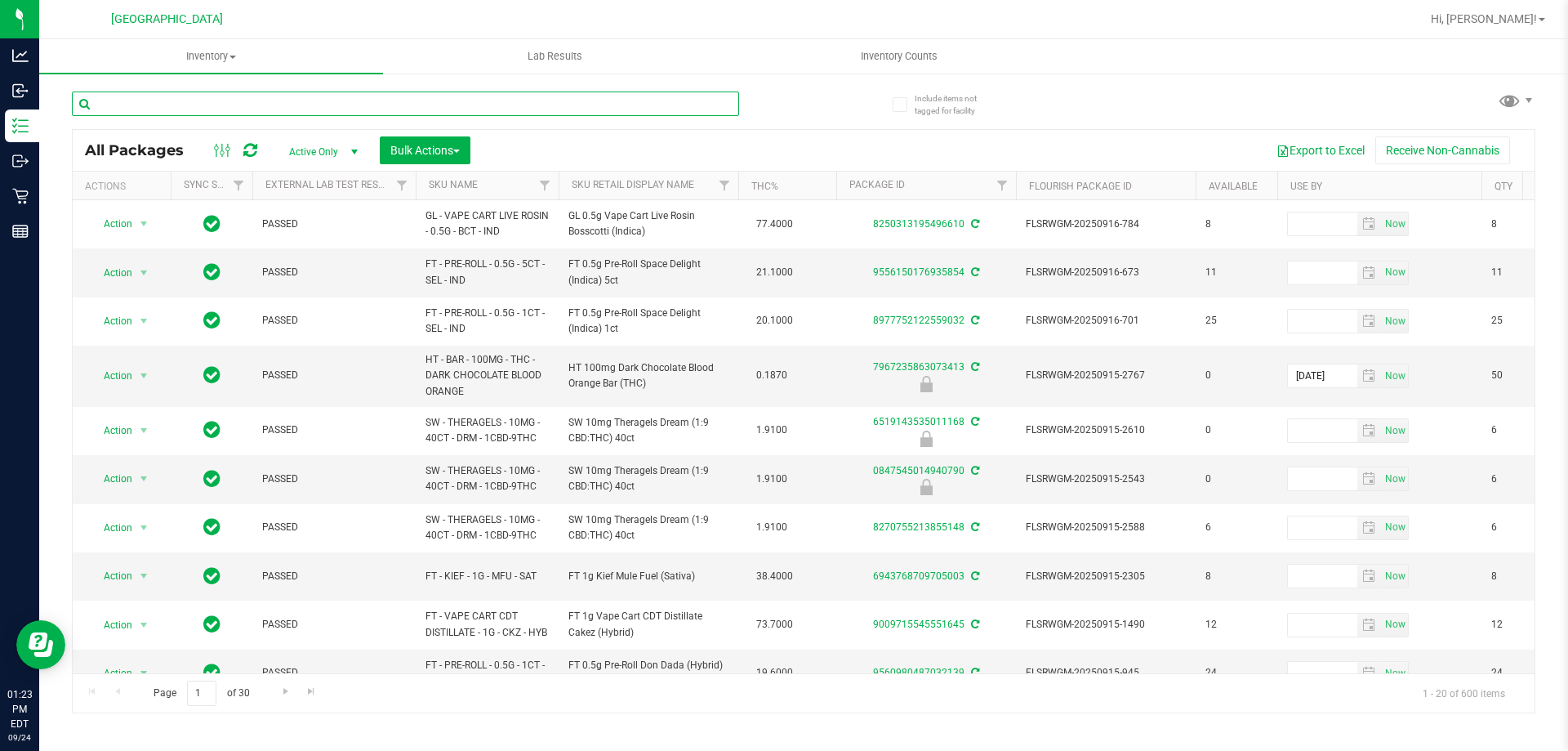
click at [653, 102] on input "text" at bounding box center [405, 104] width 668 height 25
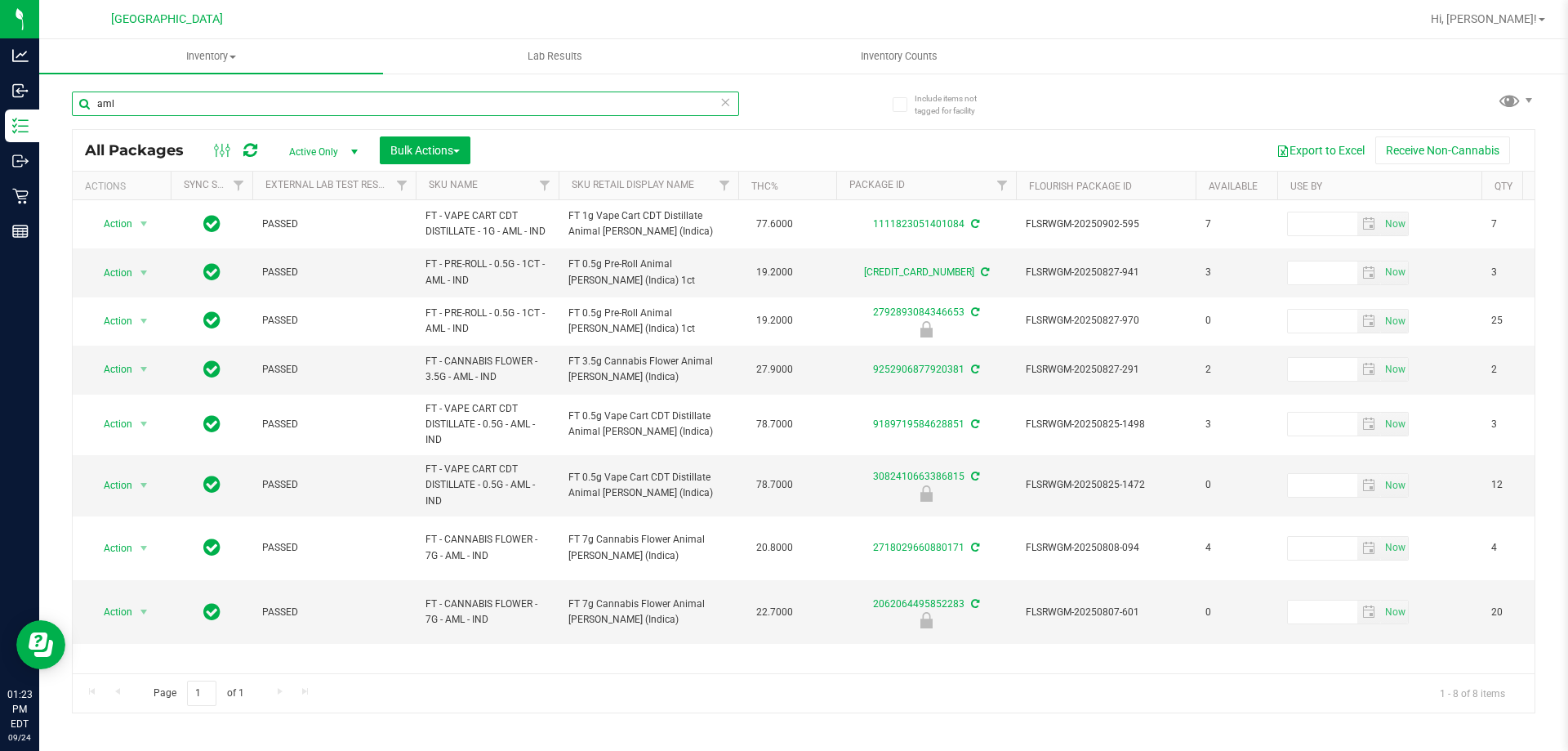
type input "aml"
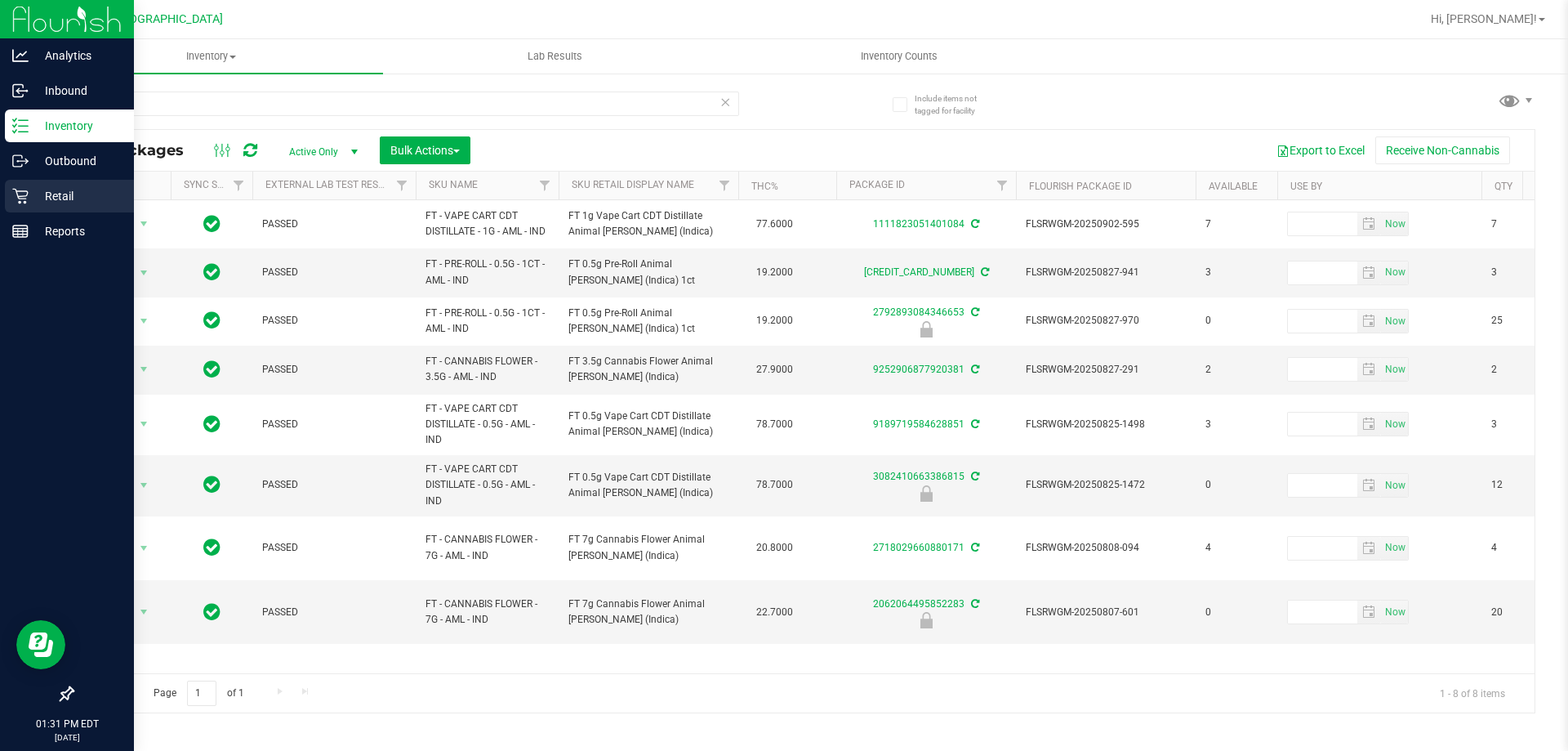
click at [14, 206] on div "Retail" at bounding box center [69, 196] width 129 height 33
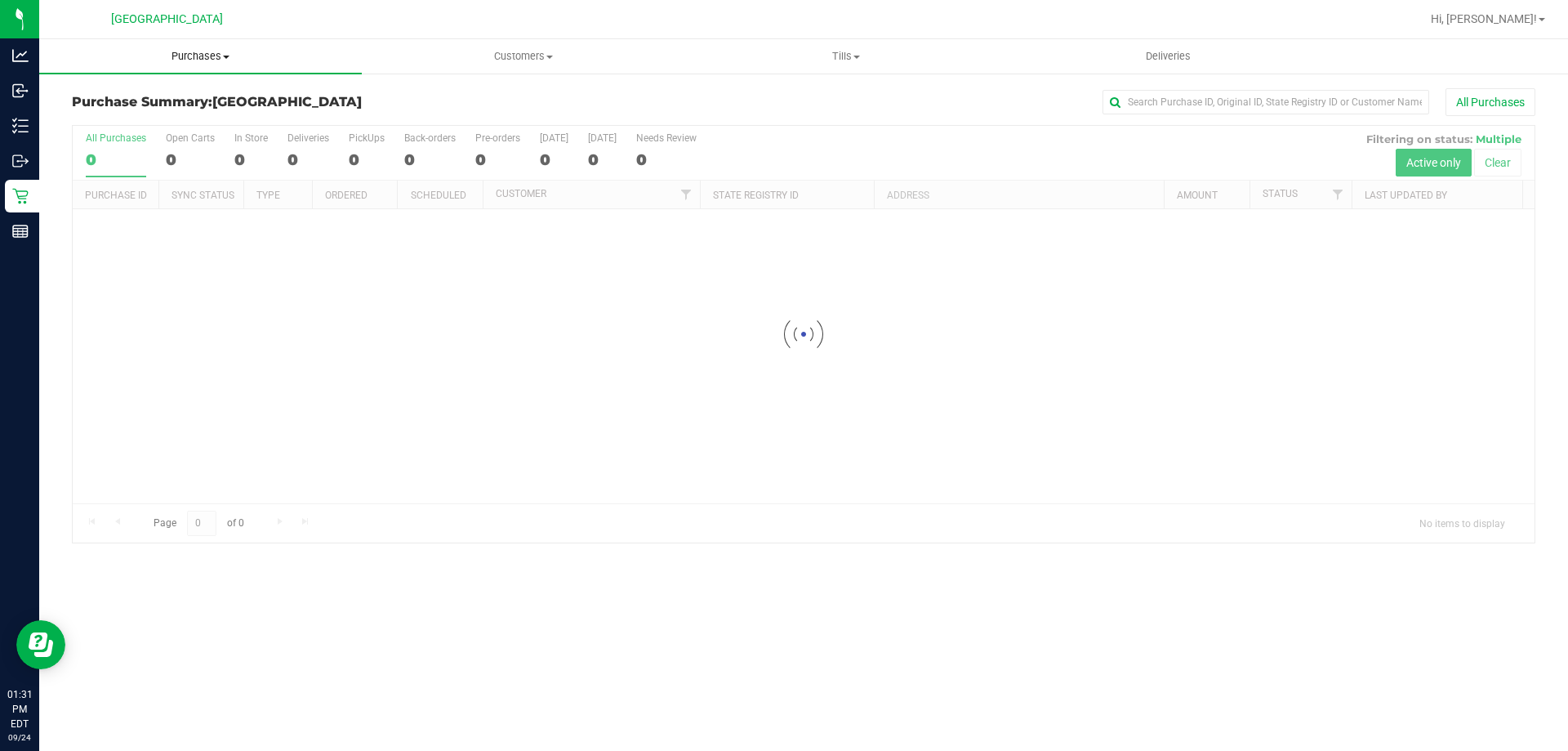
click at [230, 69] on uib-tab-heading "Purchases Summary of purchases Fulfillment All purchases" at bounding box center [200, 57] width 323 height 34
click at [209, 56] on span "Purchases" at bounding box center [200, 56] width 323 height 14
click at [187, 59] on span "Purchases" at bounding box center [200, 56] width 323 height 14
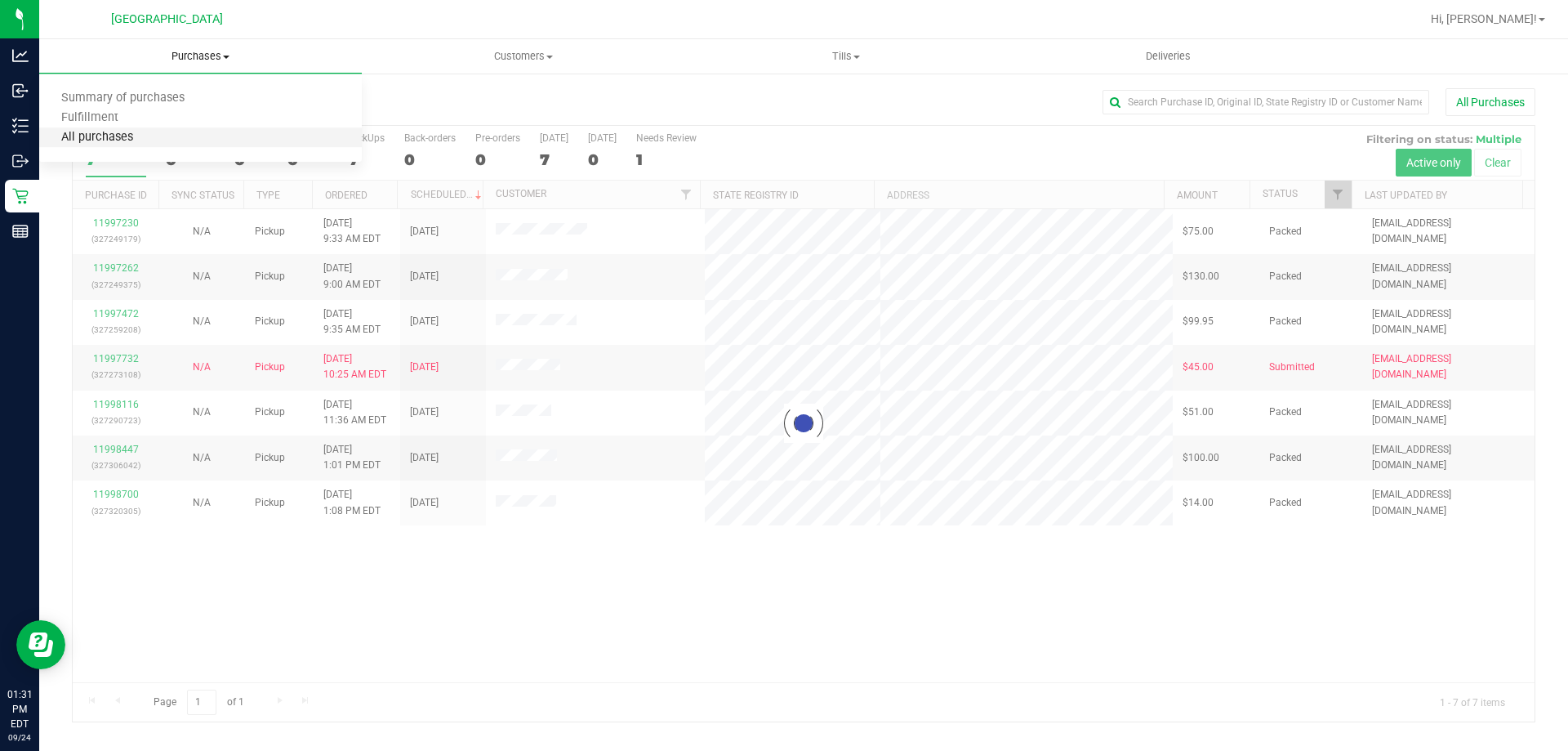
click at [86, 136] on span "All purchases" at bounding box center [97, 137] width 116 height 13
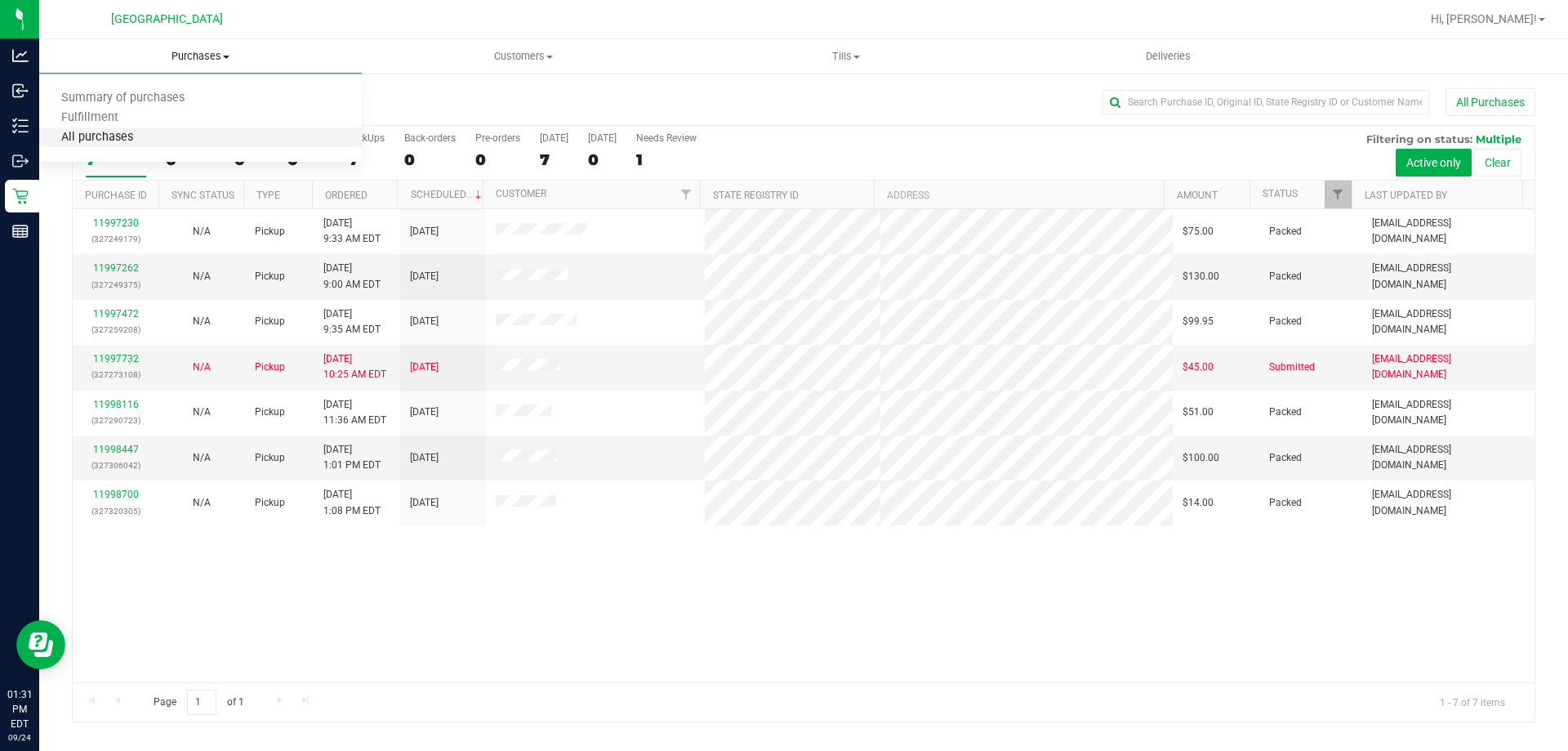
click at [96, 137] on span "All purchases" at bounding box center [97, 137] width 116 height 13
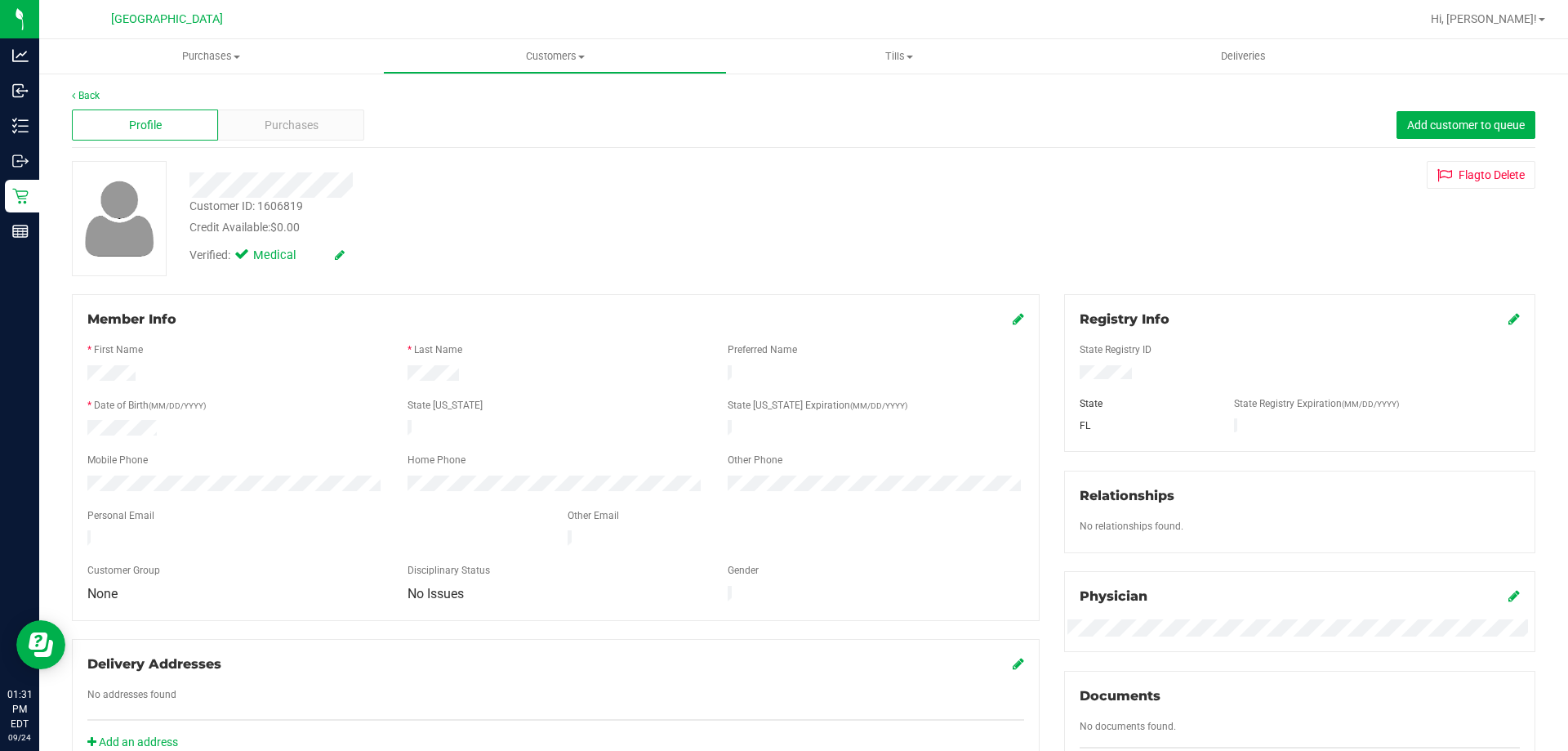
click at [292, 124] on span "Purchases" at bounding box center [291, 125] width 54 height 17
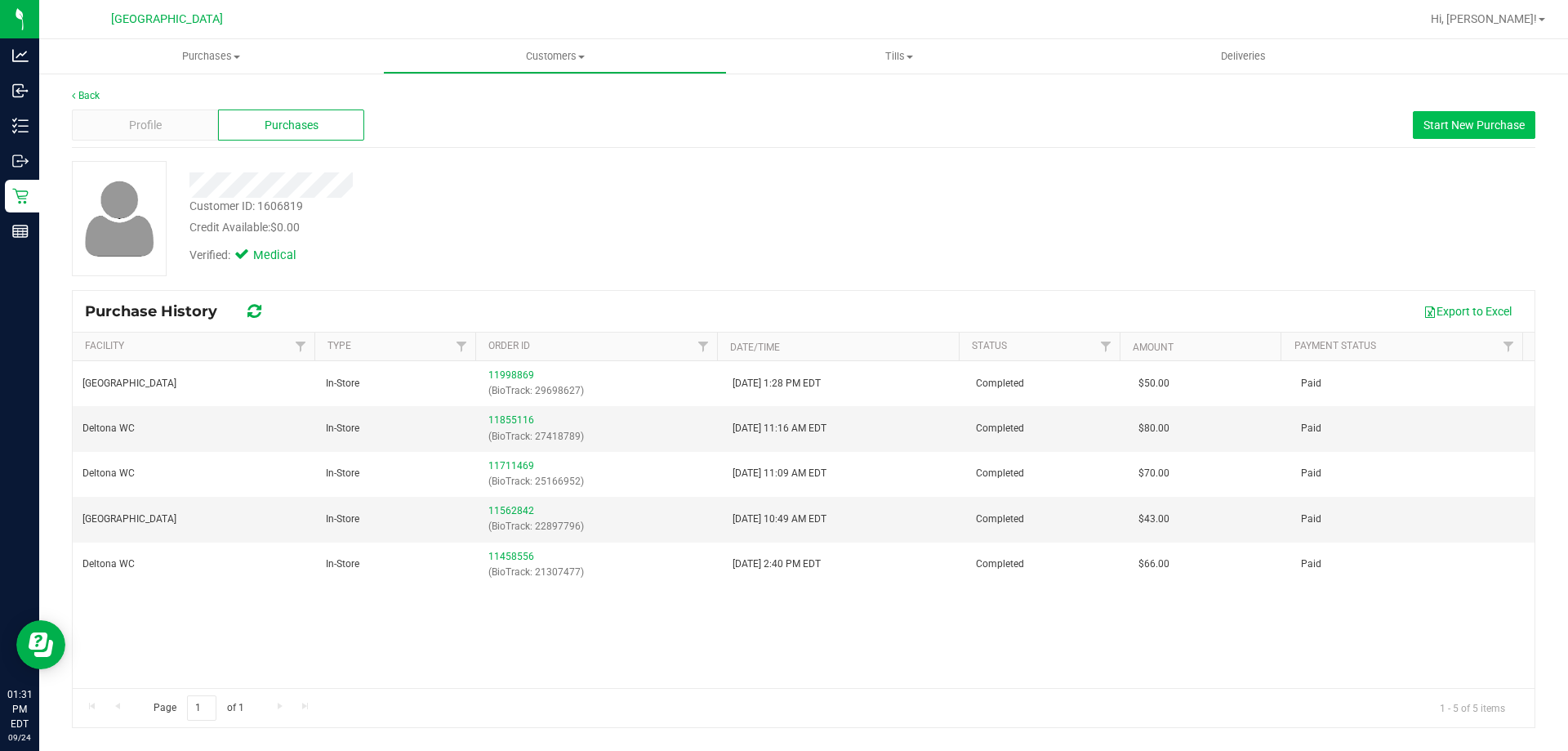
click at [782, 136] on button "Start New Purchase" at bounding box center [1474, 125] width 123 height 28
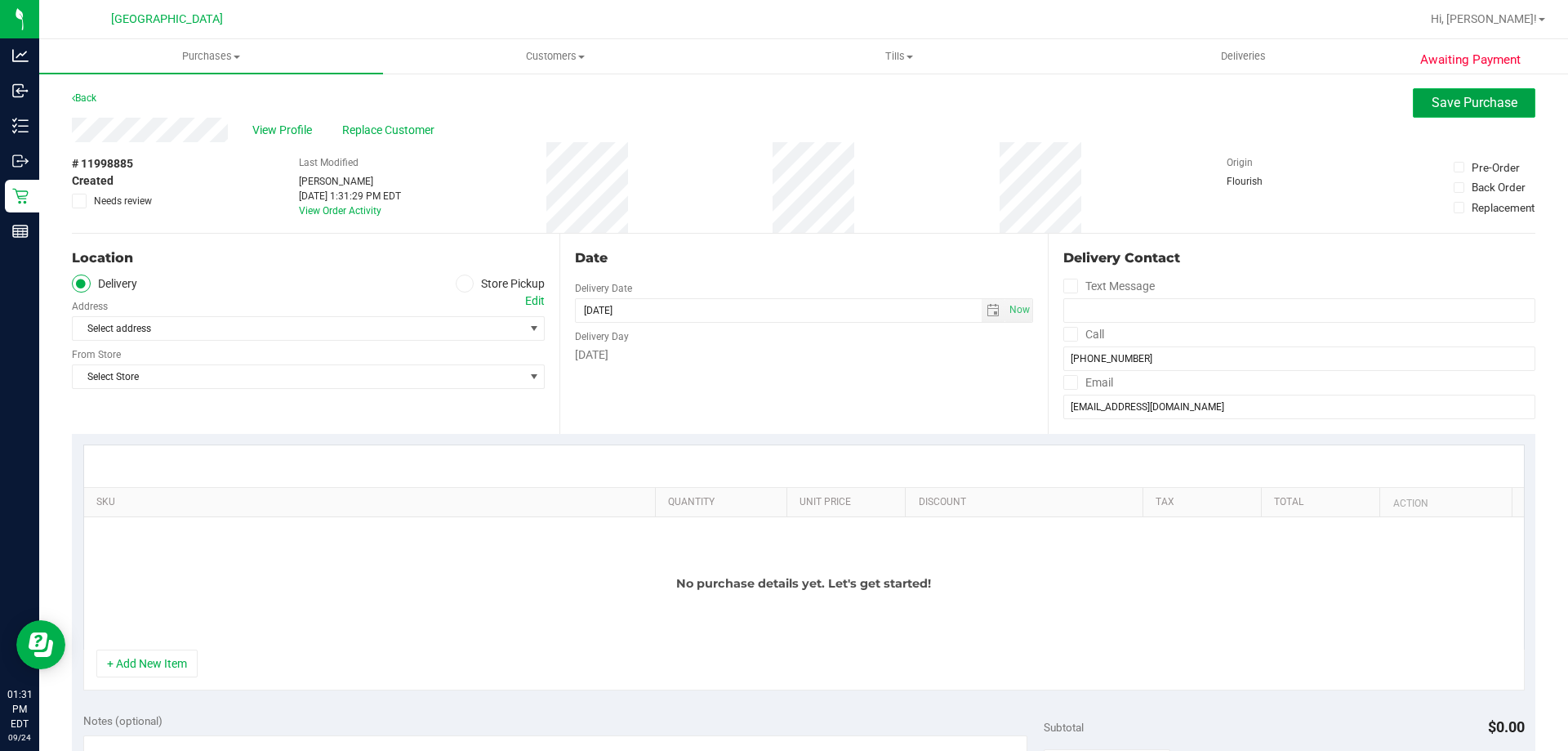
click at [782, 97] on span "Save Purchase" at bounding box center [1475, 102] width 86 height 15
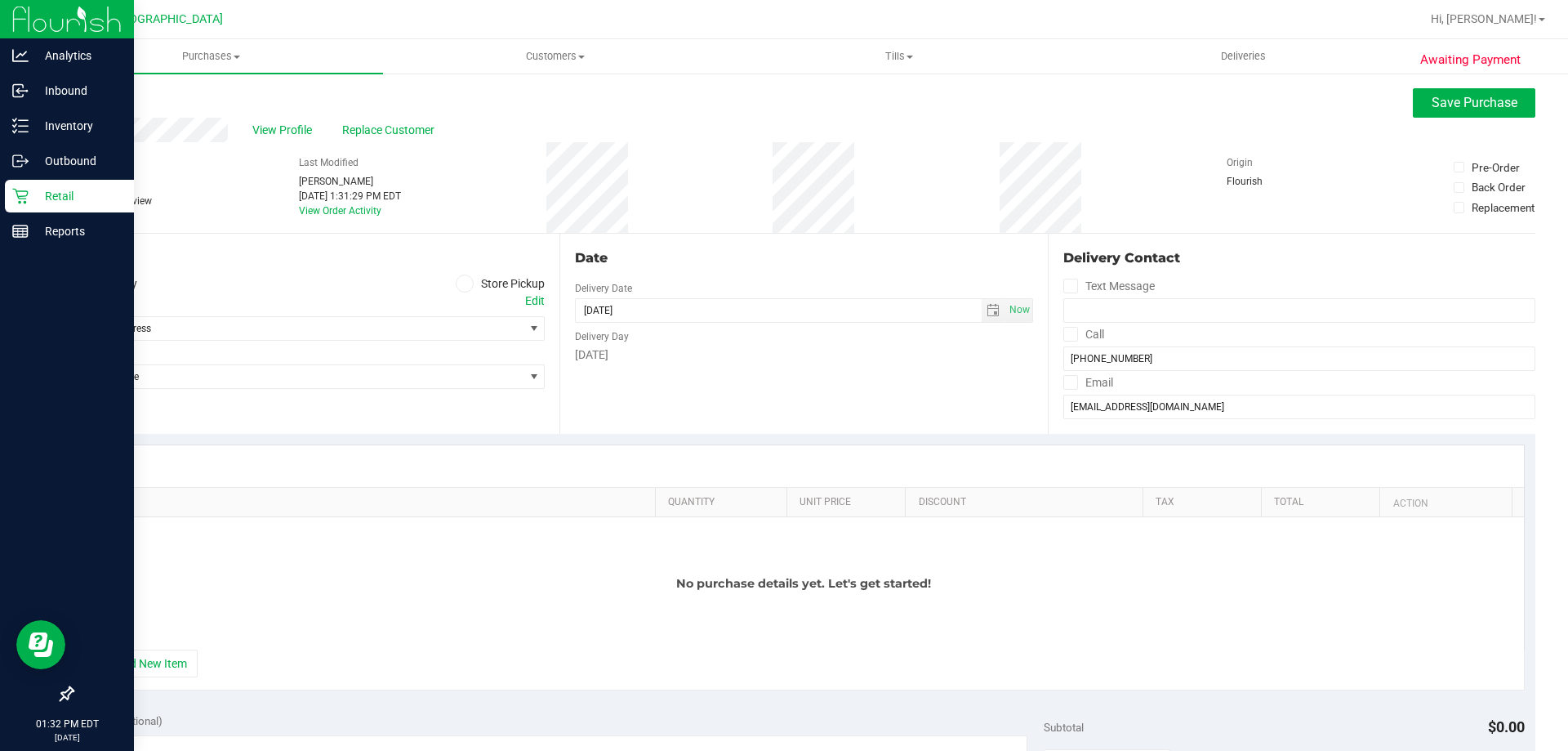
click at [58, 186] on p "Retail" at bounding box center [78, 195] width 98 height 19
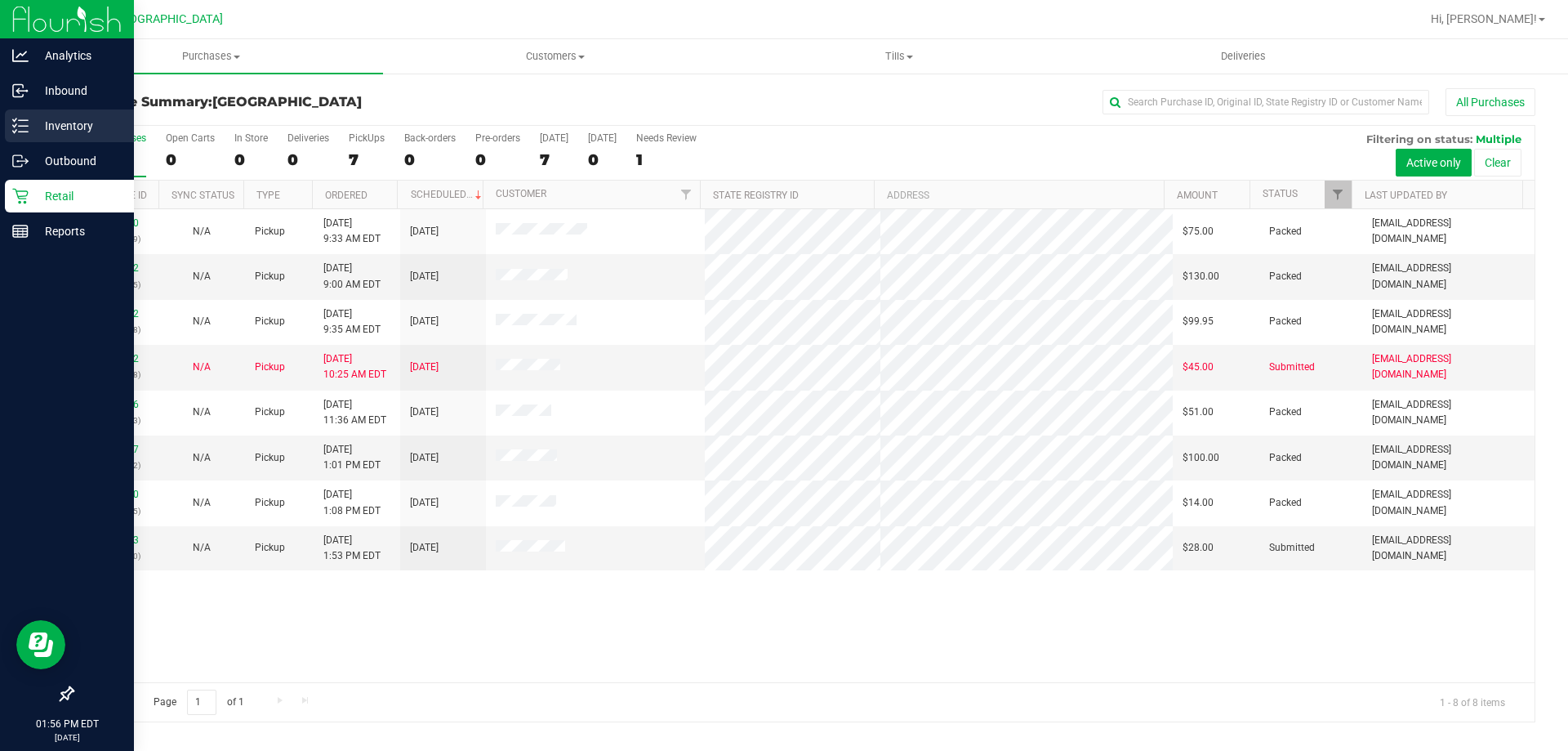
click at [48, 121] on p "Inventory" at bounding box center [78, 125] width 98 height 19
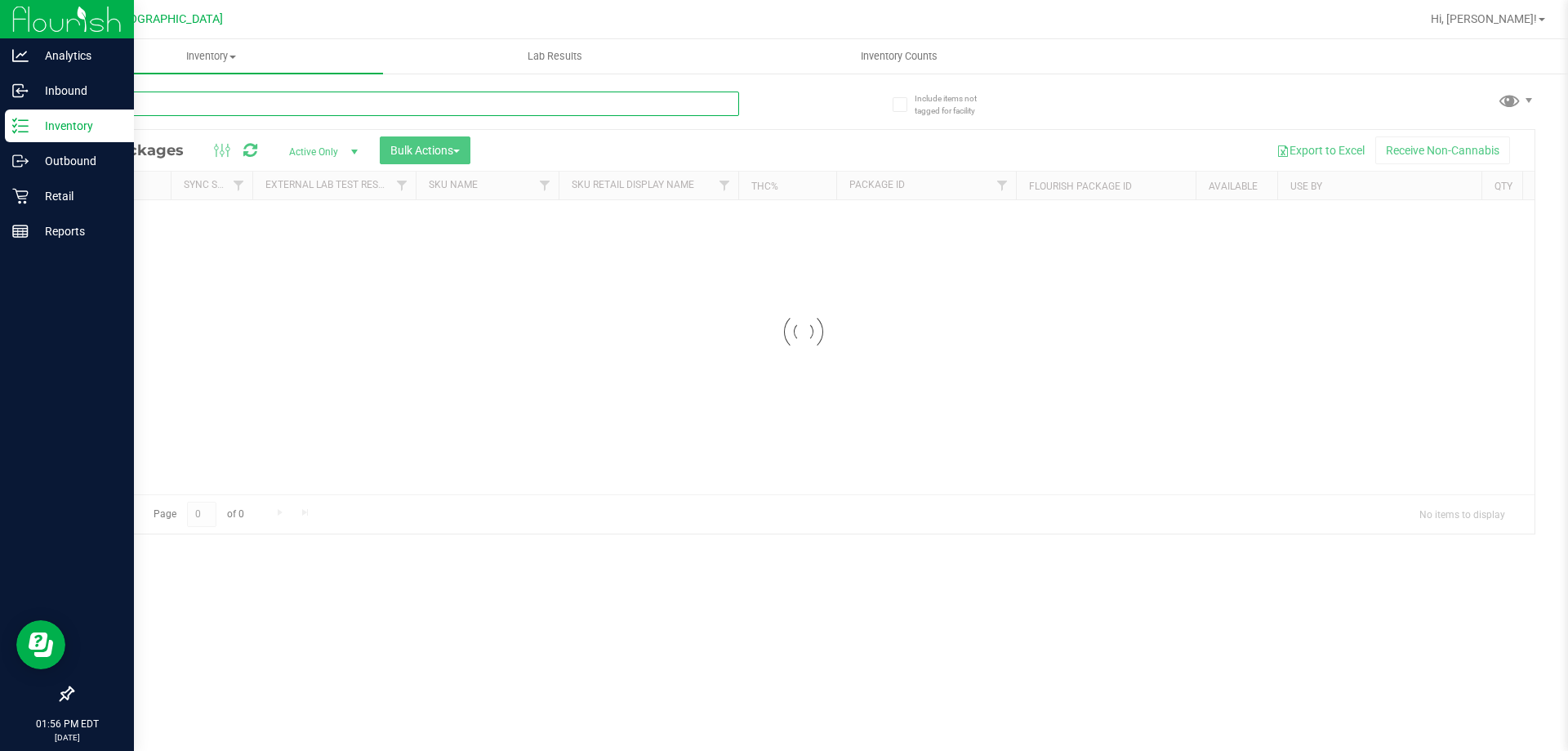
click at [249, 108] on div "Inventory All packages All inventory Waste log Create inventory Lab Results Inv…" at bounding box center [804, 395] width 1530 height 712
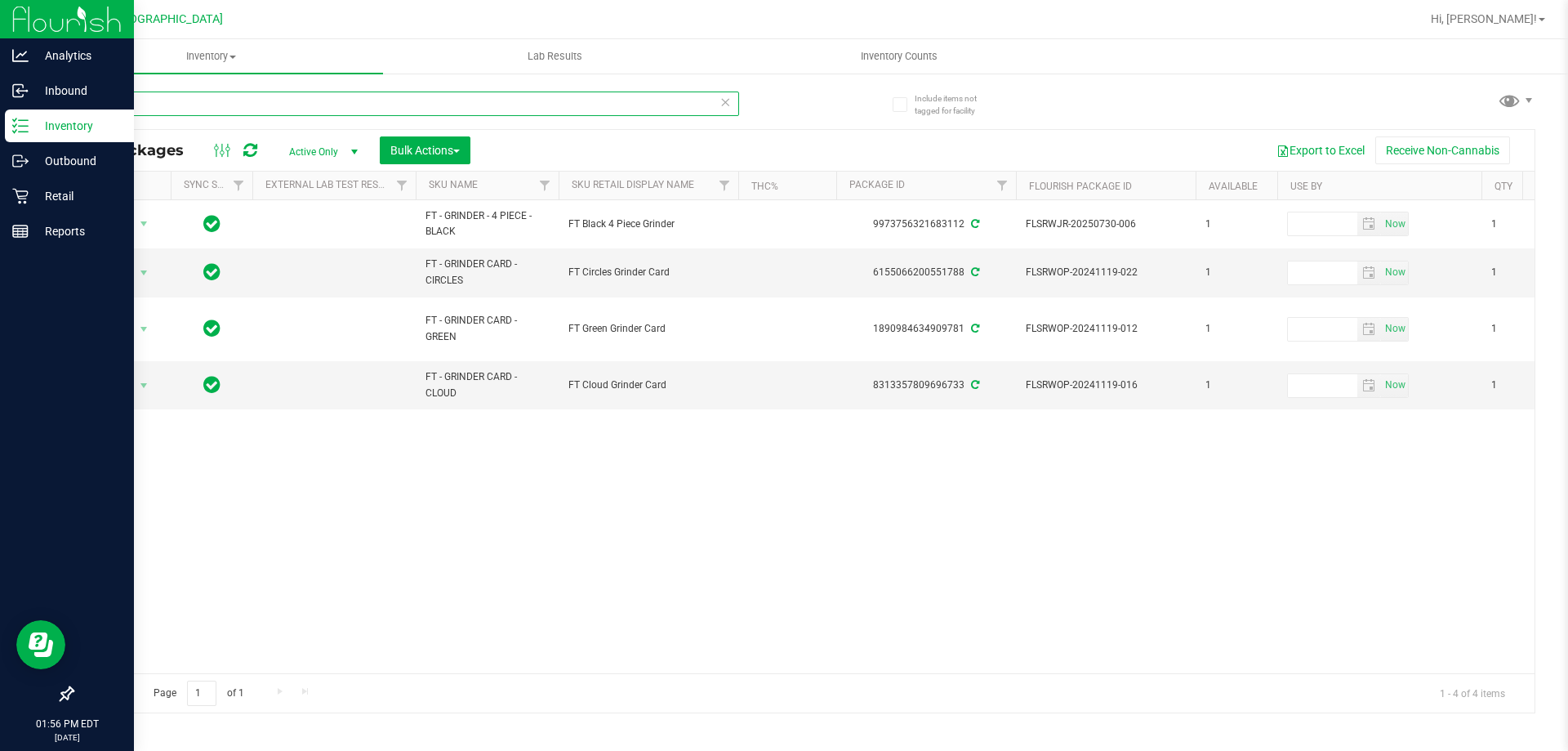
type input "grinder"
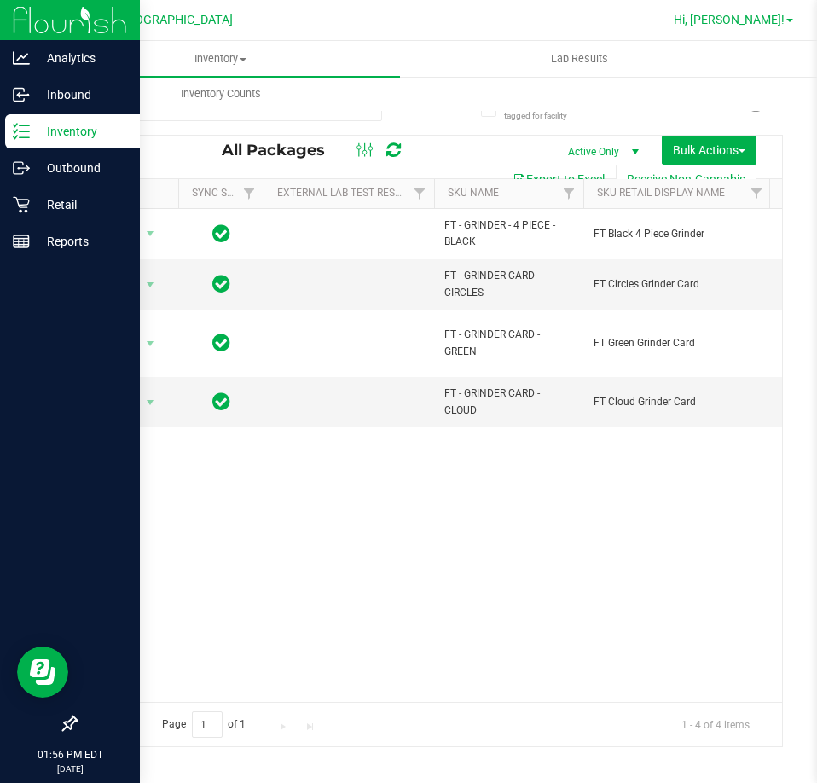
click at [763, 15] on link "Hi, [PERSON_NAME]!" at bounding box center [733, 20] width 133 height 18
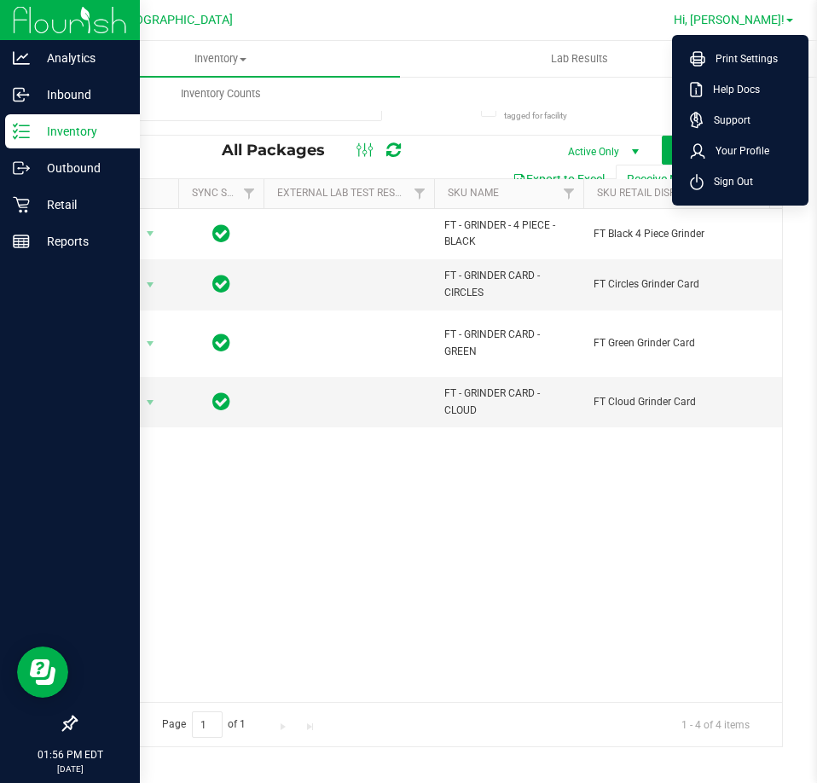
click at [763, 21] on span "Hi, [PERSON_NAME]!" at bounding box center [729, 20] width 111 height 14
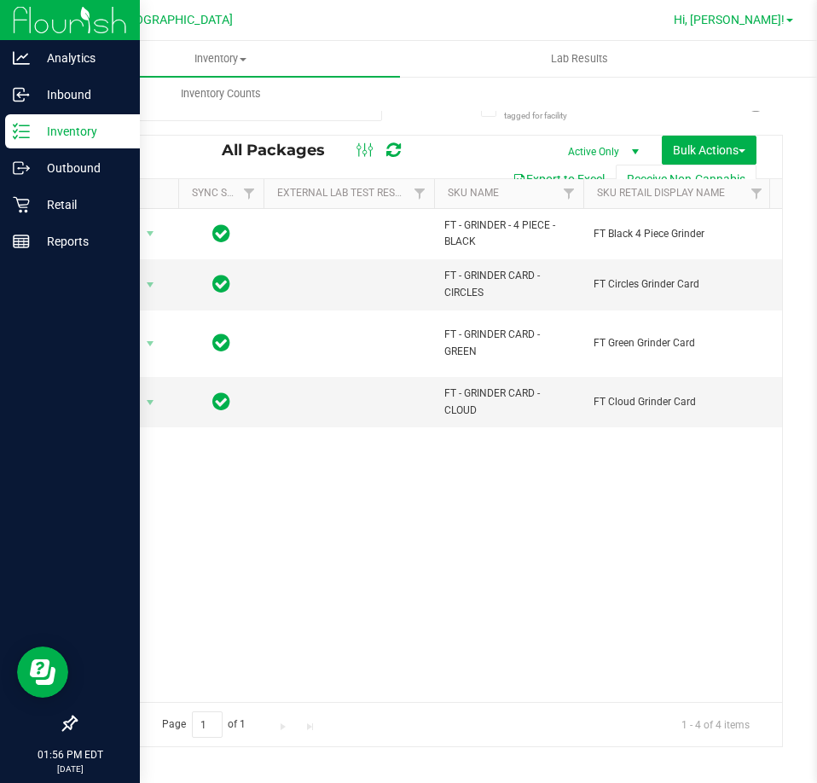
click at [751, 27] on link "Hi, [PERSON_NAME]!" at bounding box center [733, 20] width 133 height 18
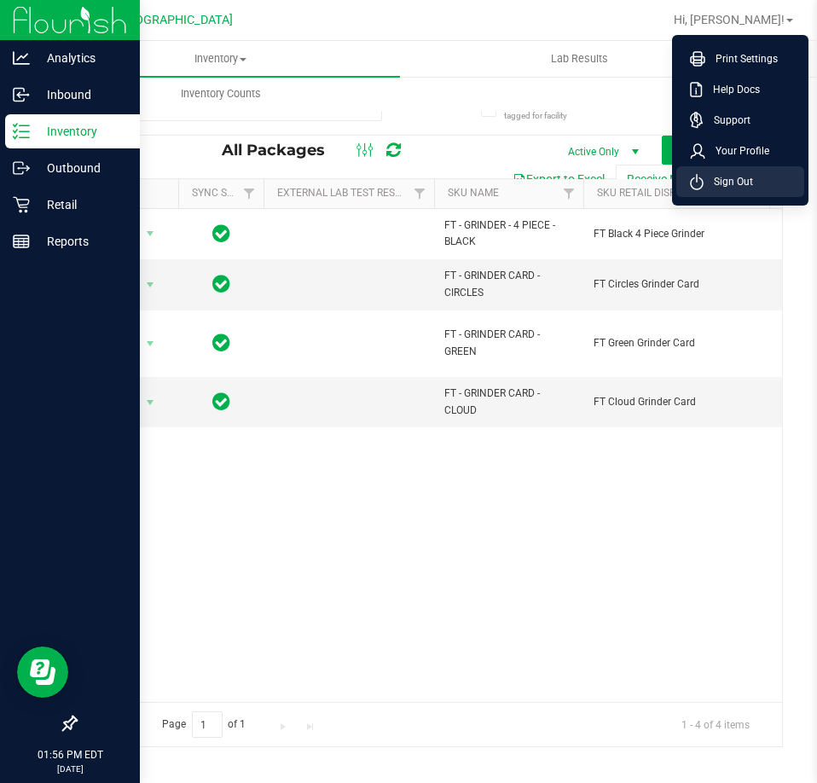
click at [769, 184] on li "Sign Out" at bounding box center [740, 181] width 128 height 31
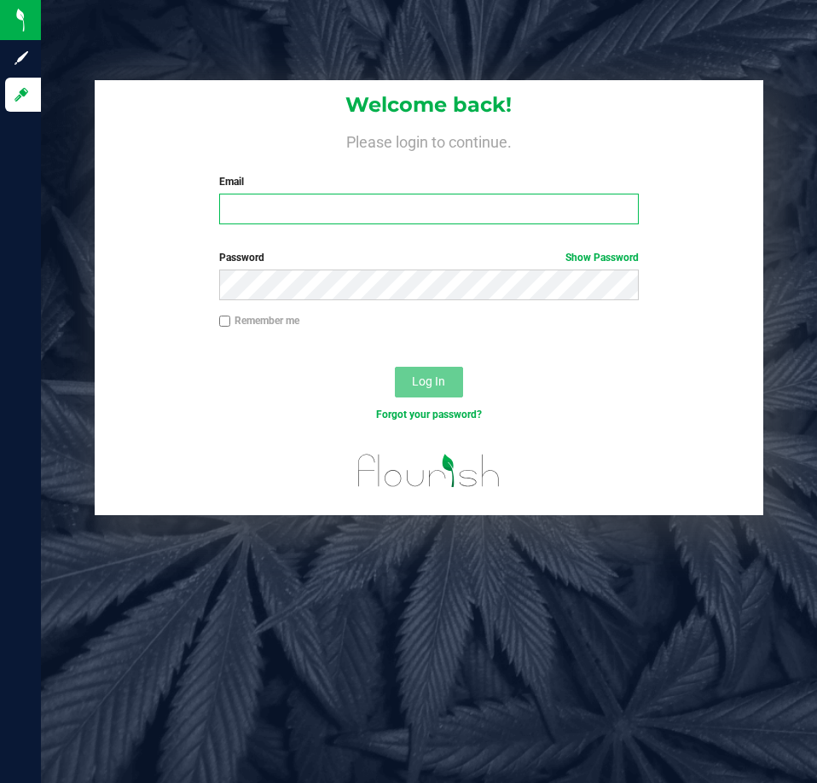
click at [253, 214] on input "Email" at bounding box center [429, 209] width 420 height 31
type input "awebster@liveparallel.com"
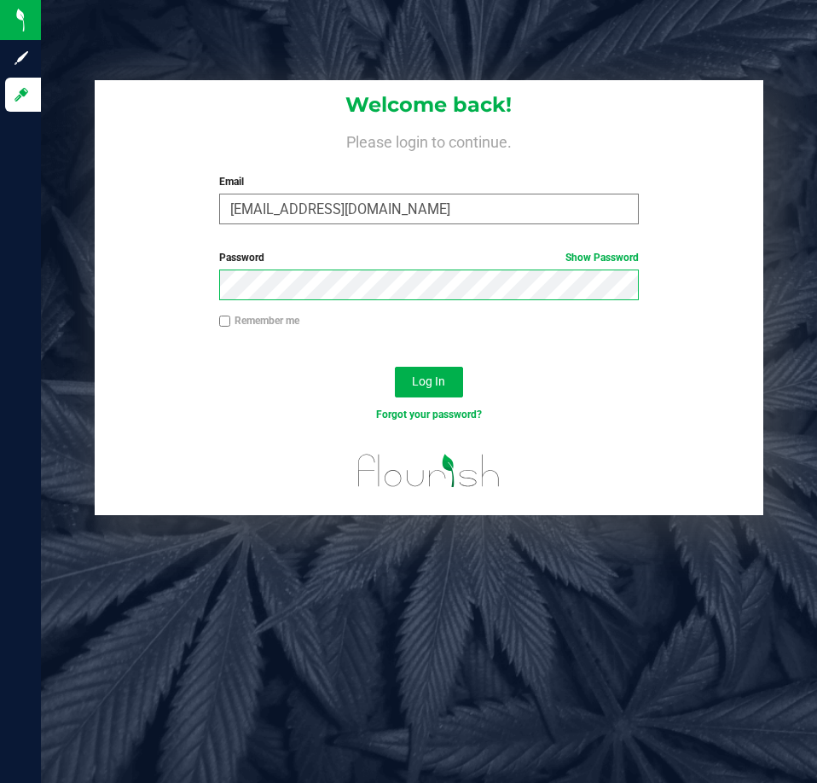
click at [395, 367] on button "Log In" at bounding box center [429, 382] width 68 height 31
